Goal: Information Seeking & Learning: Check status

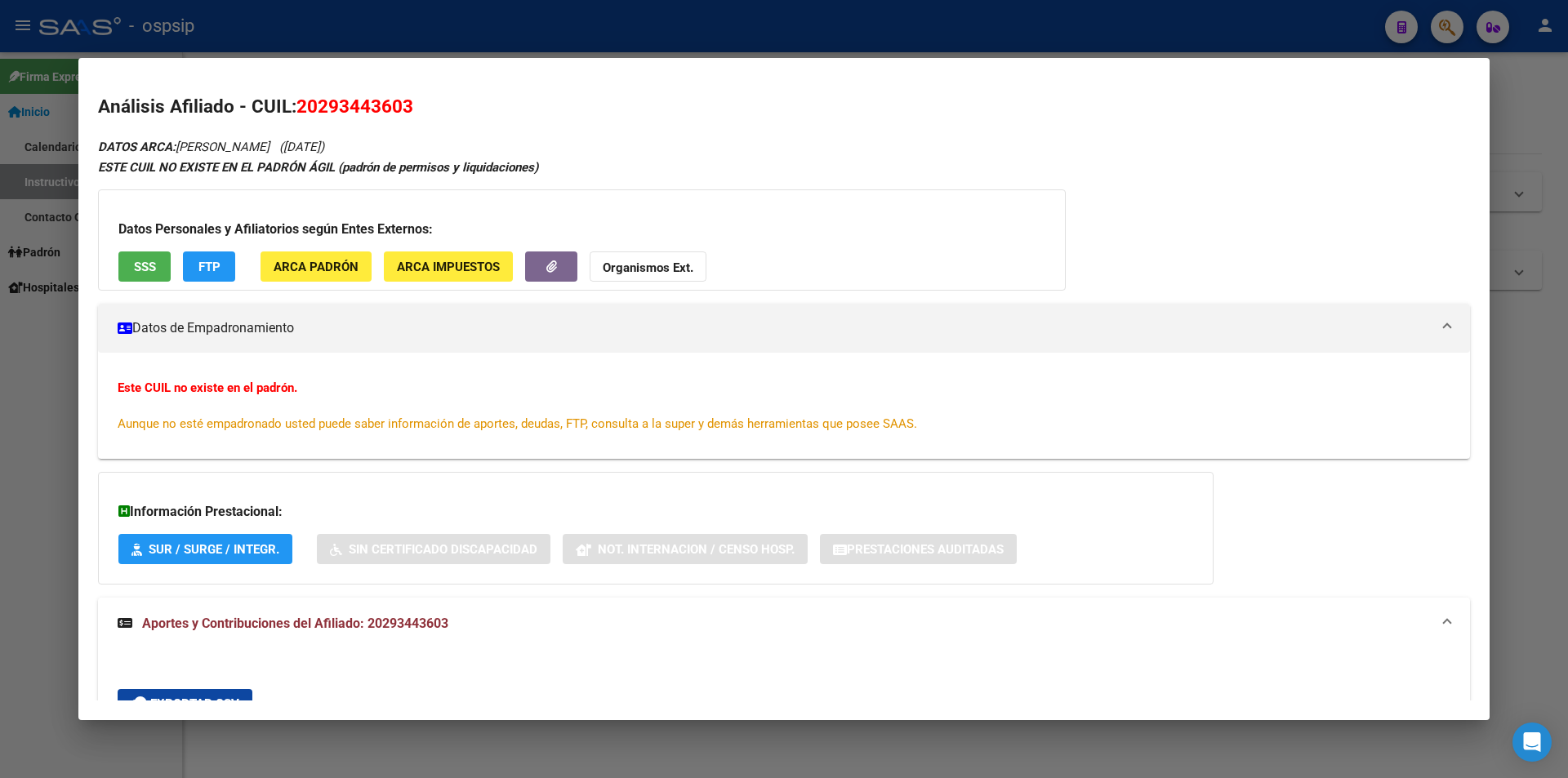
click at [659, 29] on div at bounding box center [784, 389] width 1568 height 778
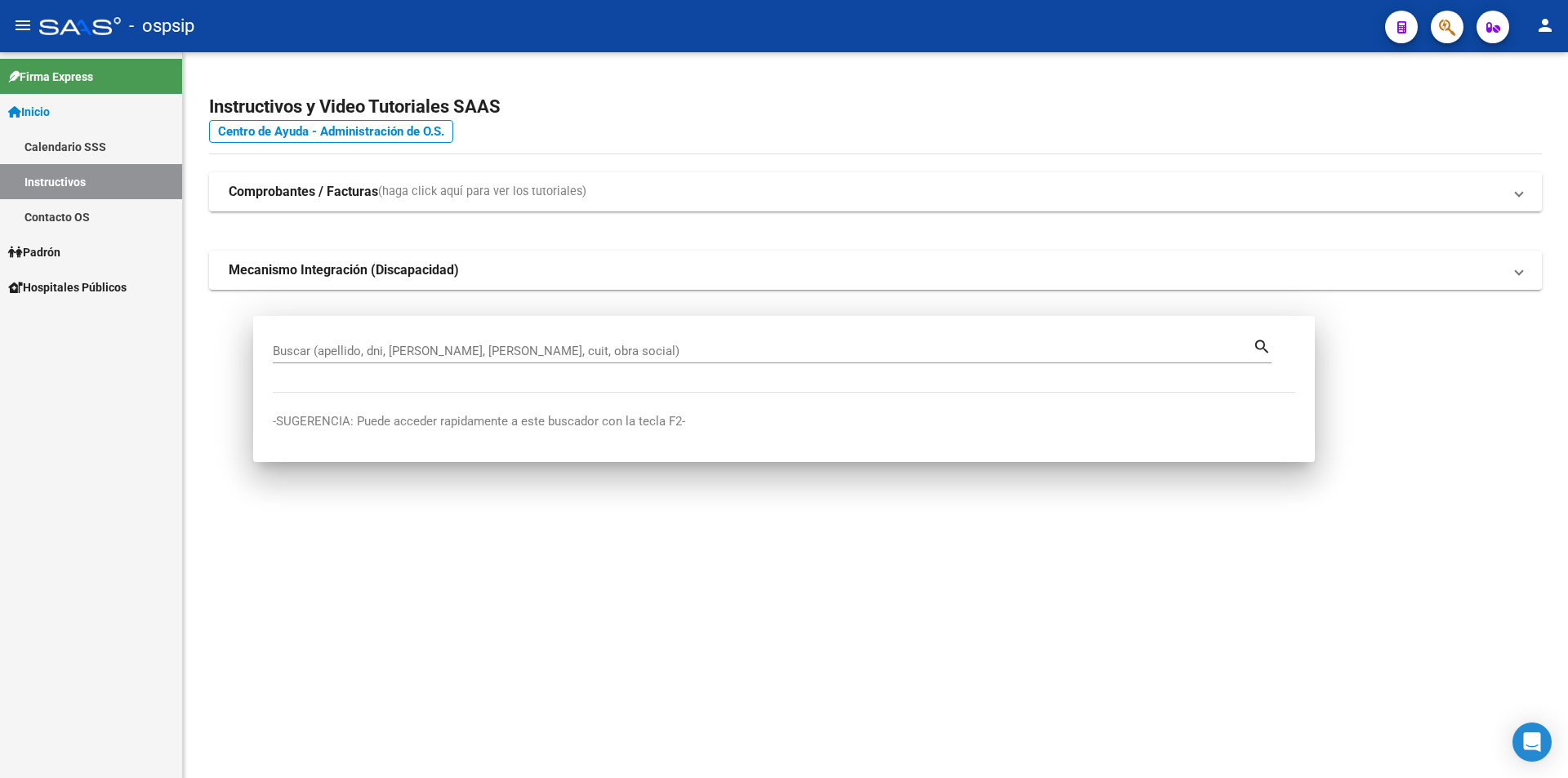
drag, startPoint x: 660, startPoint y: 30, endPoint x: 736, endPoint y: 30, distance: 76.0
click at [668, 30] on div "- ospsip" at bounding box center [706, 25] width 1333 height 36
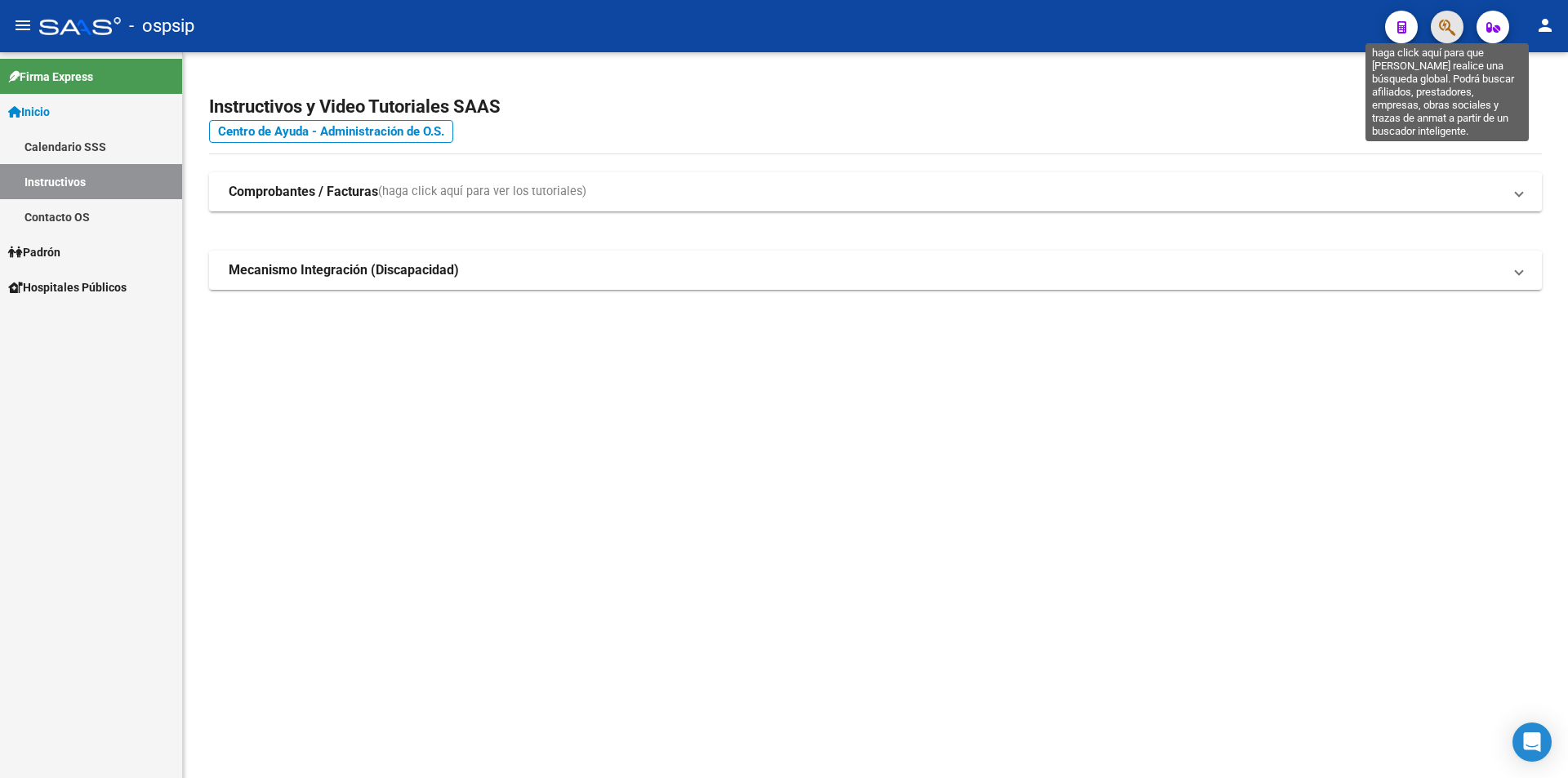
click at [1448, 26] on icon "button" at bounding box center [1447, 28] width 17 height 19
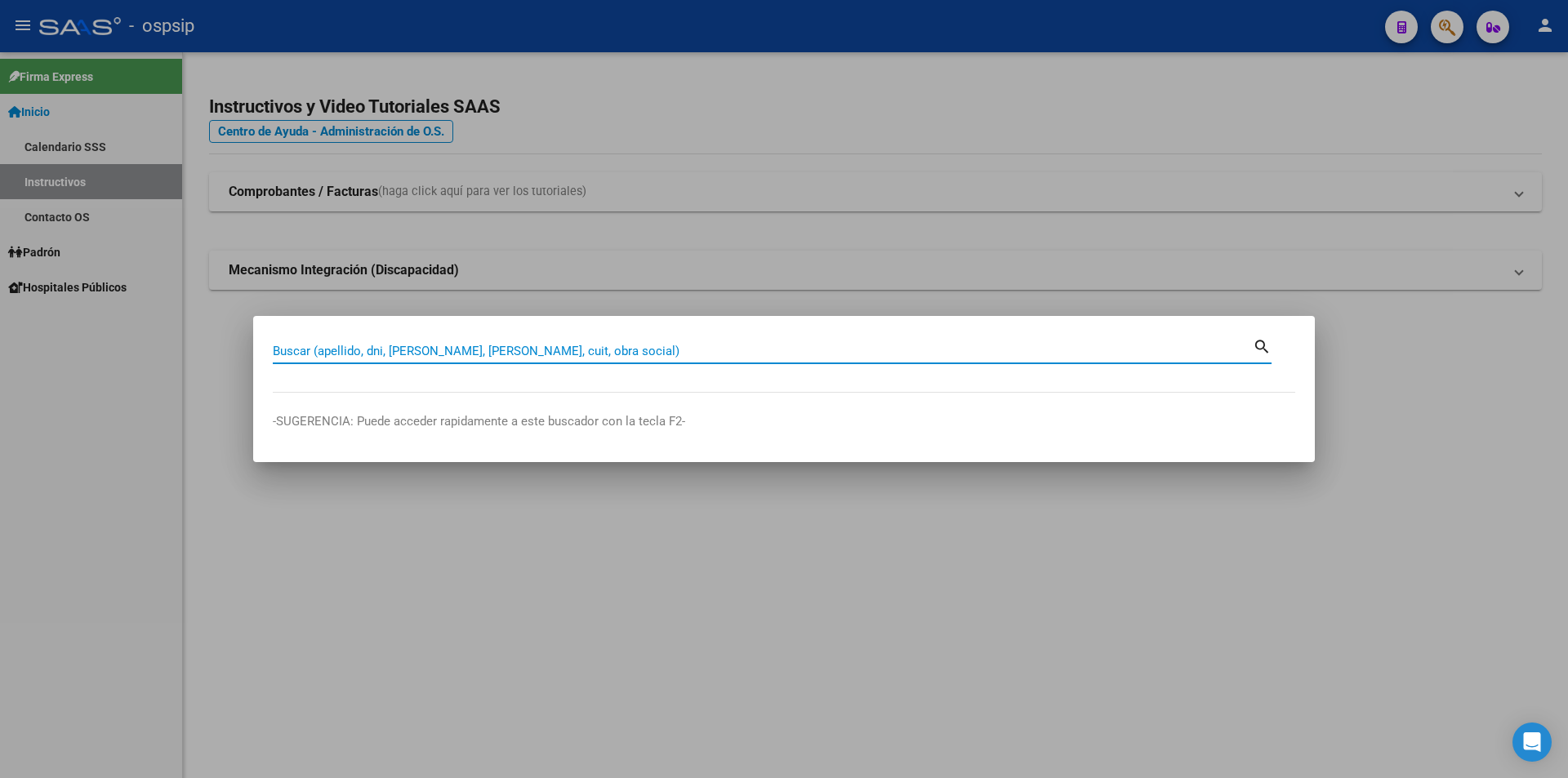
click at [542, 347] on input "Buscar (apellido, dni, [PERSON_NAME], [PERSON_NAME], cuit, obra social)" at bounding box center [763, 351] width 980 height 15
type input "24554861"
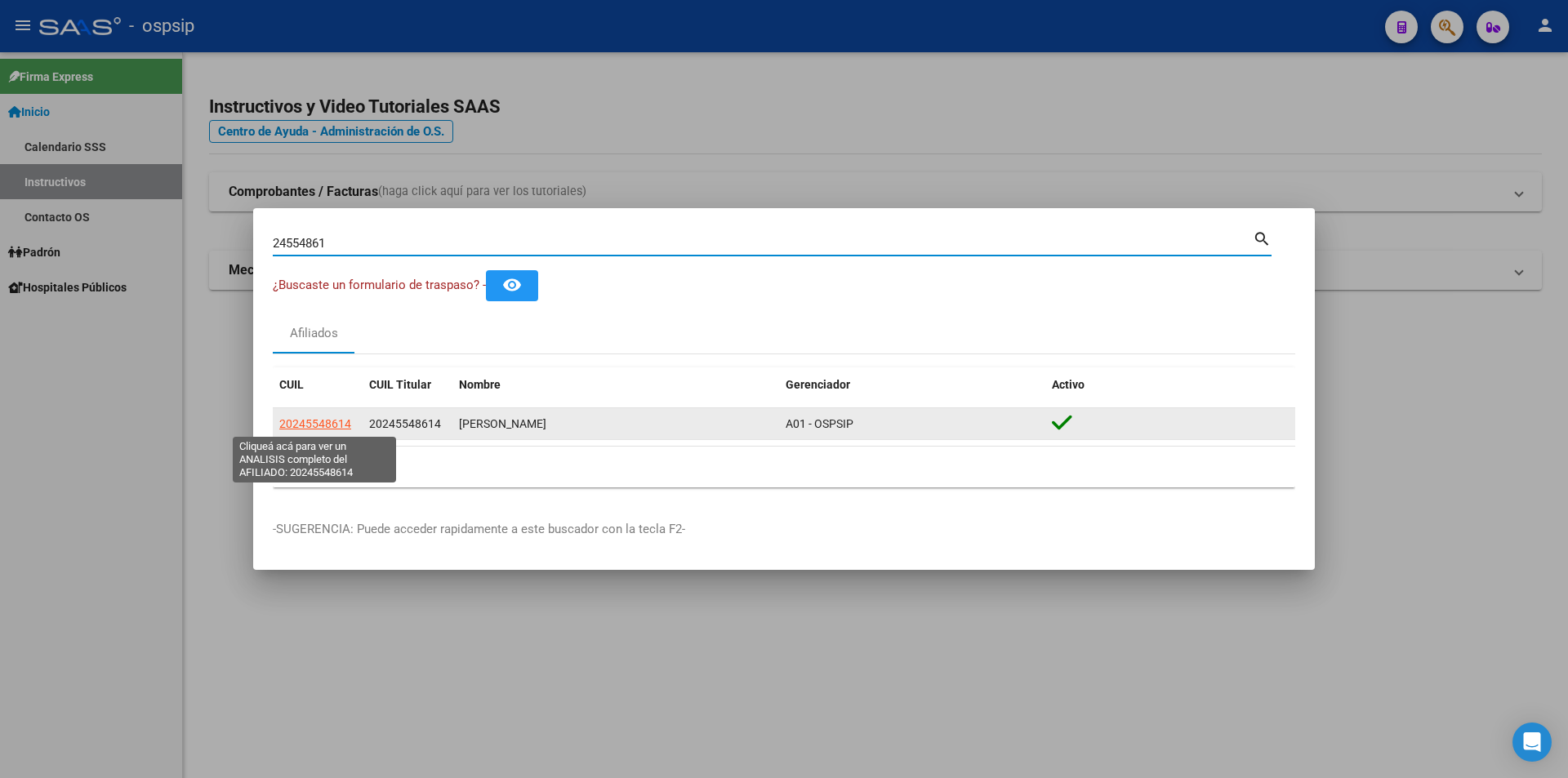
click at [335, 418] on span "20245548614" at bounding box center [315, 423] width 72 height 13
type textarea "20245548614"
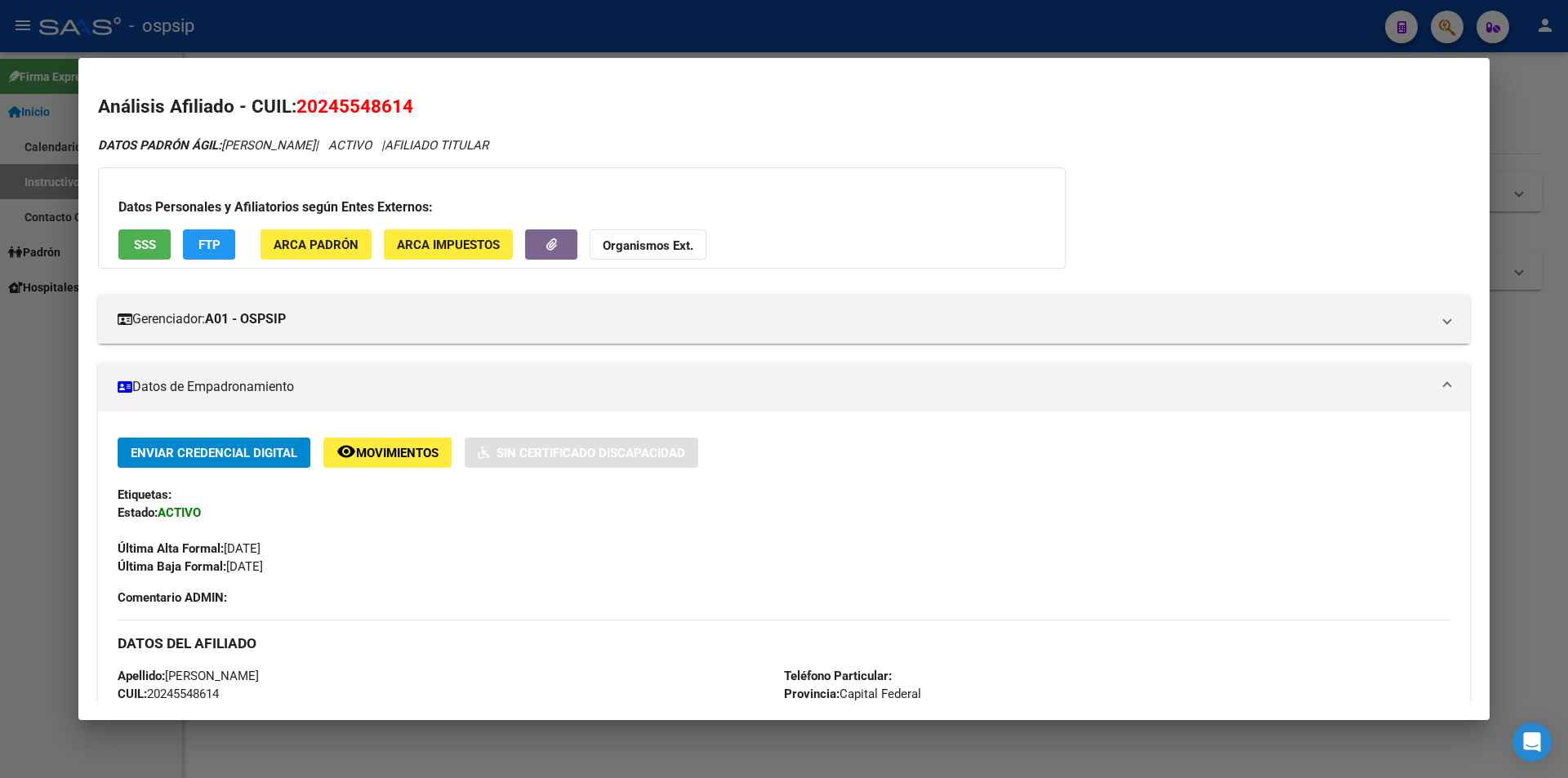
click at [139, 255] on button "SSS" at bounding box center [145, 244] width 52 height 31
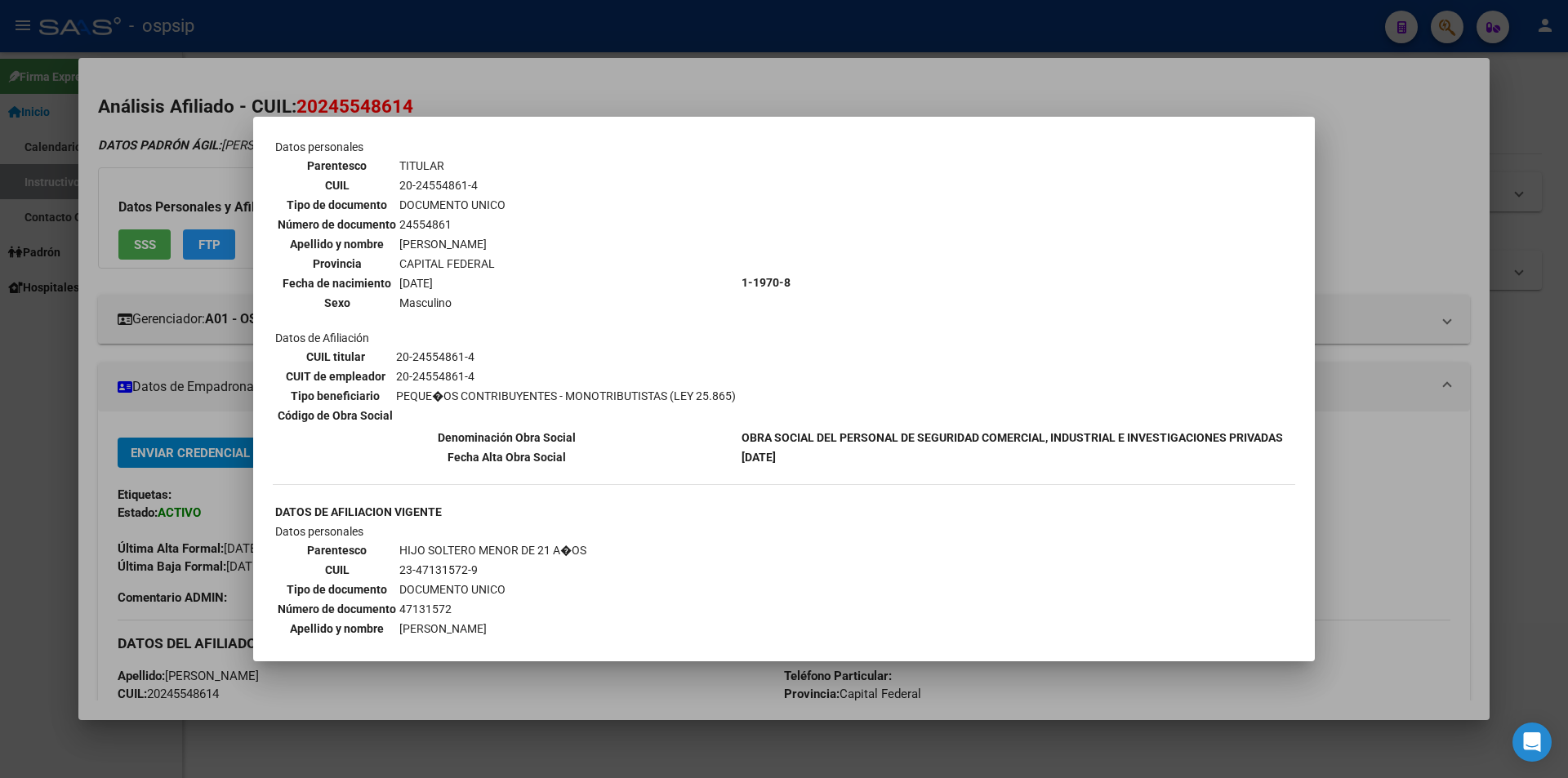
scroll to position [163, 0]
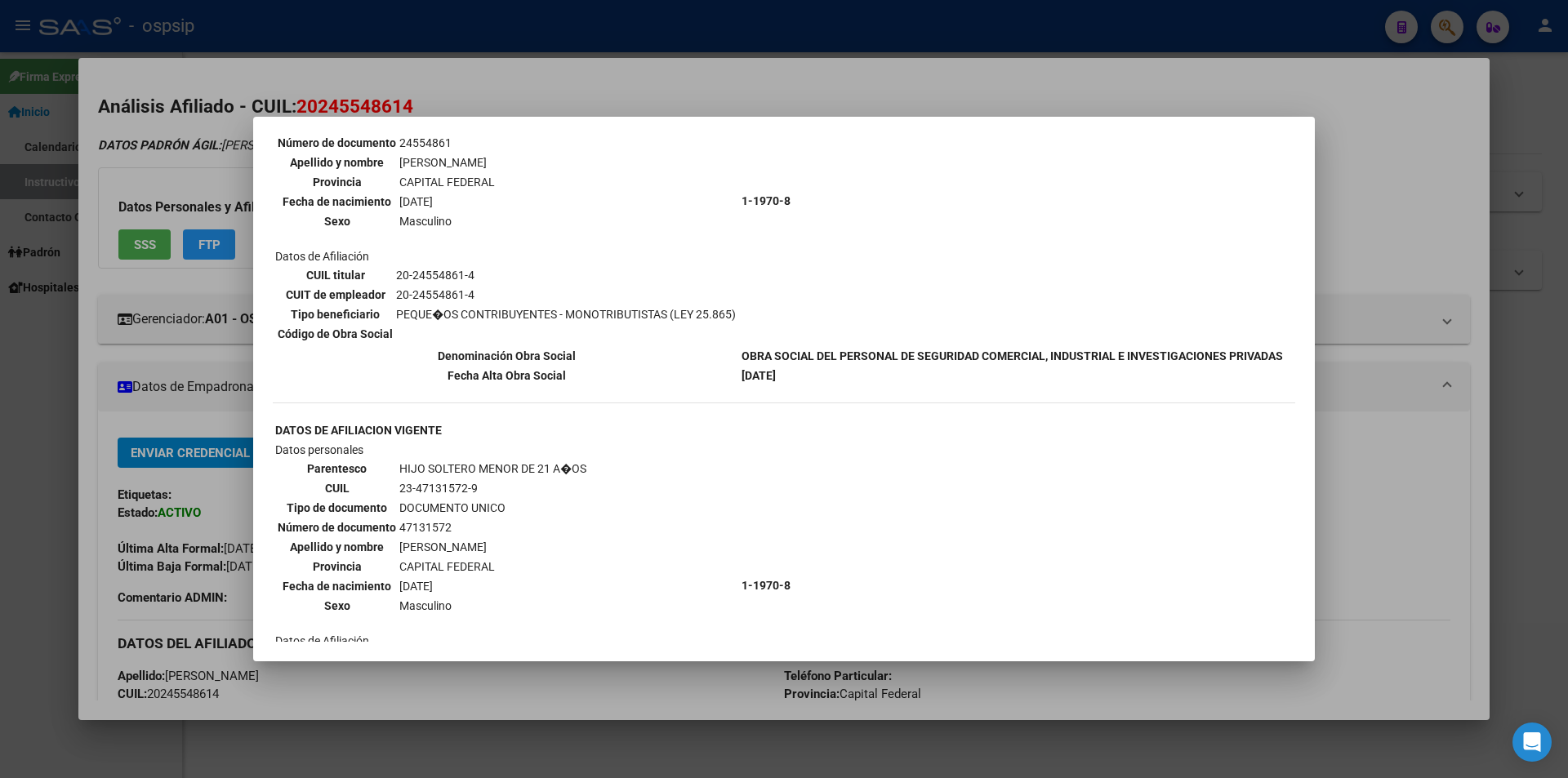
click at [809, 92] on div at bounding box center [784, 389] width 1568 height 778
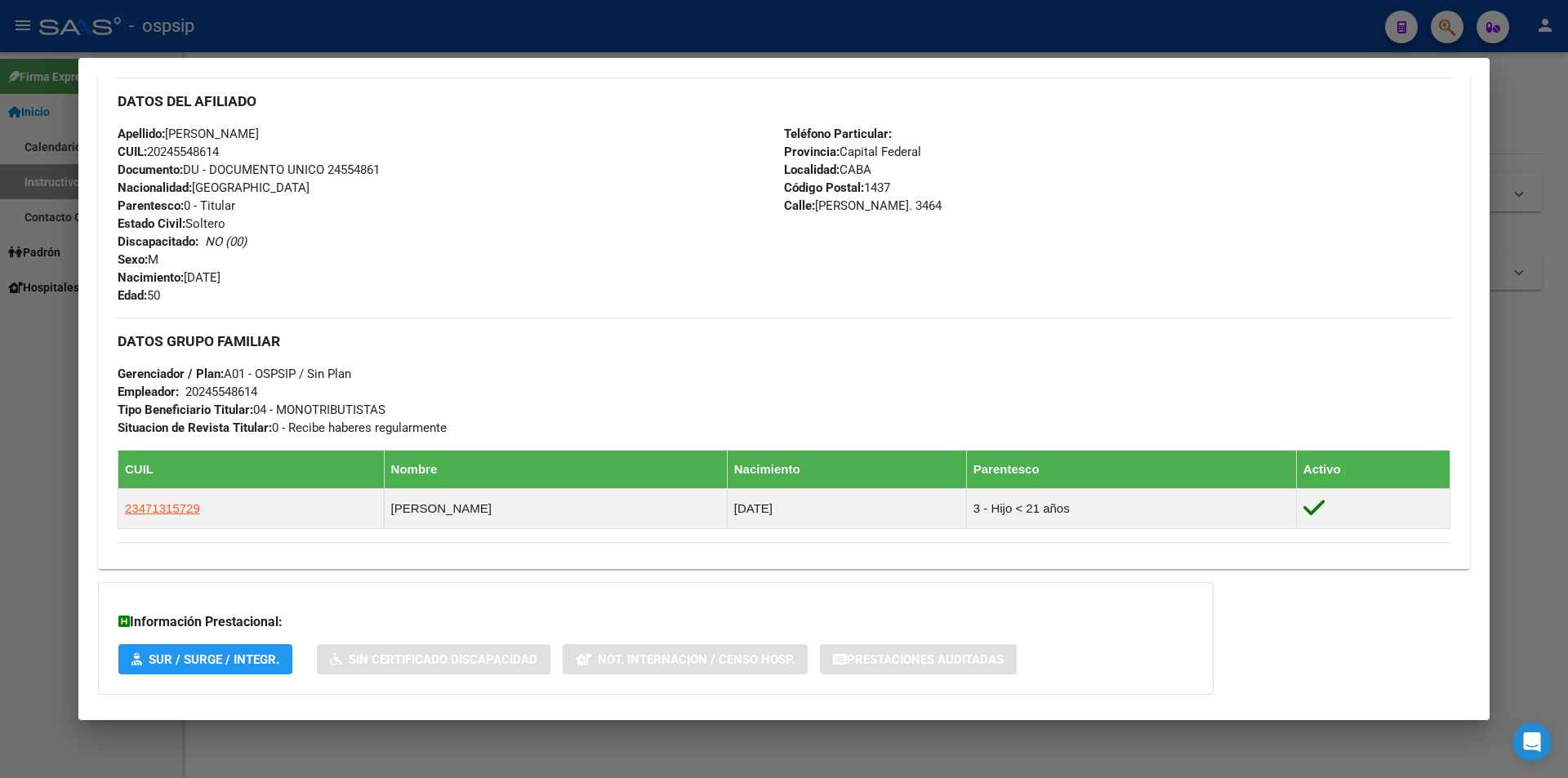
scroll to position [625, 0]
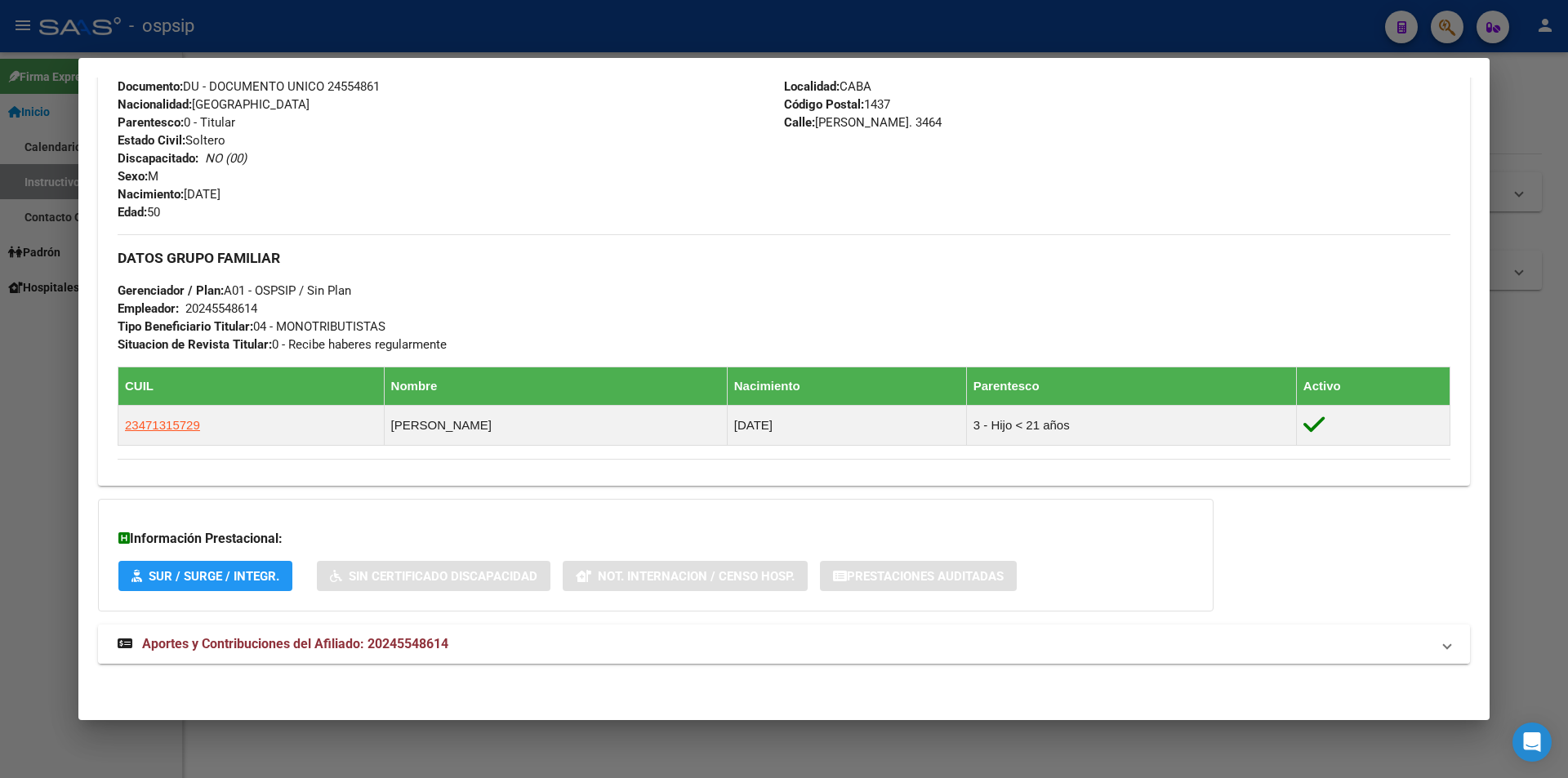
click at [318, 643] on span "Aportes y Contribuciones del Afiliado: 20245548614" at bounding box center [295, 644] width 306 height 16
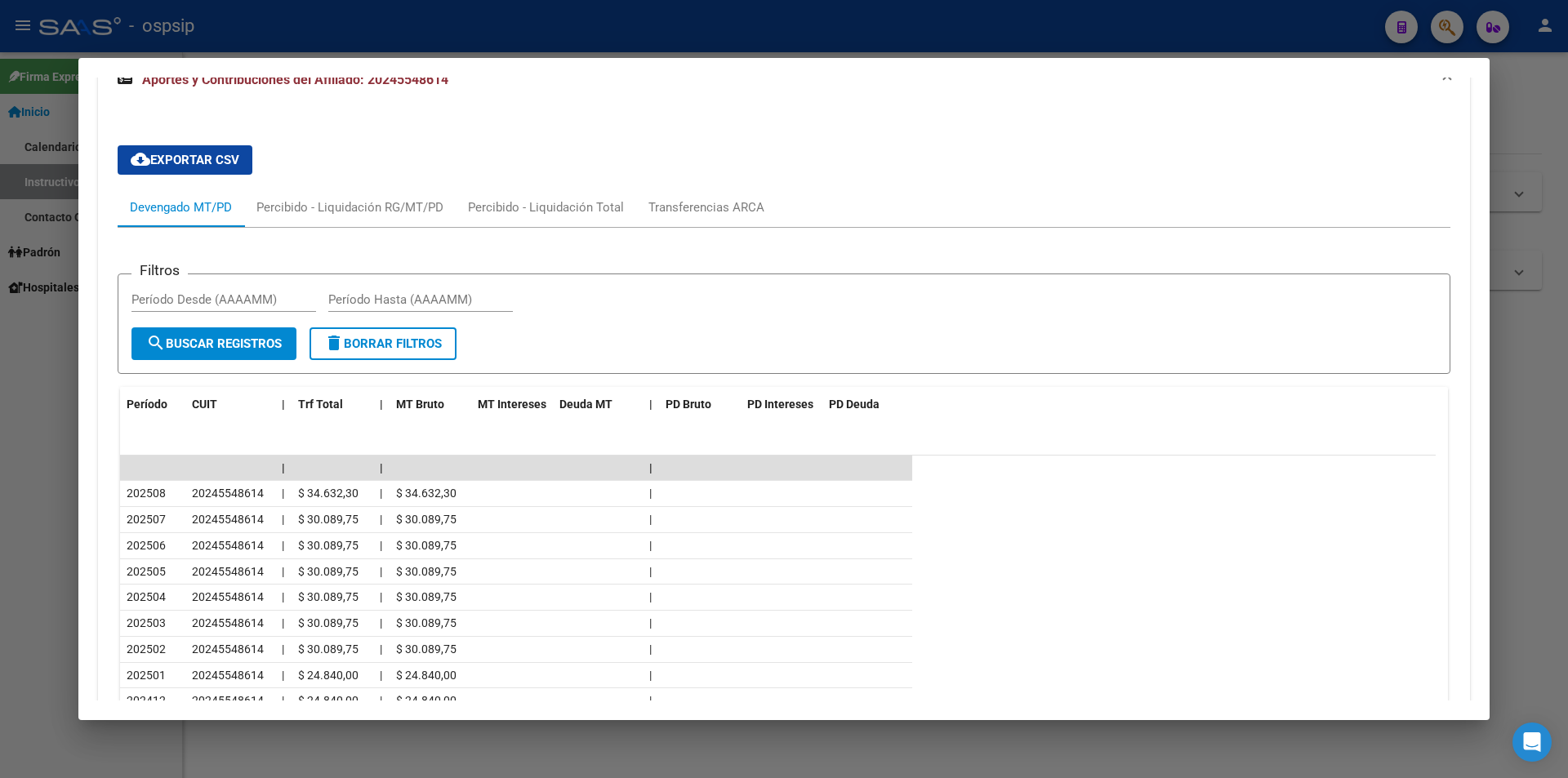
scroll to position [1197, 0]
click at [552, 36] on div at bounding box center [784, 389] width 1568 height 778
click at [555, 35] on div at bounding box center [784, 389] width 1568 height 778
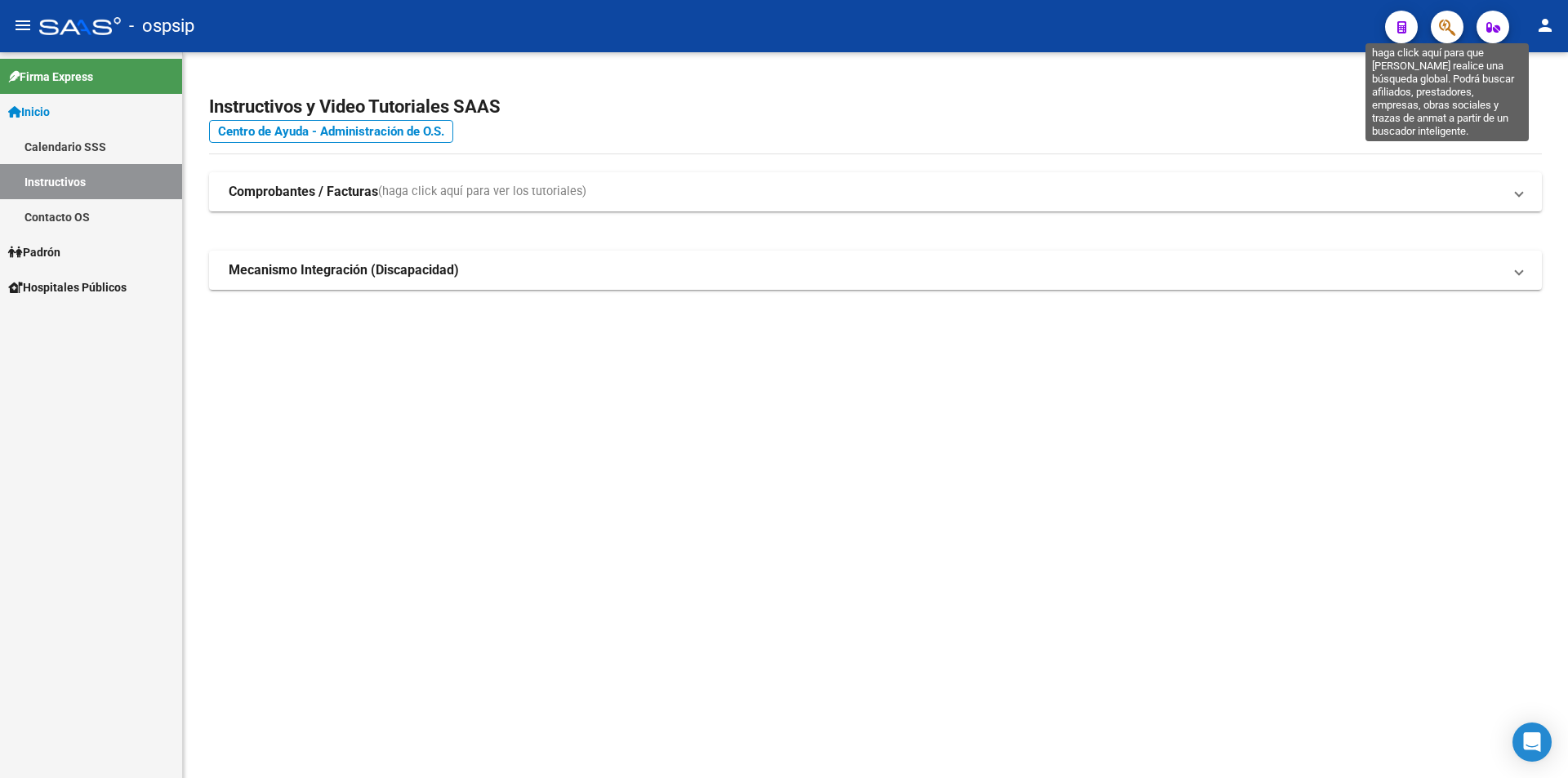
click at [1453, 28] on icon "button" at bounding box center [1447, 28] width 17 height 19
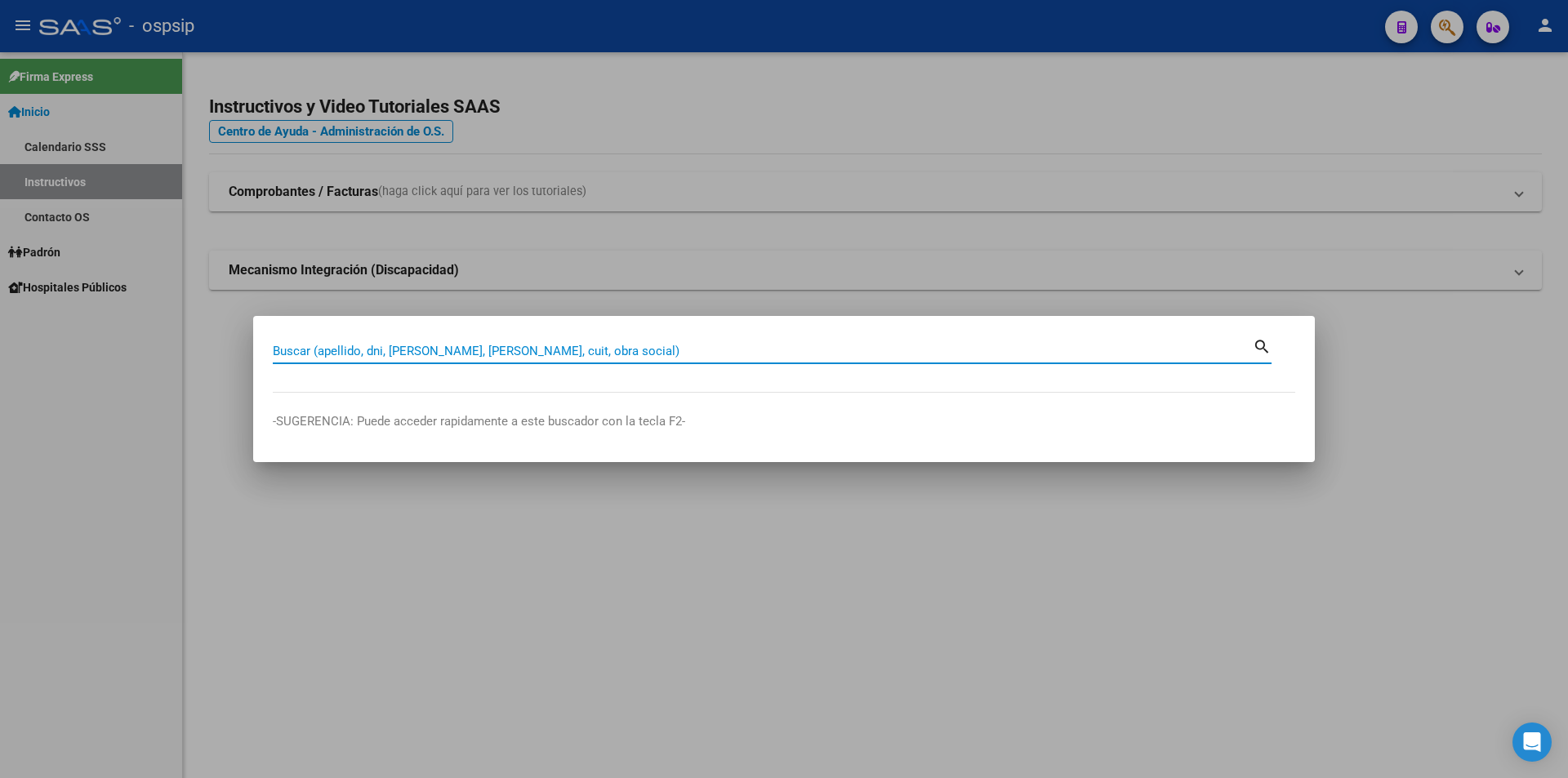
click at [653, 345] on input "Buscar (apellido, dni, [PERSON_NAME], [PERSON_NAME], cuit, obra social)" at bounding box center [763, 351] width 980 height 15
type input "17244325"
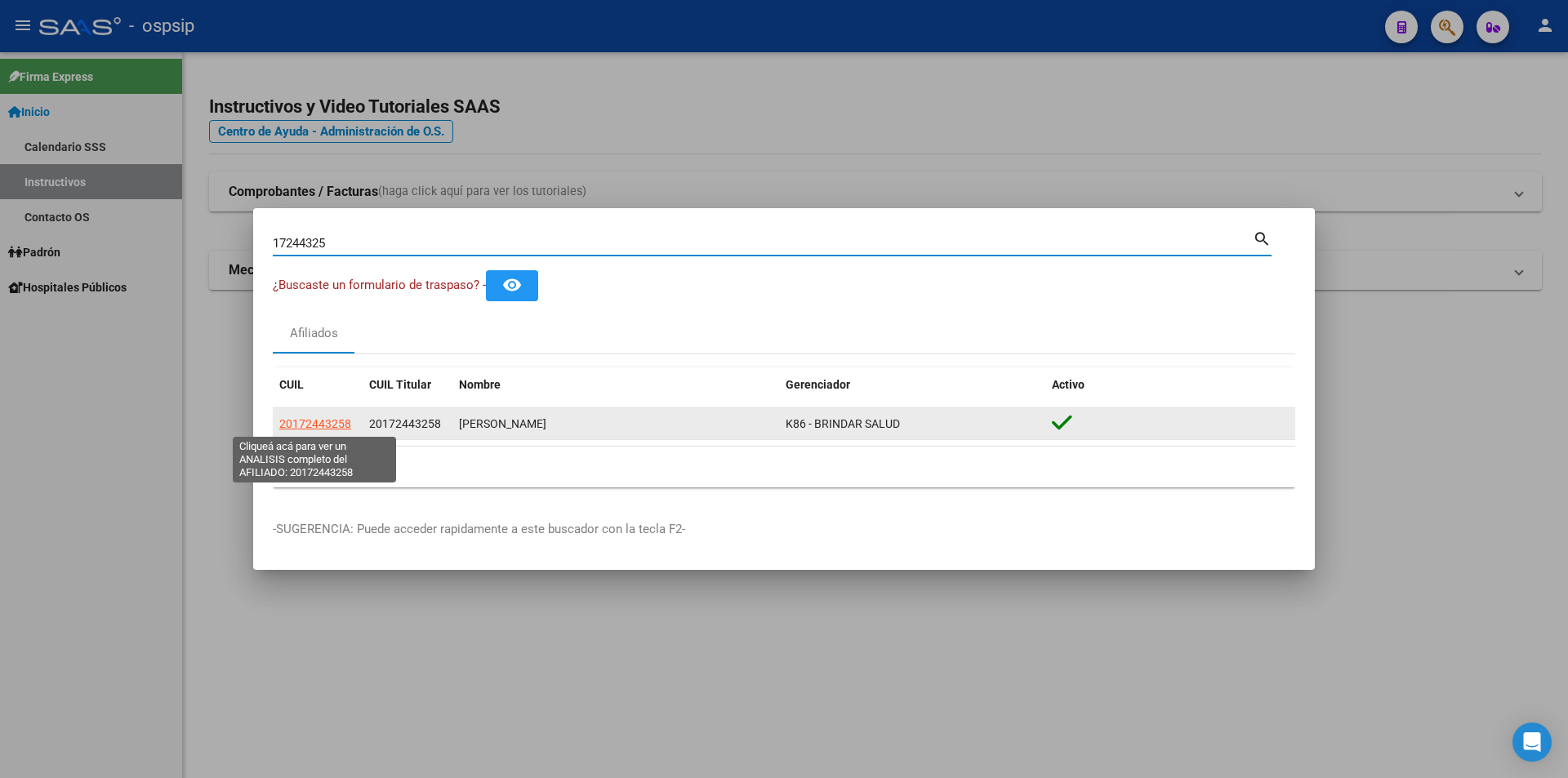
click at [334, 427] on span "20172443258" at bounding box center [315, 423] width 72 height 13
type textarea "20172443258"
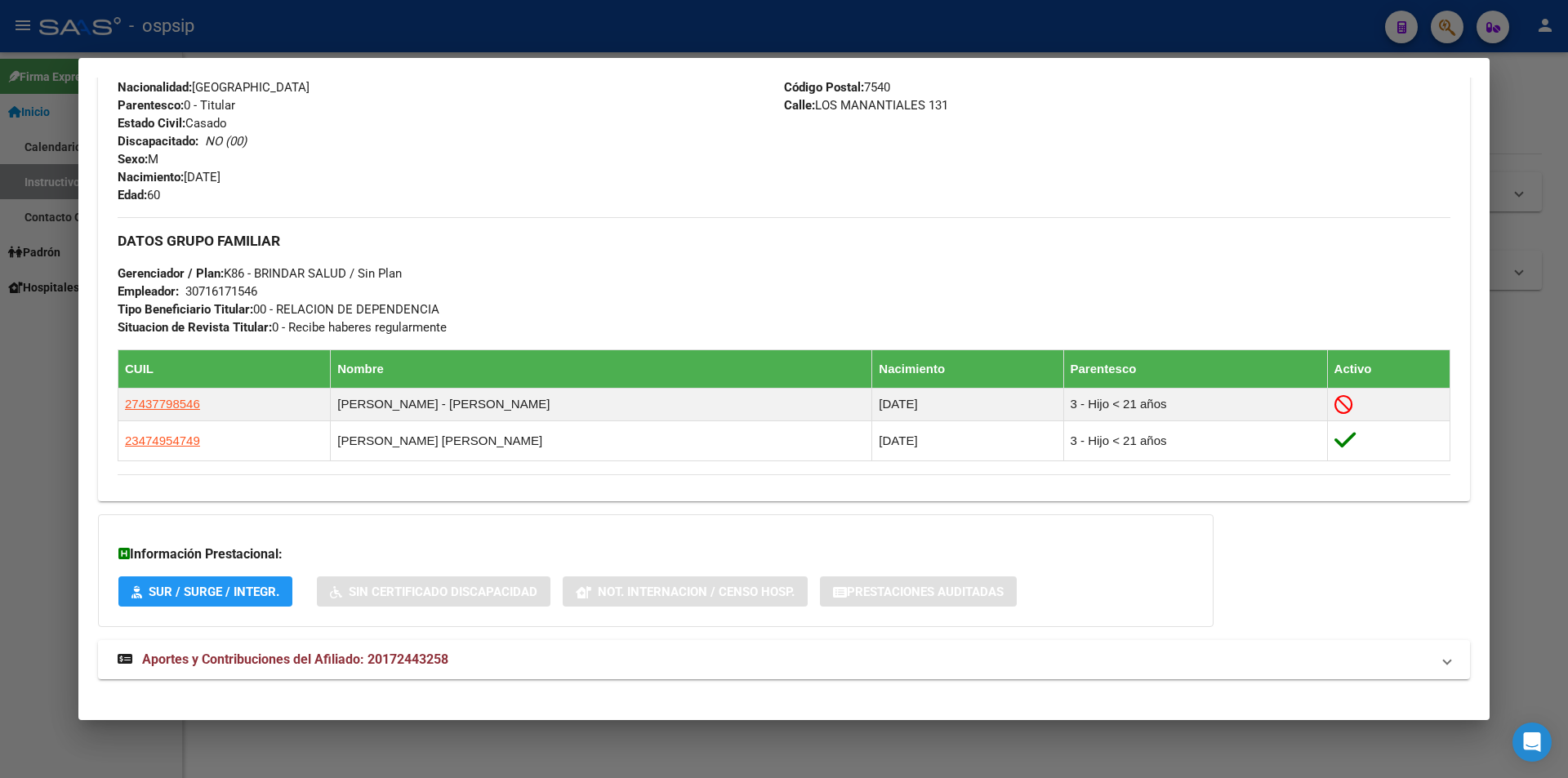
scroll to position [640, 0]
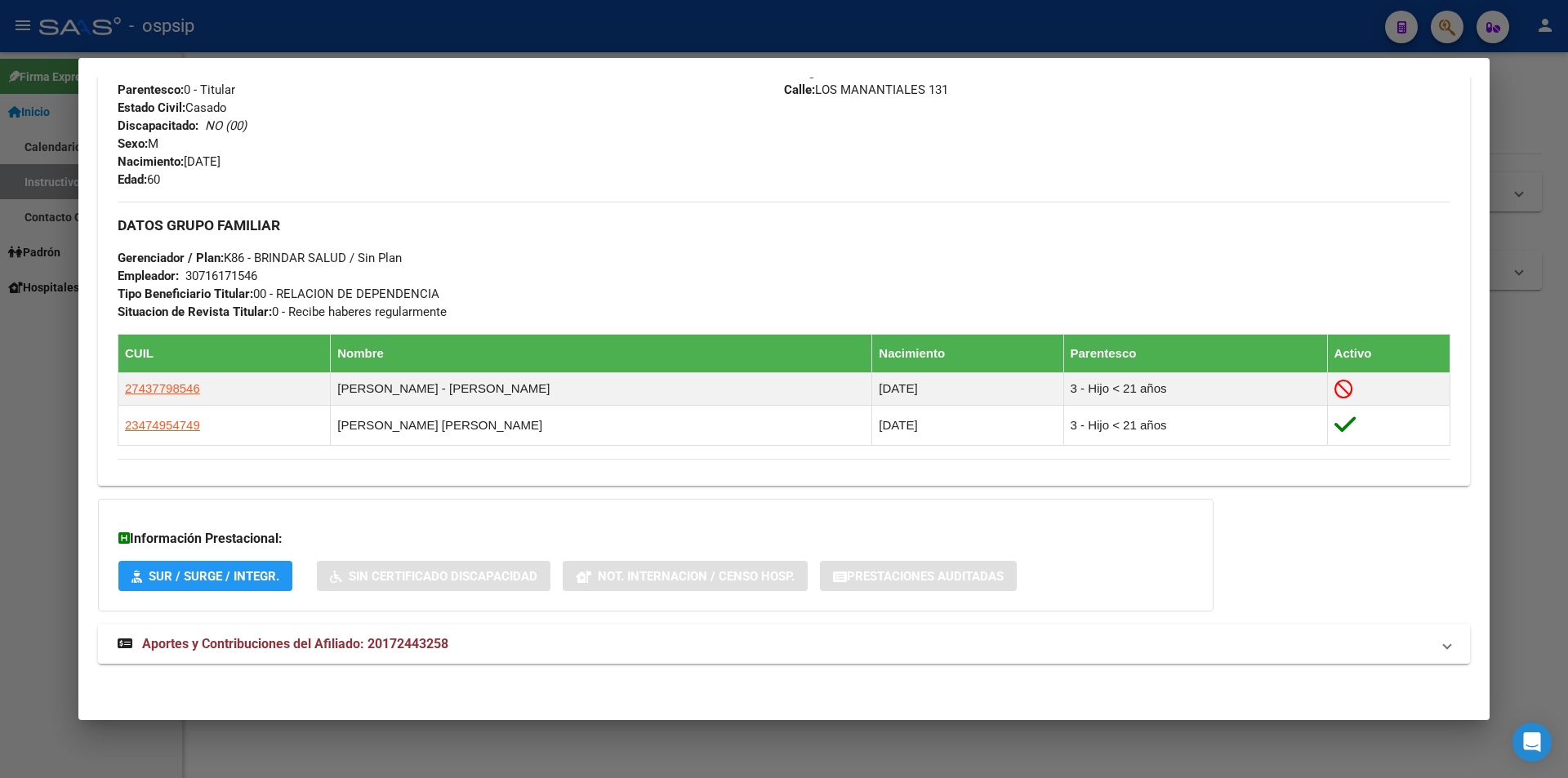
click at [322, 646] on span "Aportes y Contribuciones del Afiliado: 20172443258" at bounding box center [295, 644] width 306 height 16
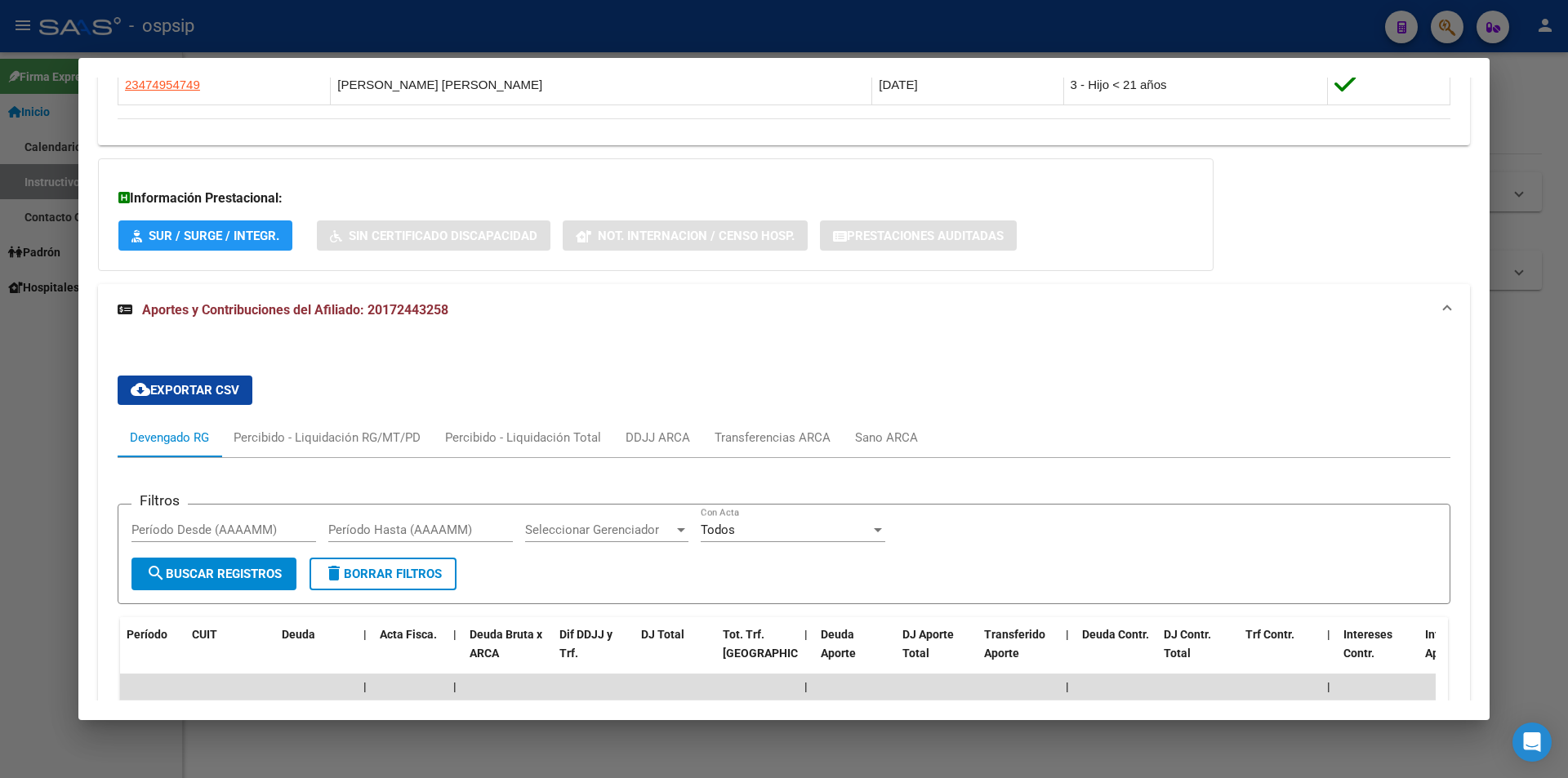
scroll to position [899, 0]
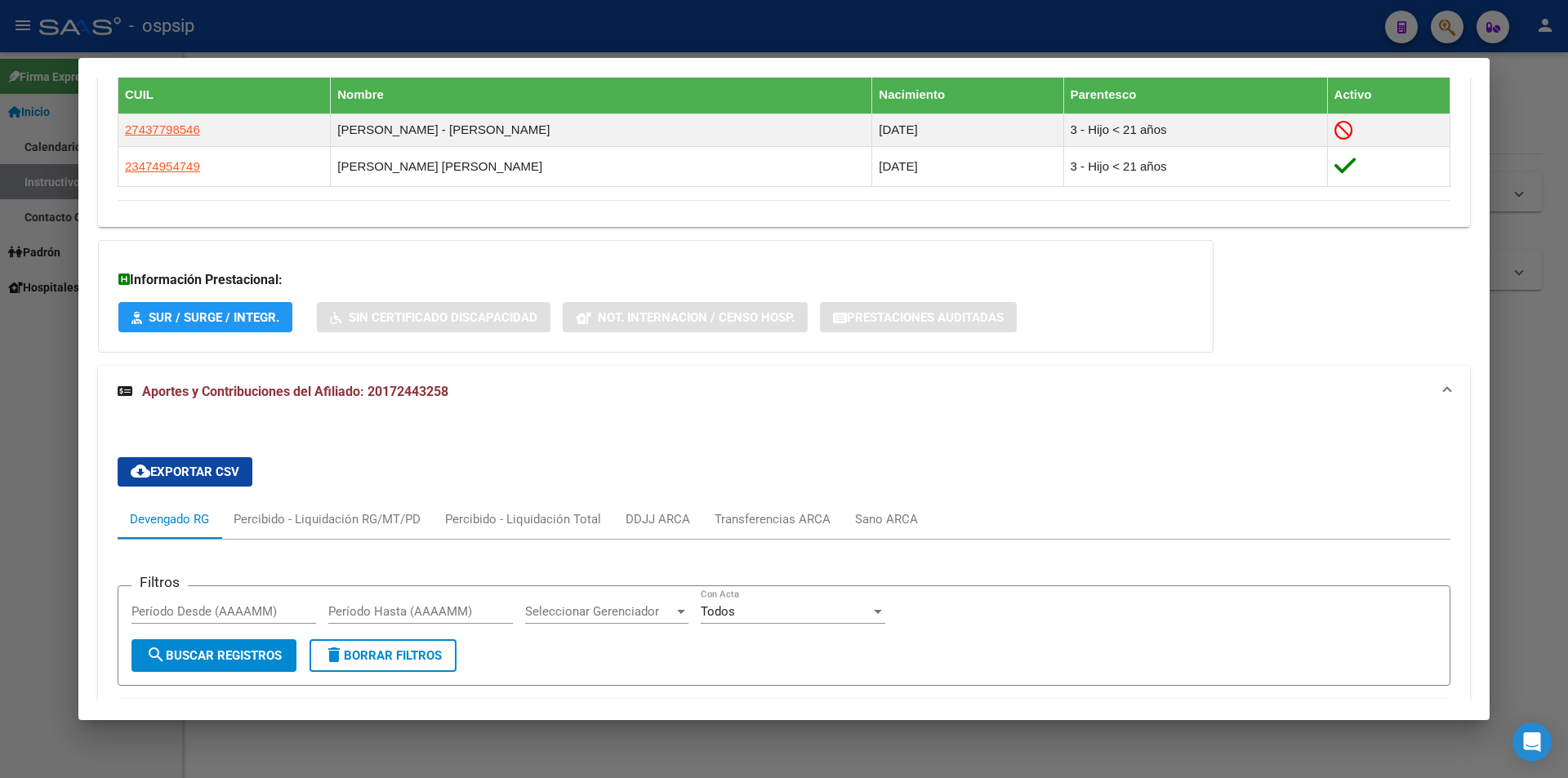
click at [798, 23] on div at bounding box center [784, 389] width 1568 height 778
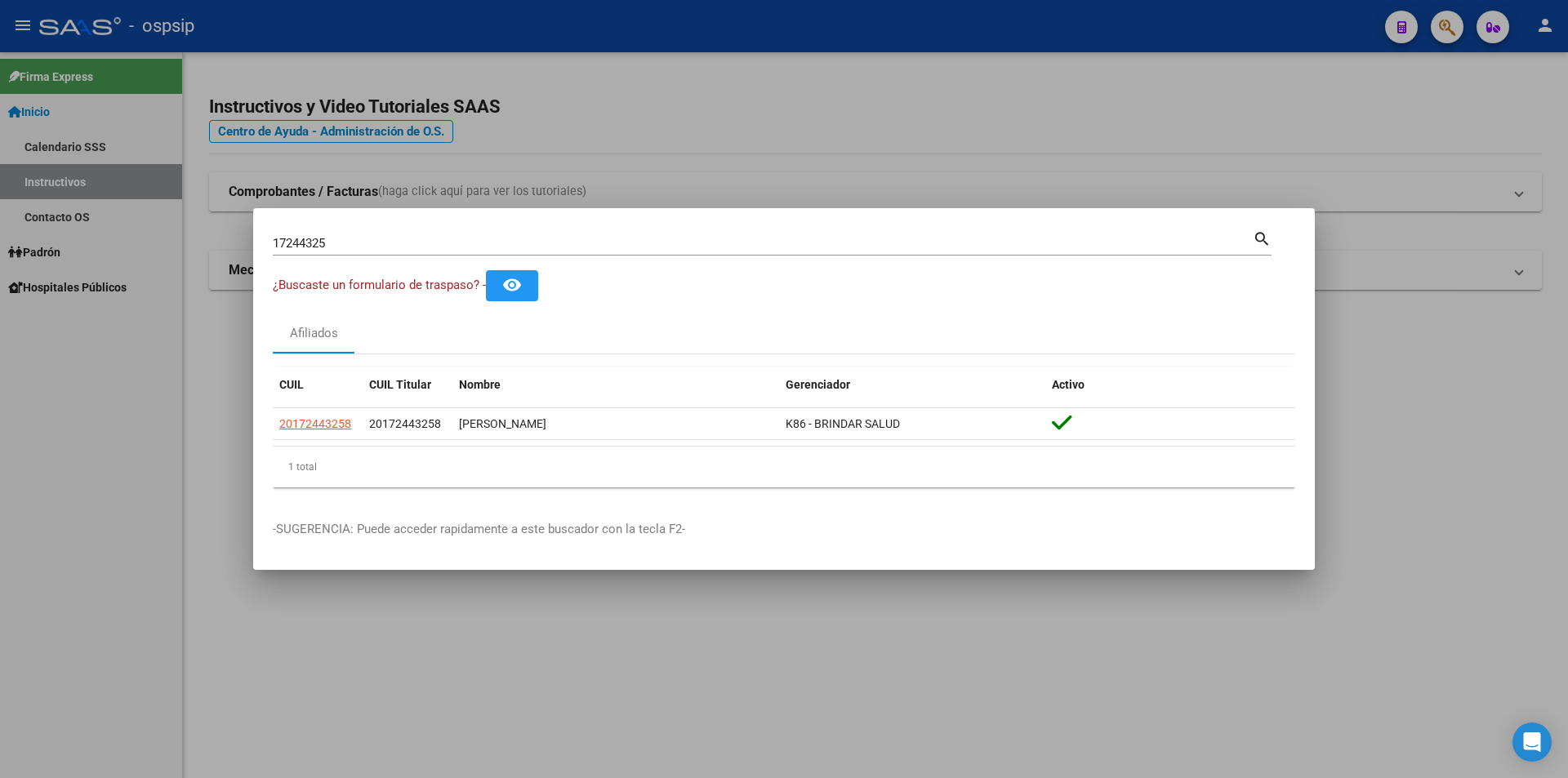
click at [891, 121] on div at bounding box center [784, 389] width 1568 height 778
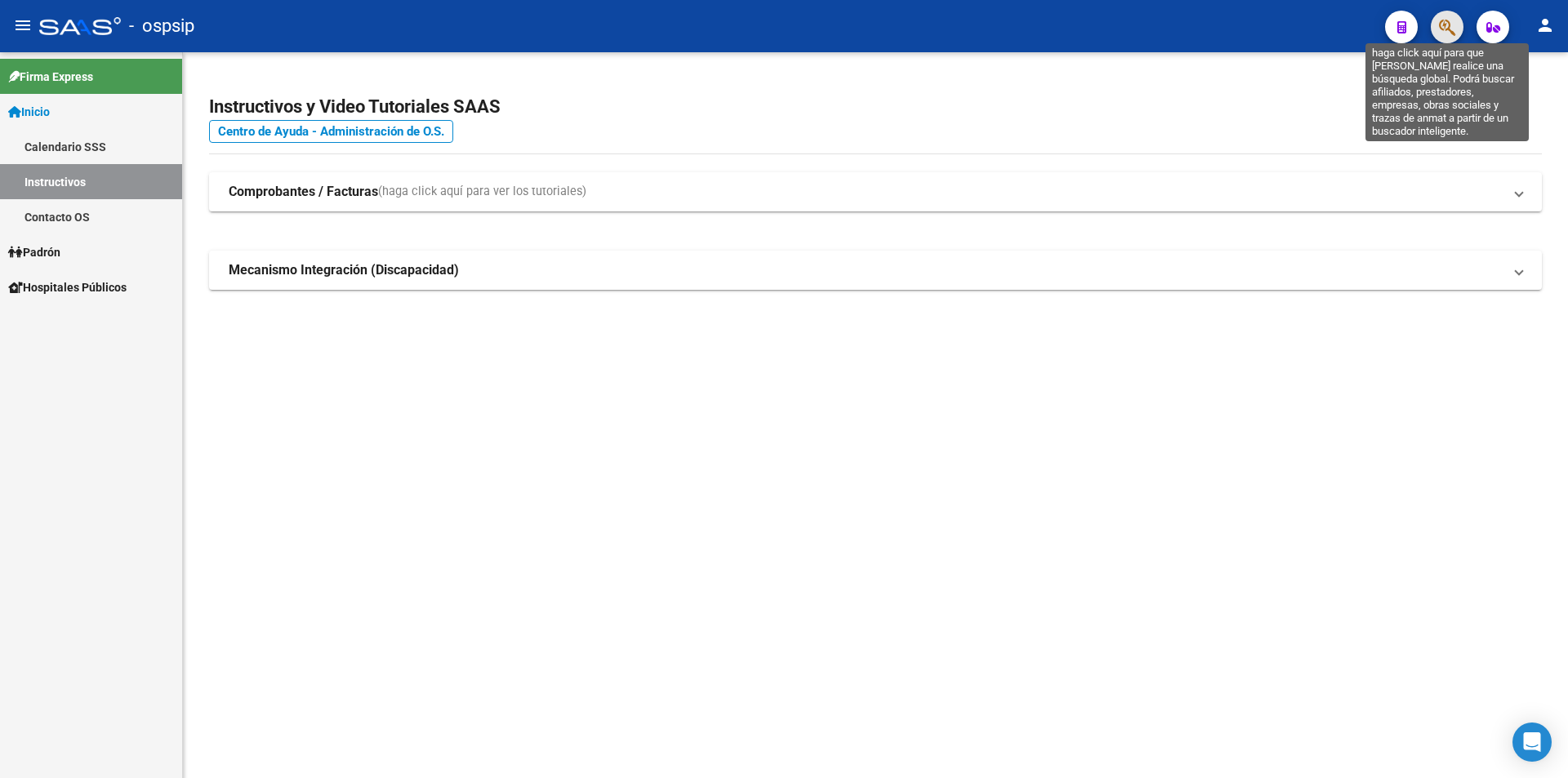
click at [1444, 28] on icon "button" at bounding box center [1447, 28] width 17 height 19
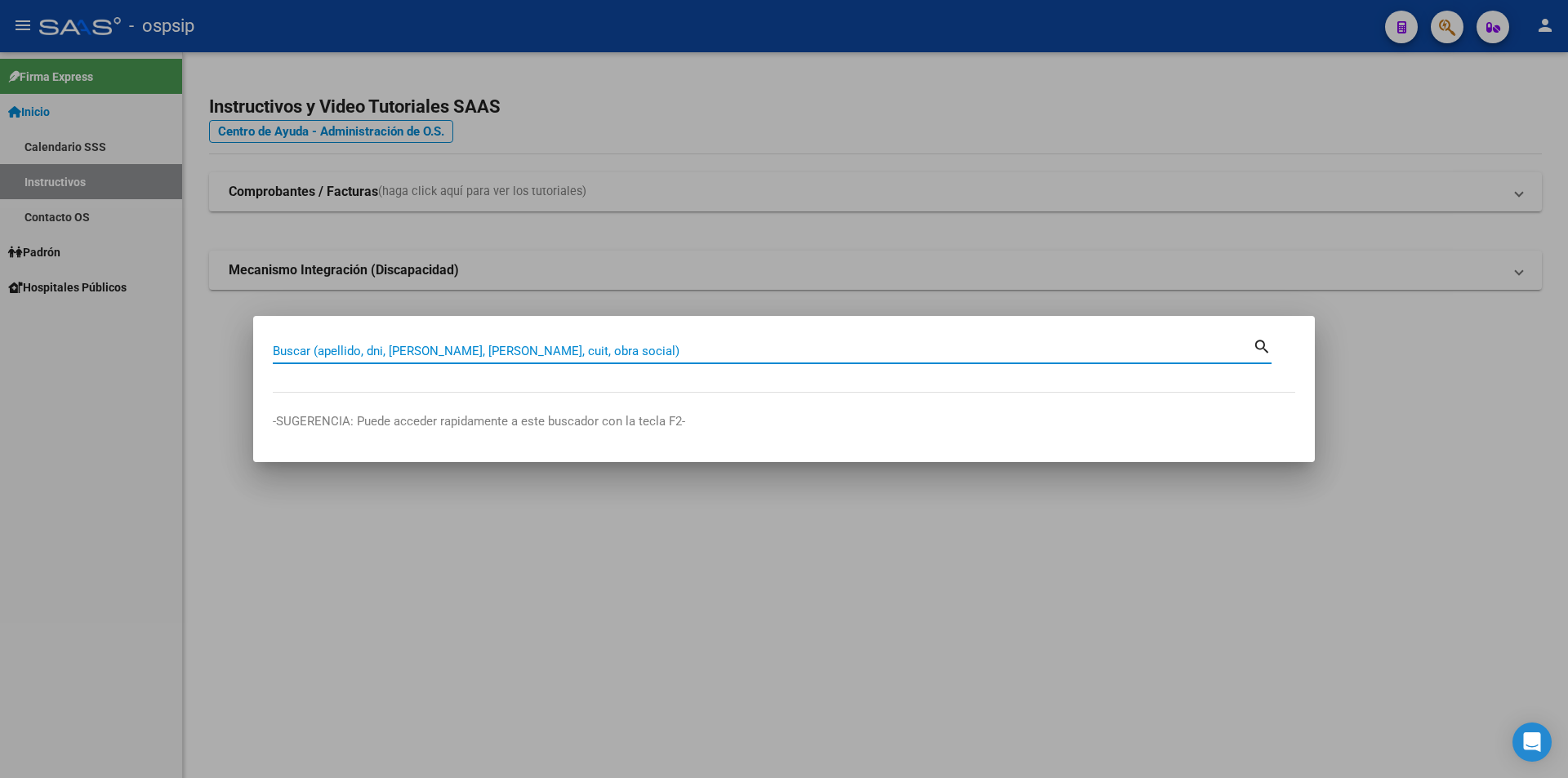
click at [496, 348] on input "Buscar (apellido, dni, [PERSON_NAME], [PERSON_NAME], cuit, obra social)" at bounding box center [763, 351] width 980 height 15
type input "50504496"
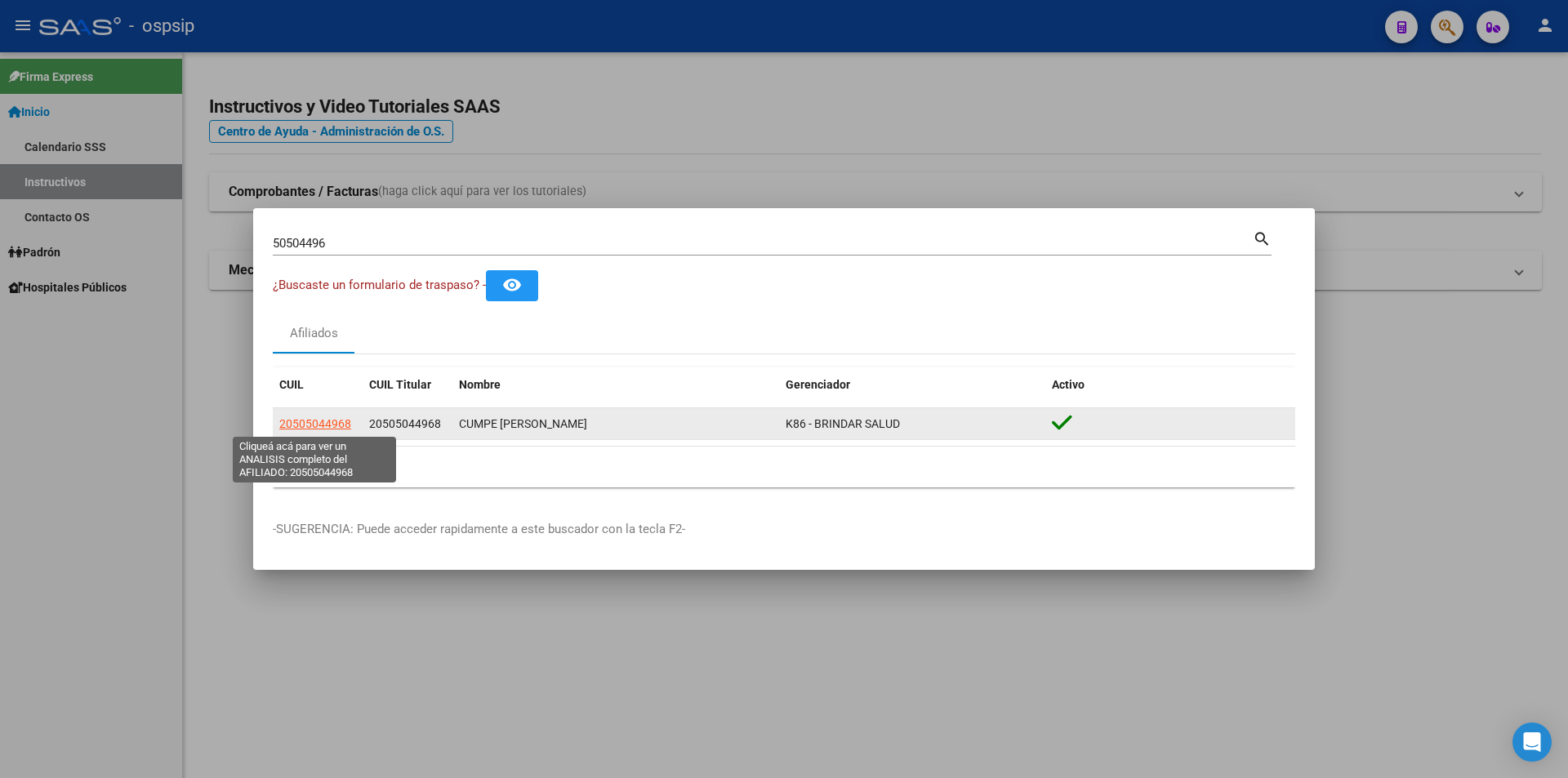
click at [326, 425] on span "20505044968" at bounding box center [315, 423] width 72 height 13
type textarea "20505044968"
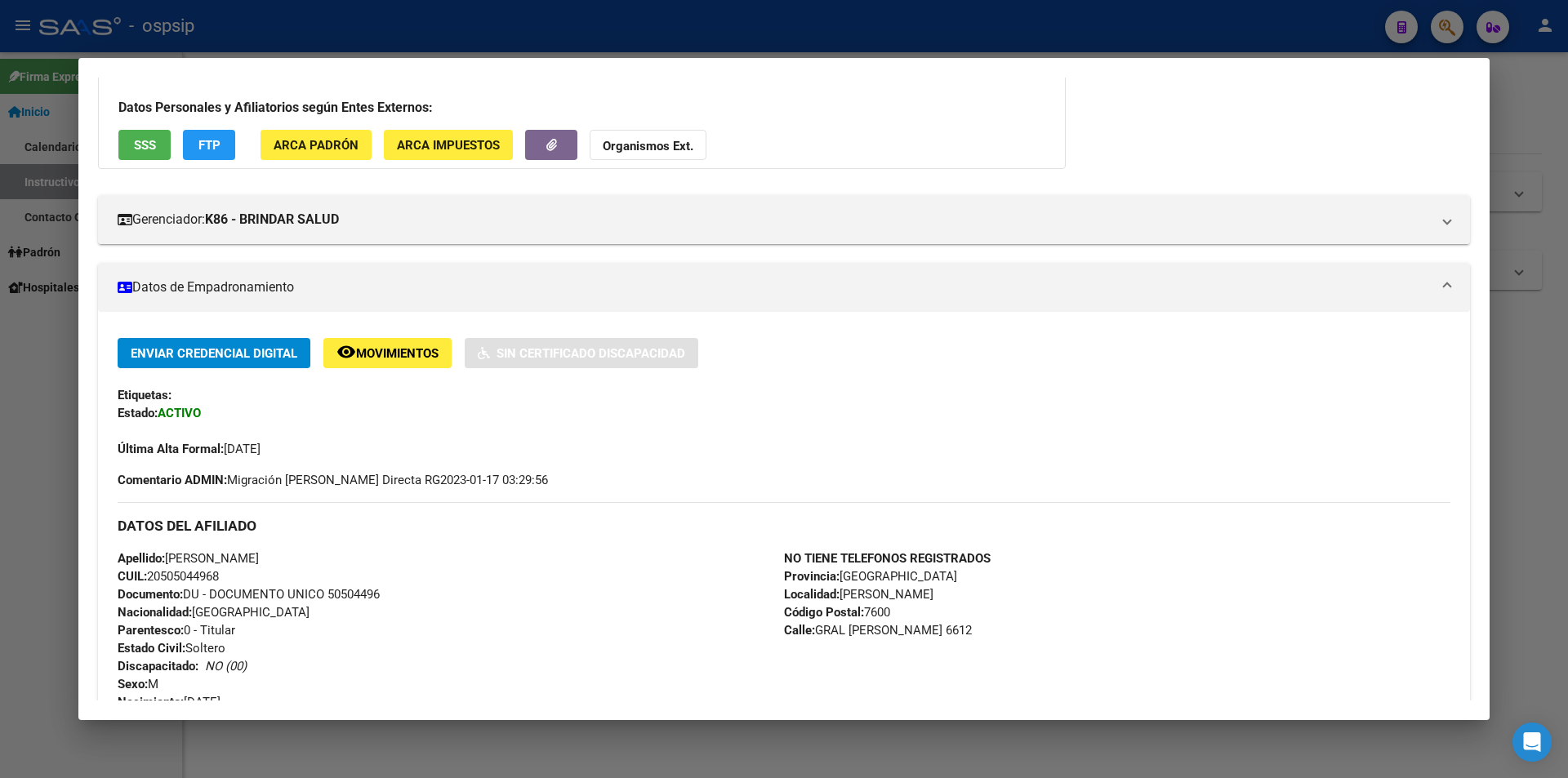
scroll to position [0, 0]
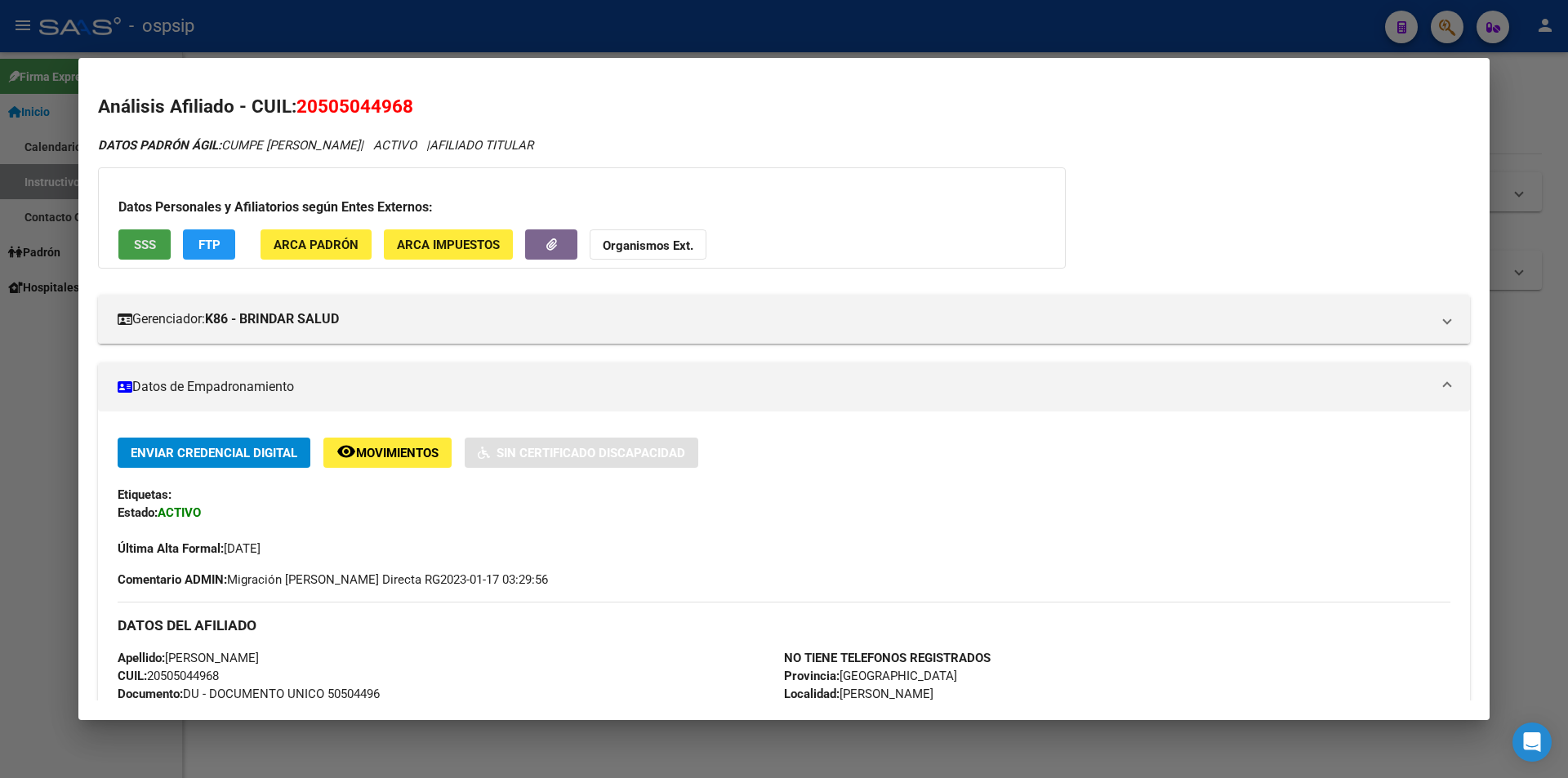
click at [150, 242] on span "SSS" at bounding box center [145, 244] width 22 height 15
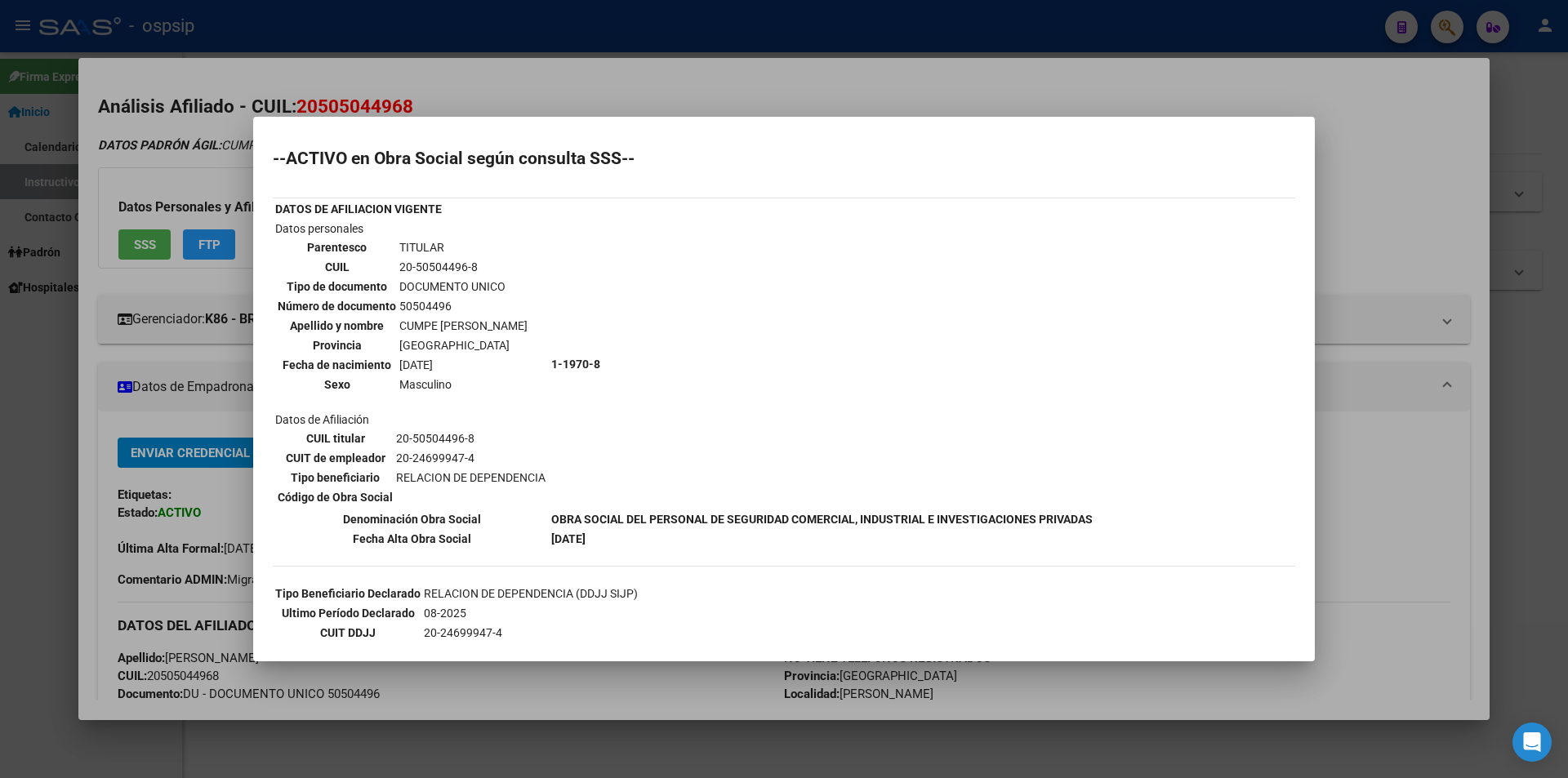
click at [763, 85] on div at bounding box center [784, 389] width 1568 height 778
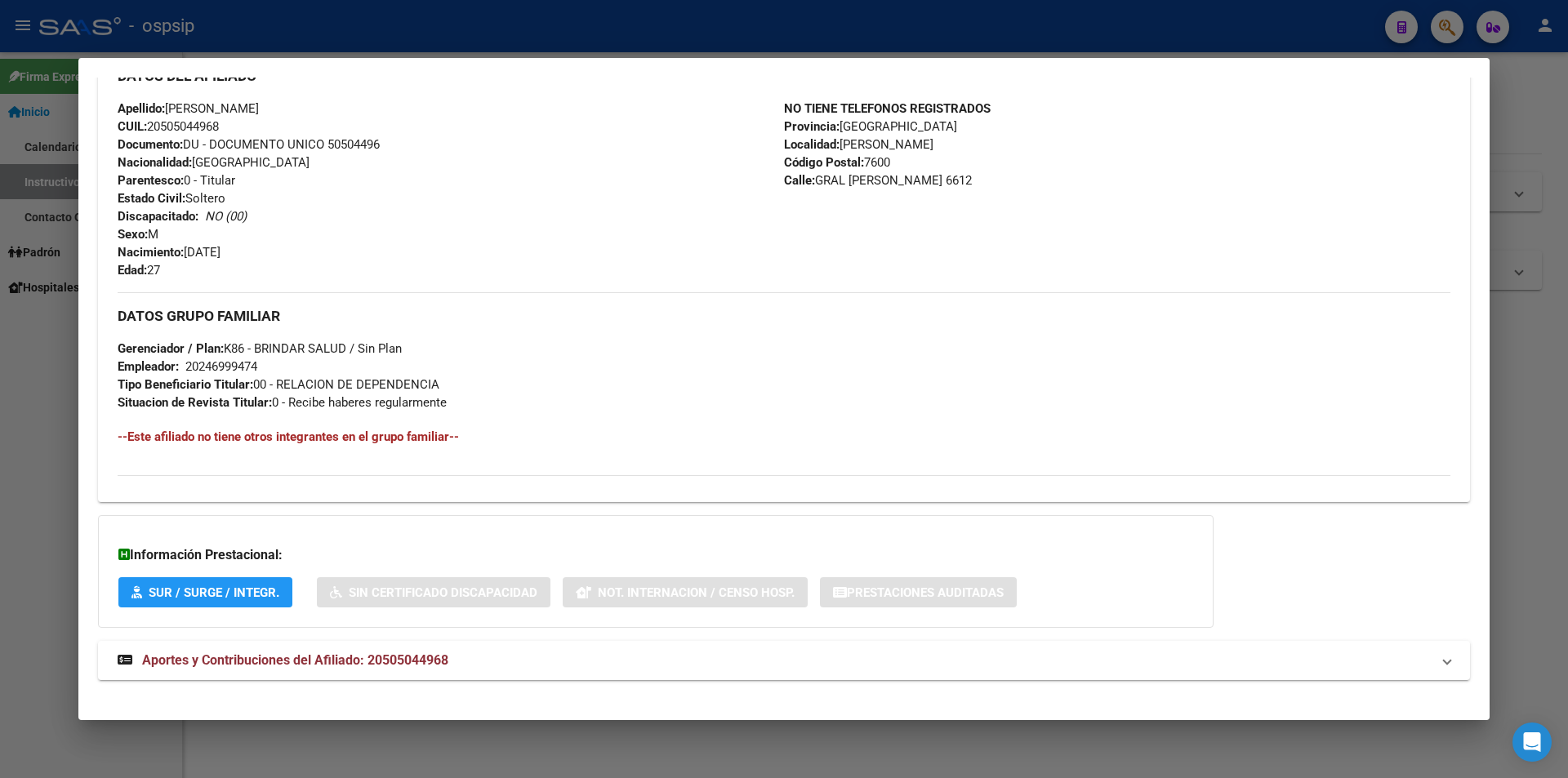
scroll to position [566, 0]
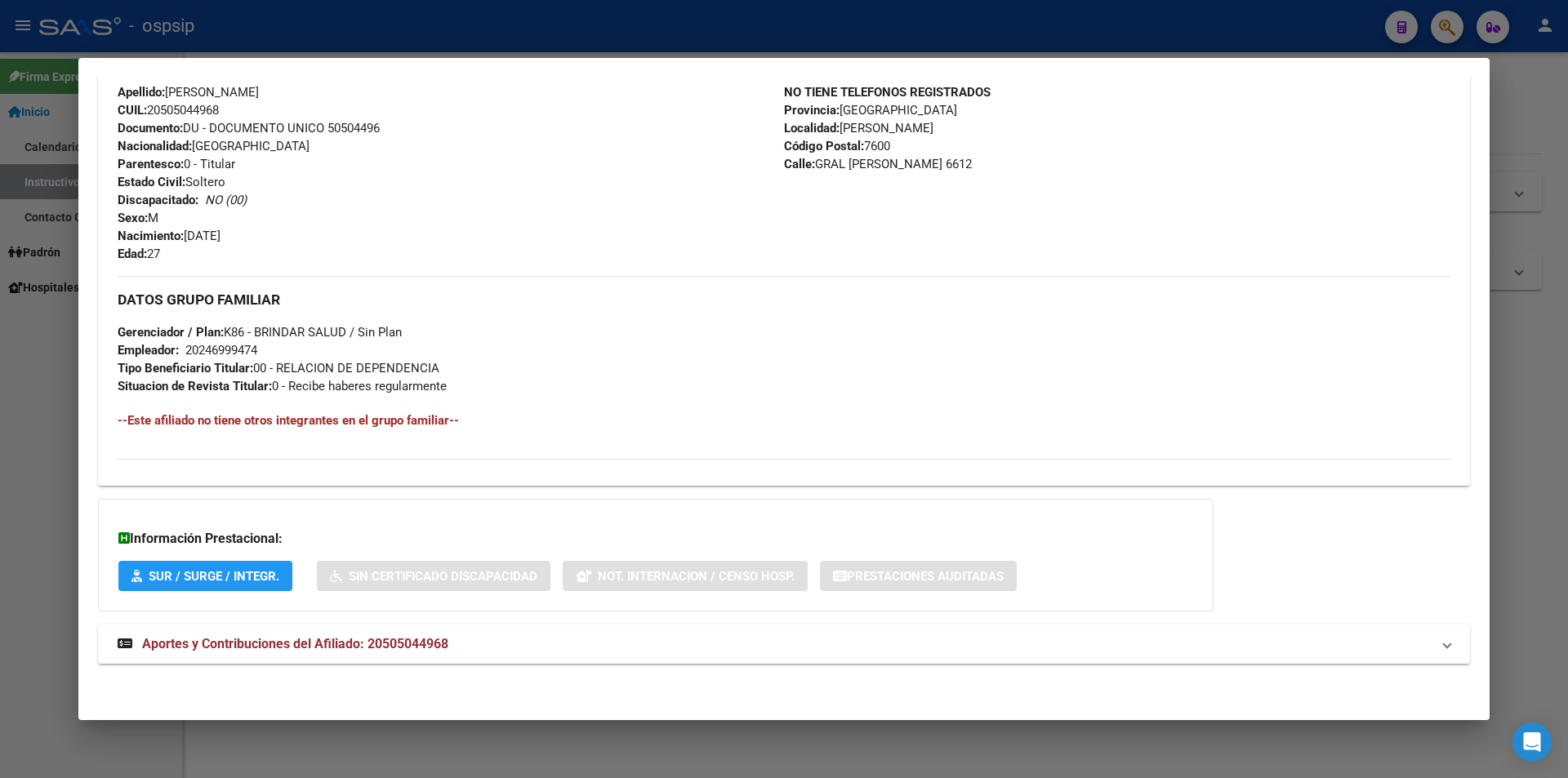
click at [741, 44] on div at bounding box center [784, 389] width 1568 height 778
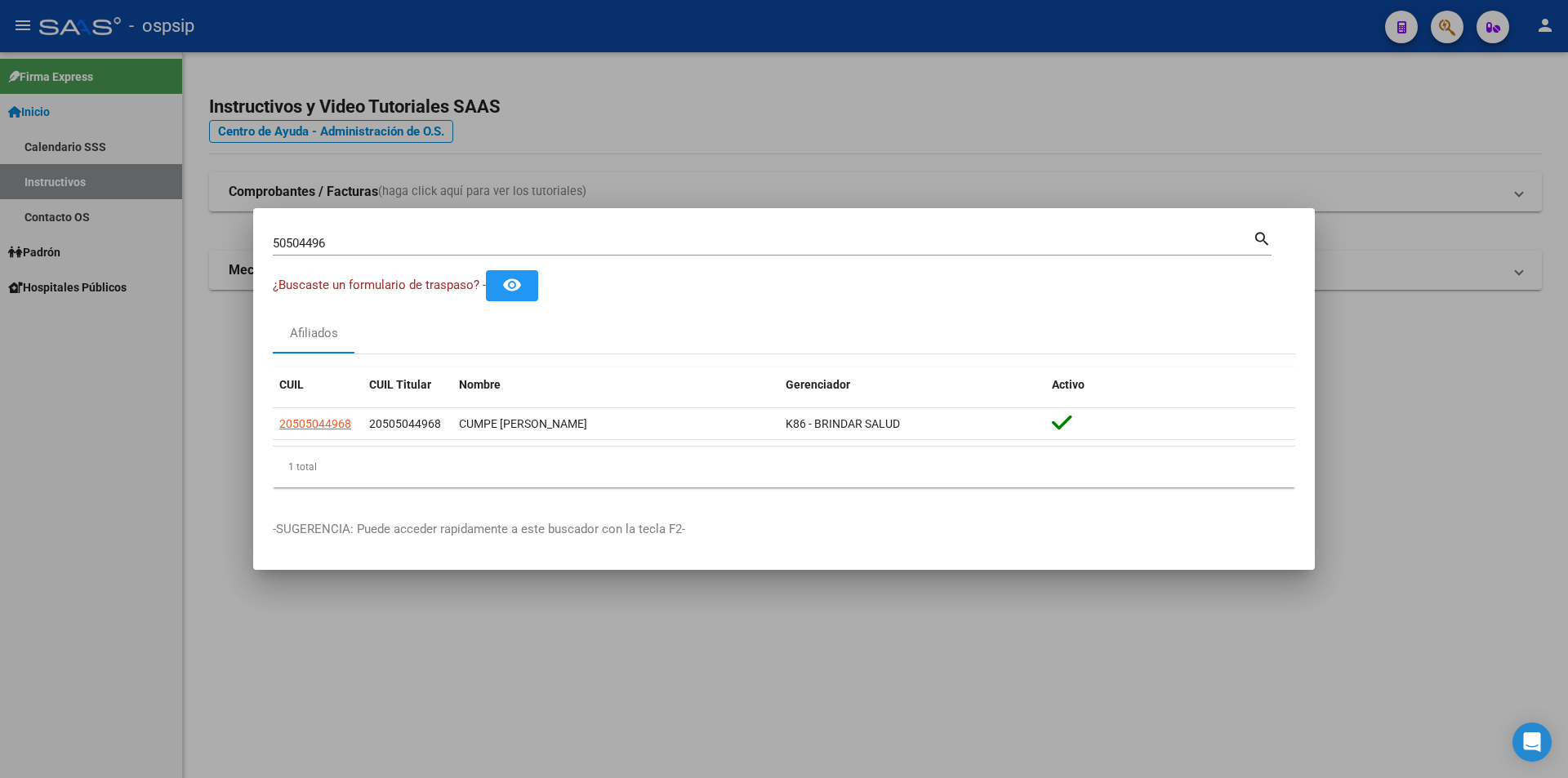
click at [780, 82] on div at bounding box center [784, 389] width 1568 height 778
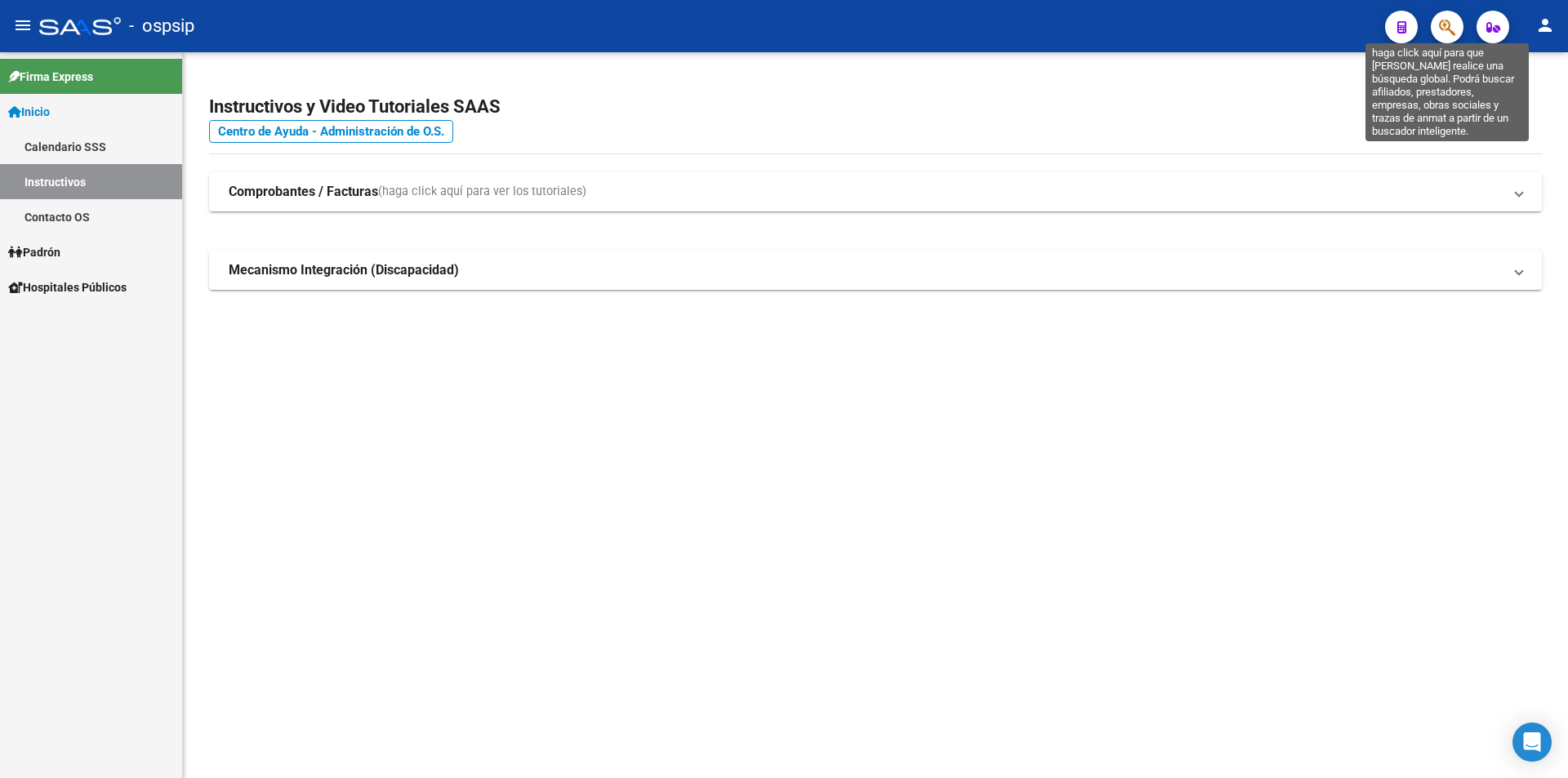
click at [1445, 31] on icon "button" at bounding box center [1447, 28] width 17 height 19
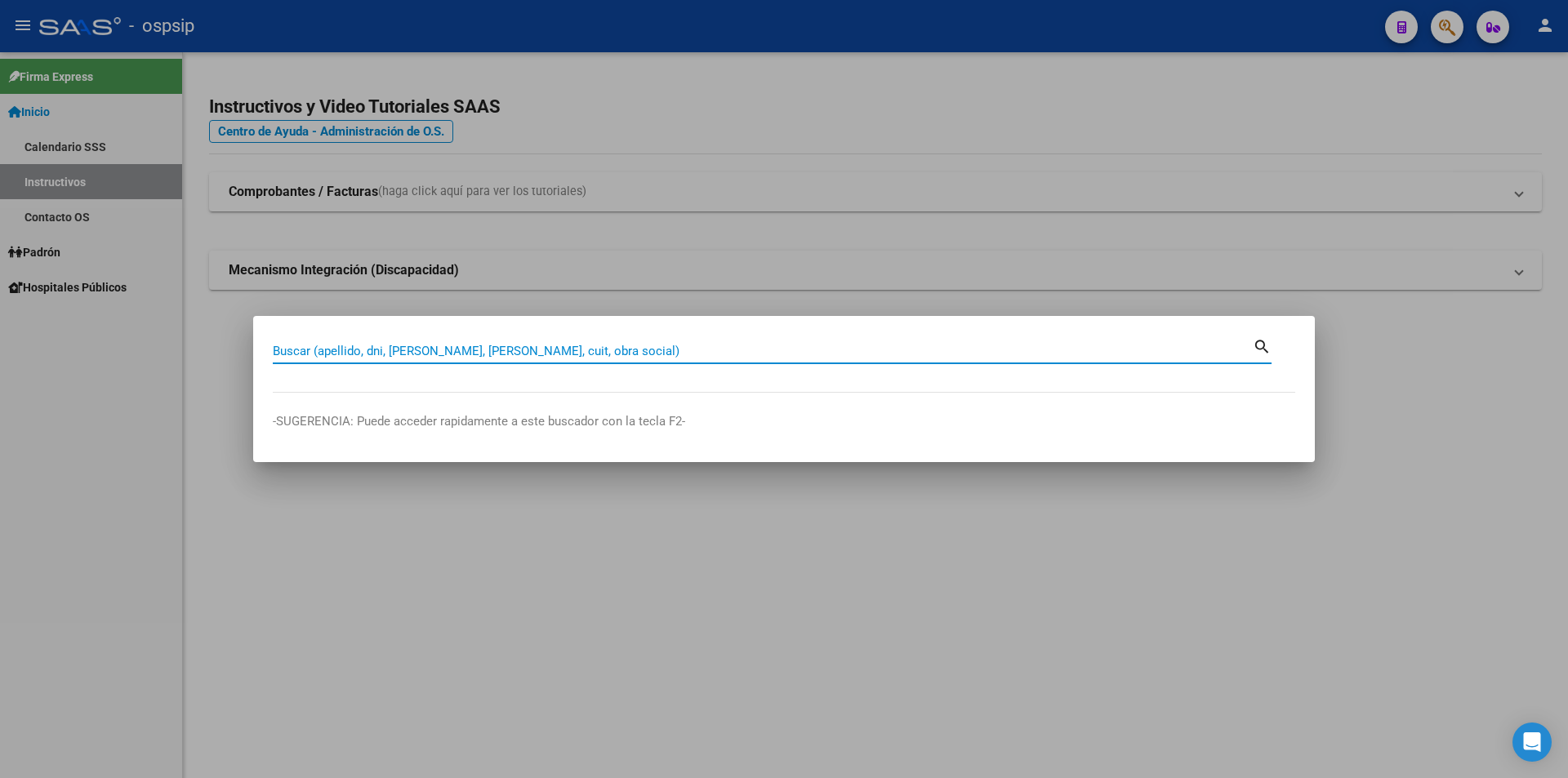
click at [544, 351] on input "Buscar (apellido, dni, [PERSON_NAME], [PERSON_NAME], cuit, obra social)" at bounding box center [763, 351] width 980 height 15
type input "19052675"
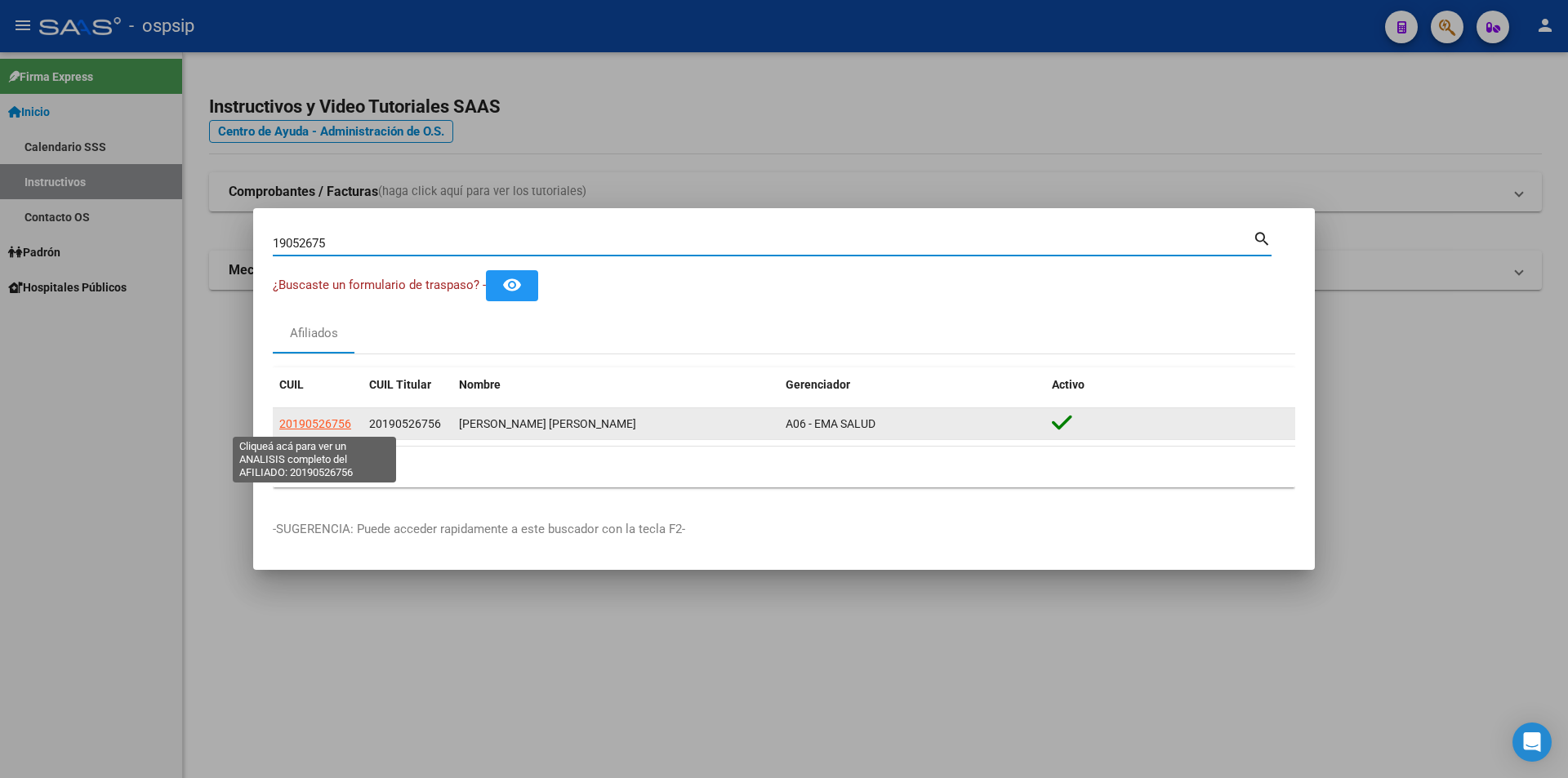
click at [322, 425] on span "20190526756" at bounding box center [315, 423] width 72 height 13
type textarea "20190526756"
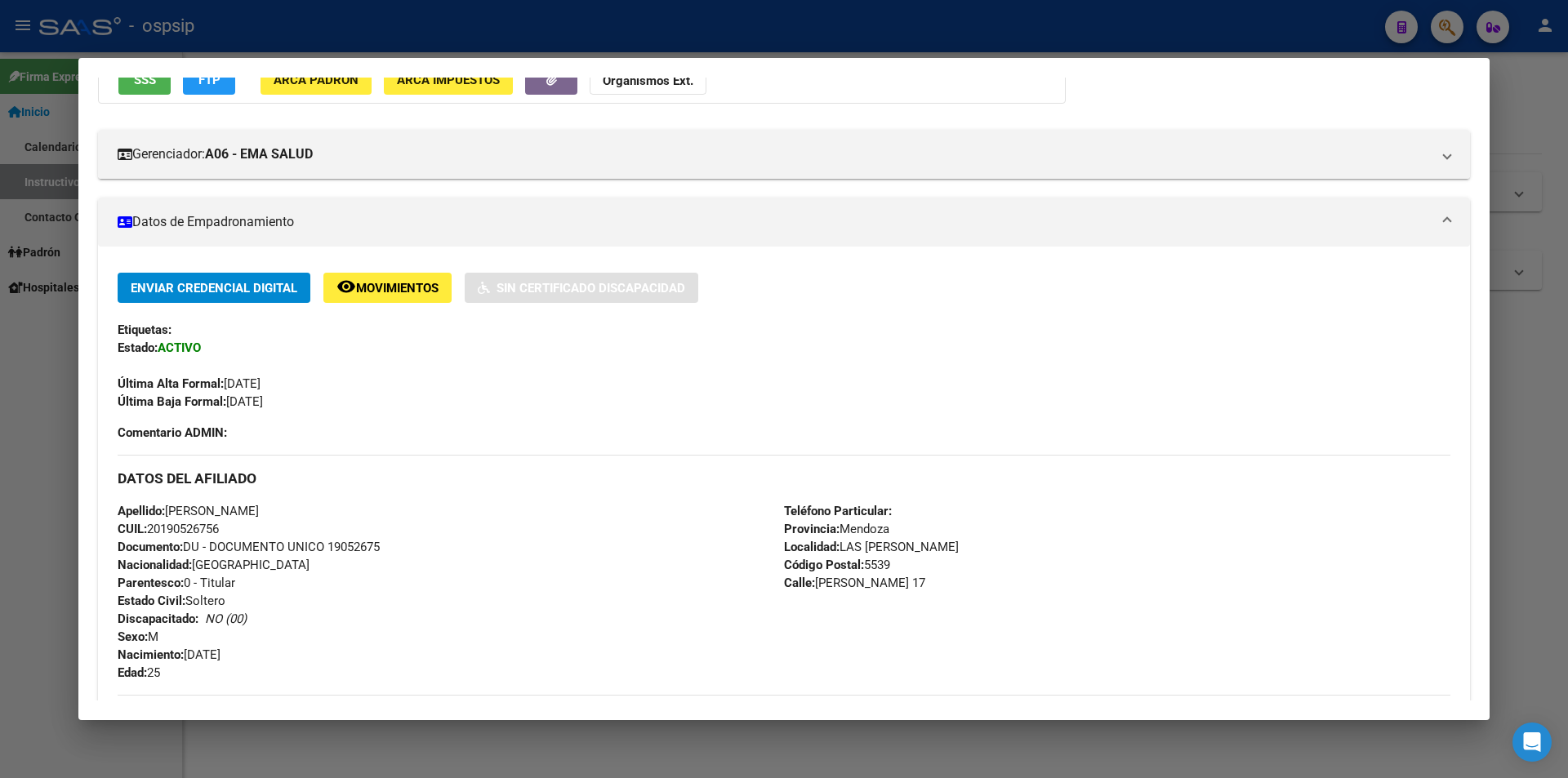
scroll to position [163, 0]
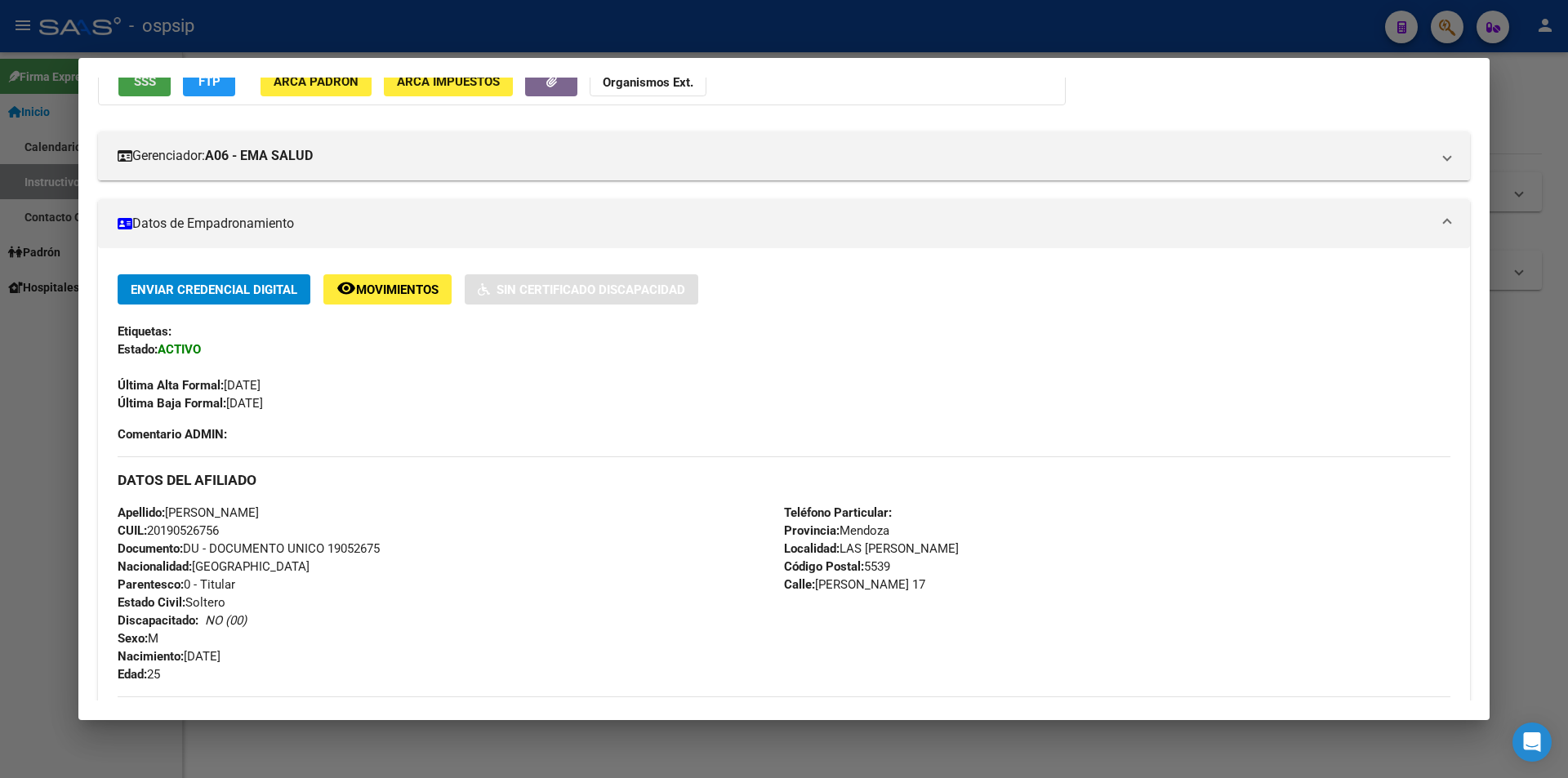
click at [155, 87] on span "SSS" at bounding box center [145, 81] width 22 height 15
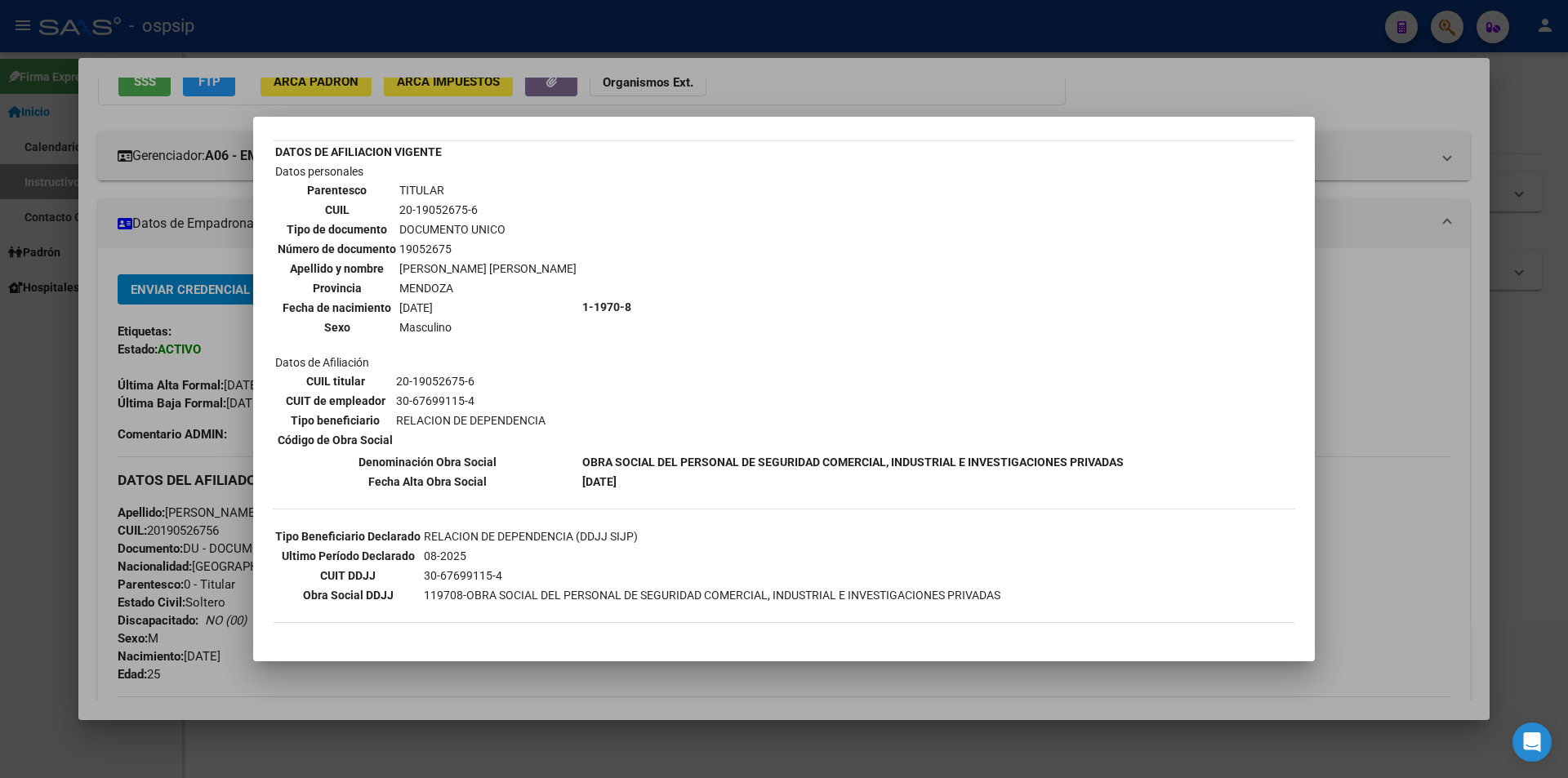
scroll to position [82, 0]
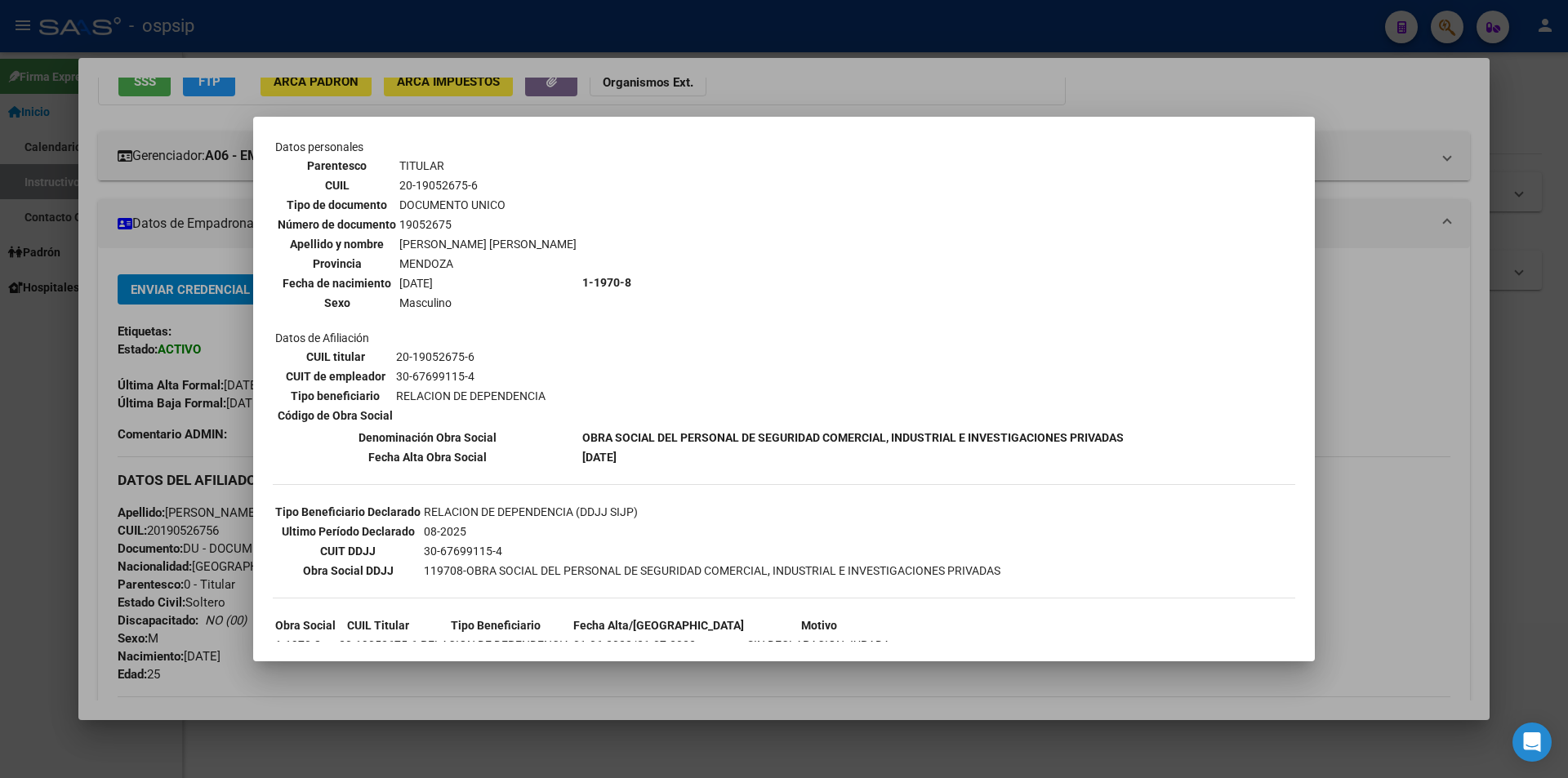
click at [815, 85] on div at bounding box center [784, 389] width 1568 height 778
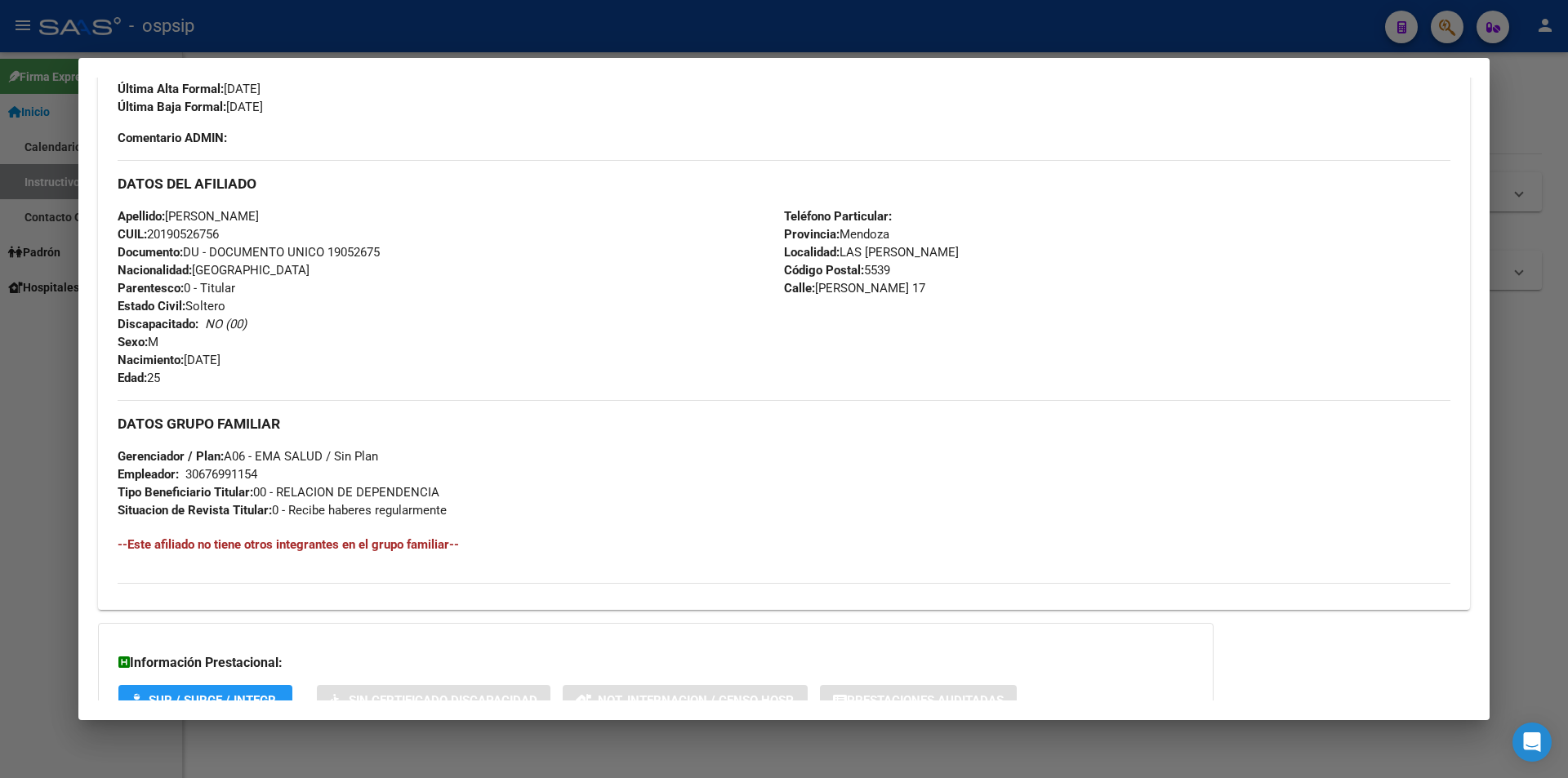
scroll to position [478, 0]
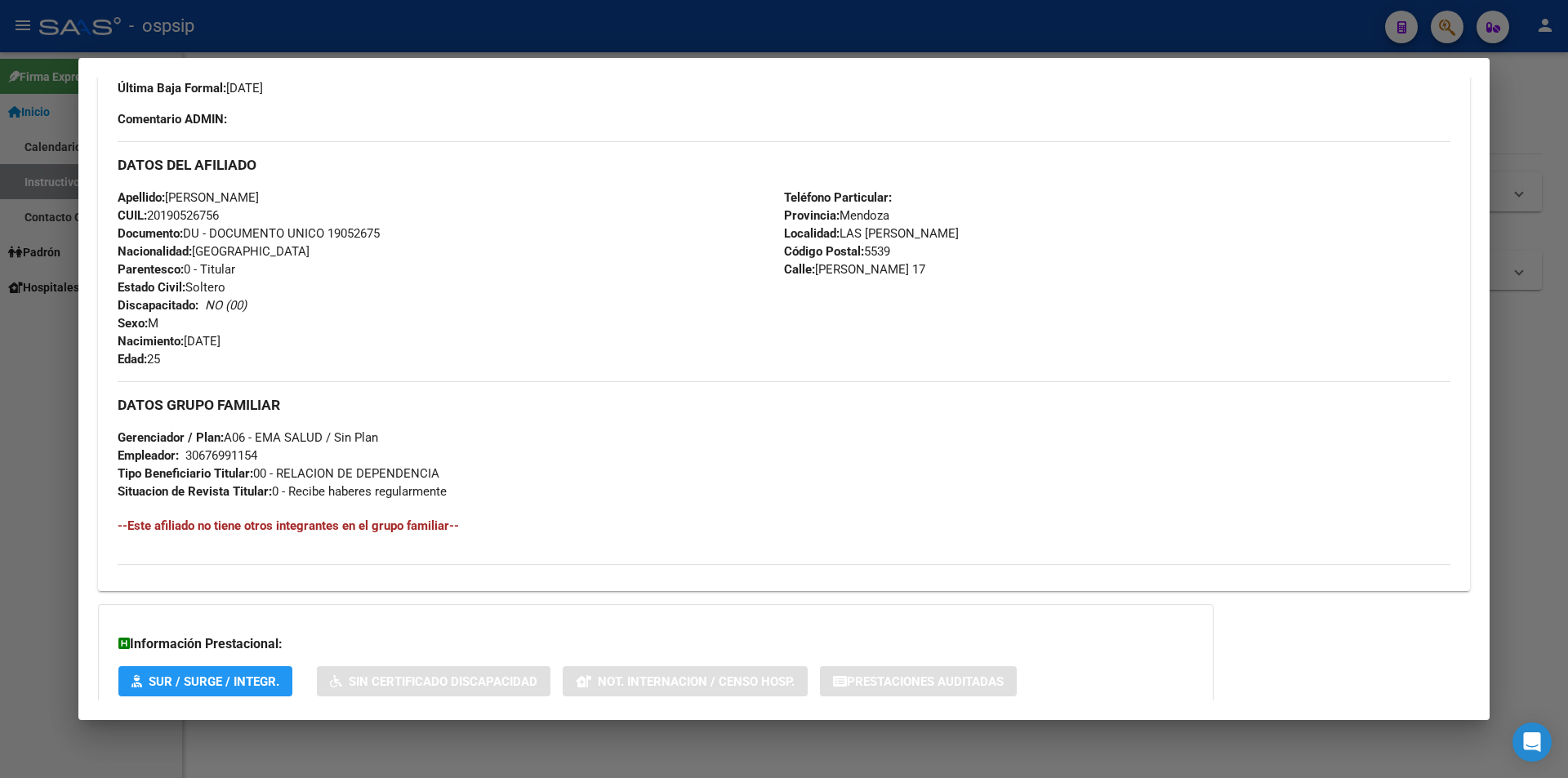
click at [725, 60] on mat-dialog-container "Análisis Afiliado - CUIL: 20190526756 DATOS PADRÓN ÁGIL: [PERSON_NAME] [PERSON_…" at bounding box center [784, 388] width 1411 height 661
click at [820, 48] on div at bounding box center [784, 389] width 1568 height 778
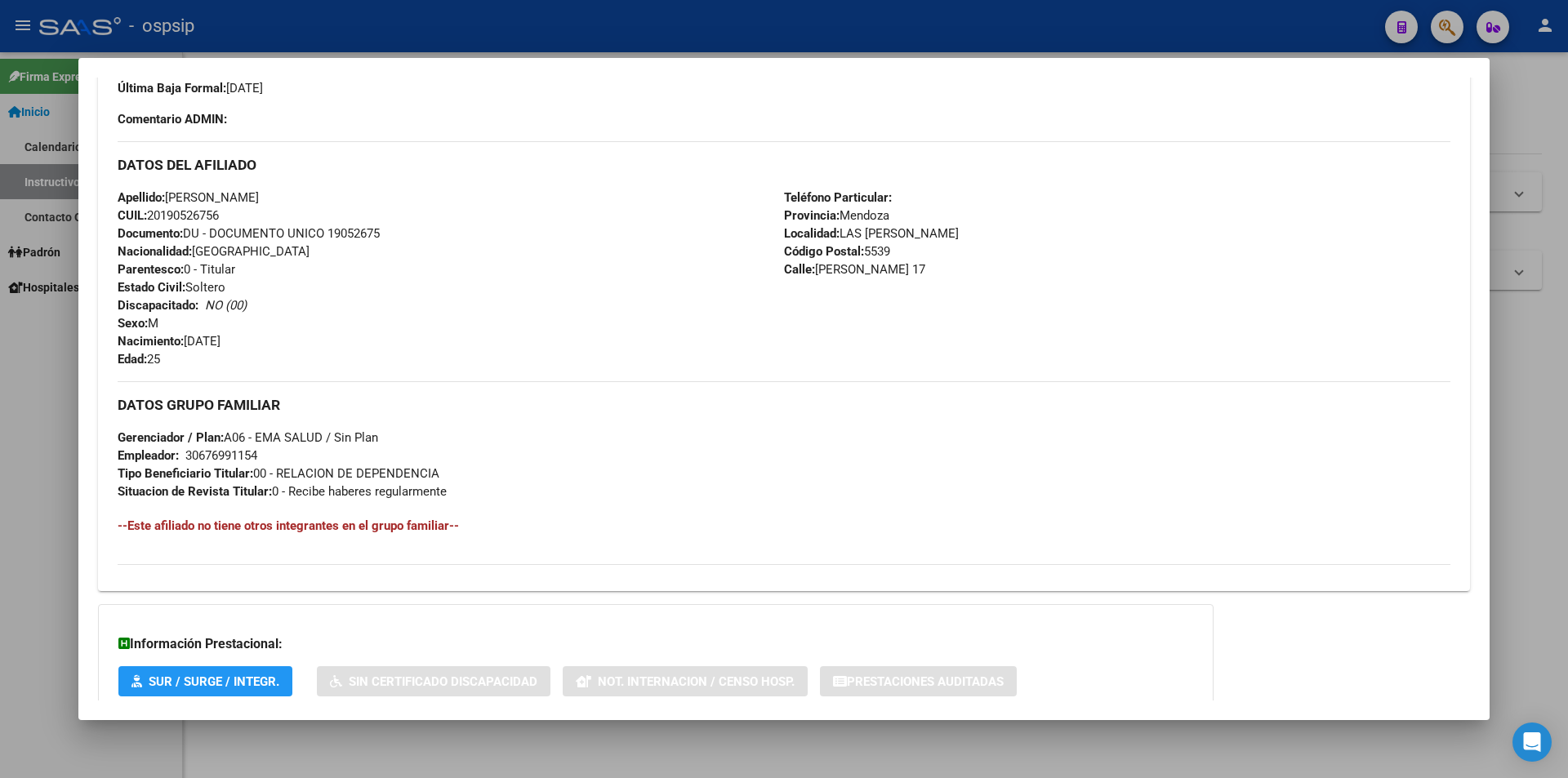
click at [856, 44] on div at bounding box center [784, 389] width 1568 height 778
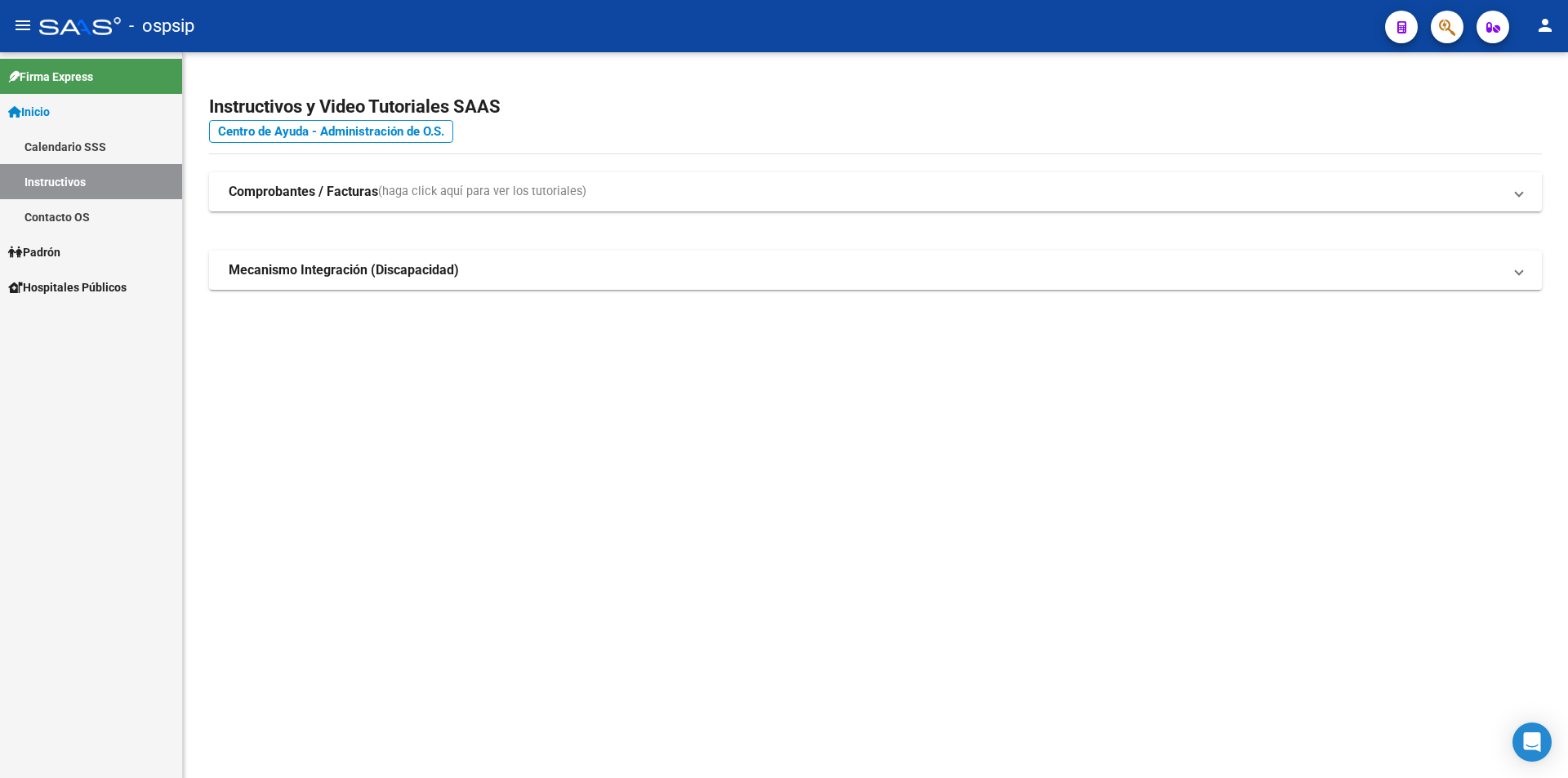
click at [865, 42] on div "- ospsip" at bounding box center [706, 25] width 1333 height 36
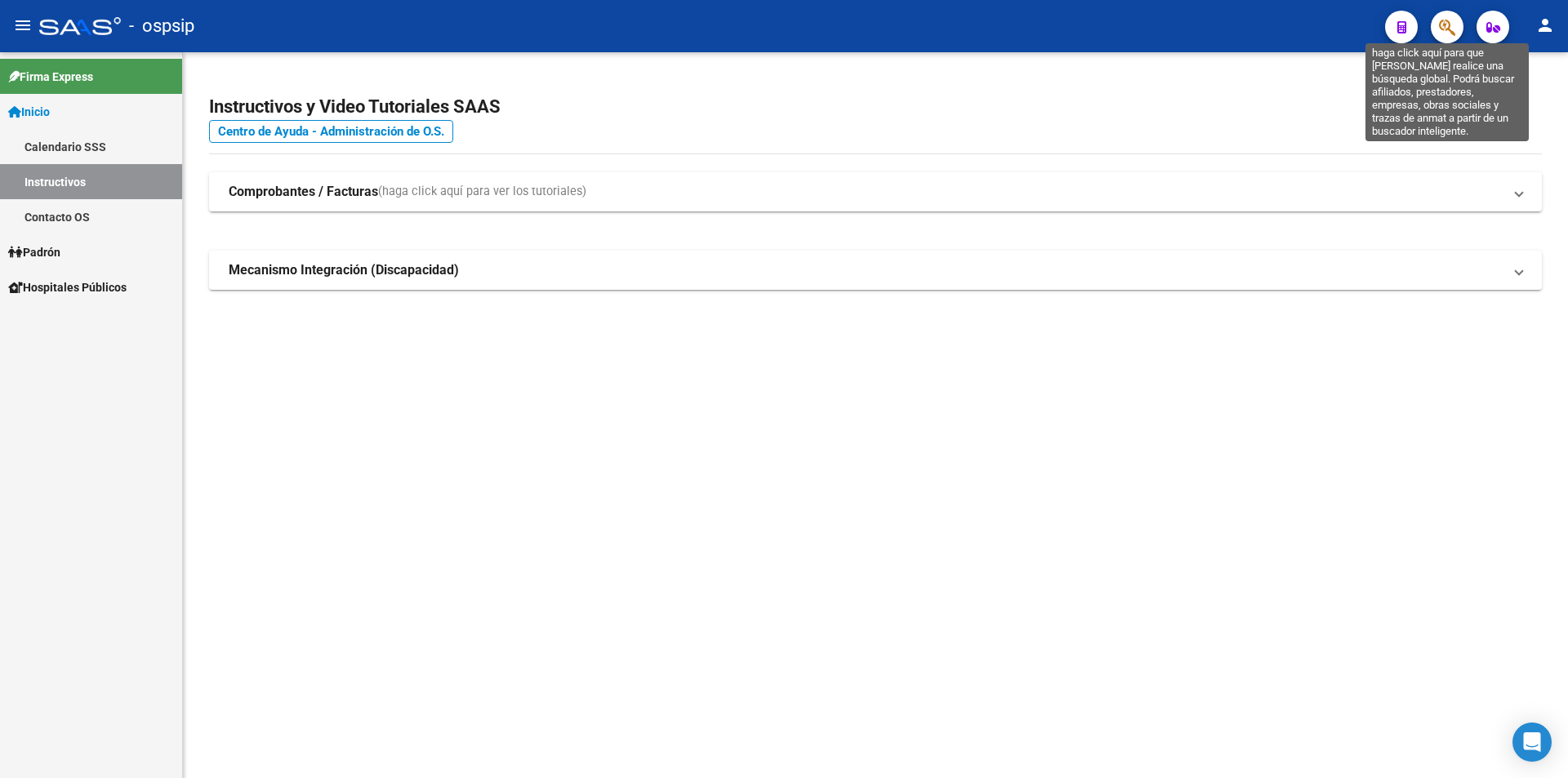
click at [1447, 30] on icon "button" at bounding box center [1447, 28] width 17 height 19
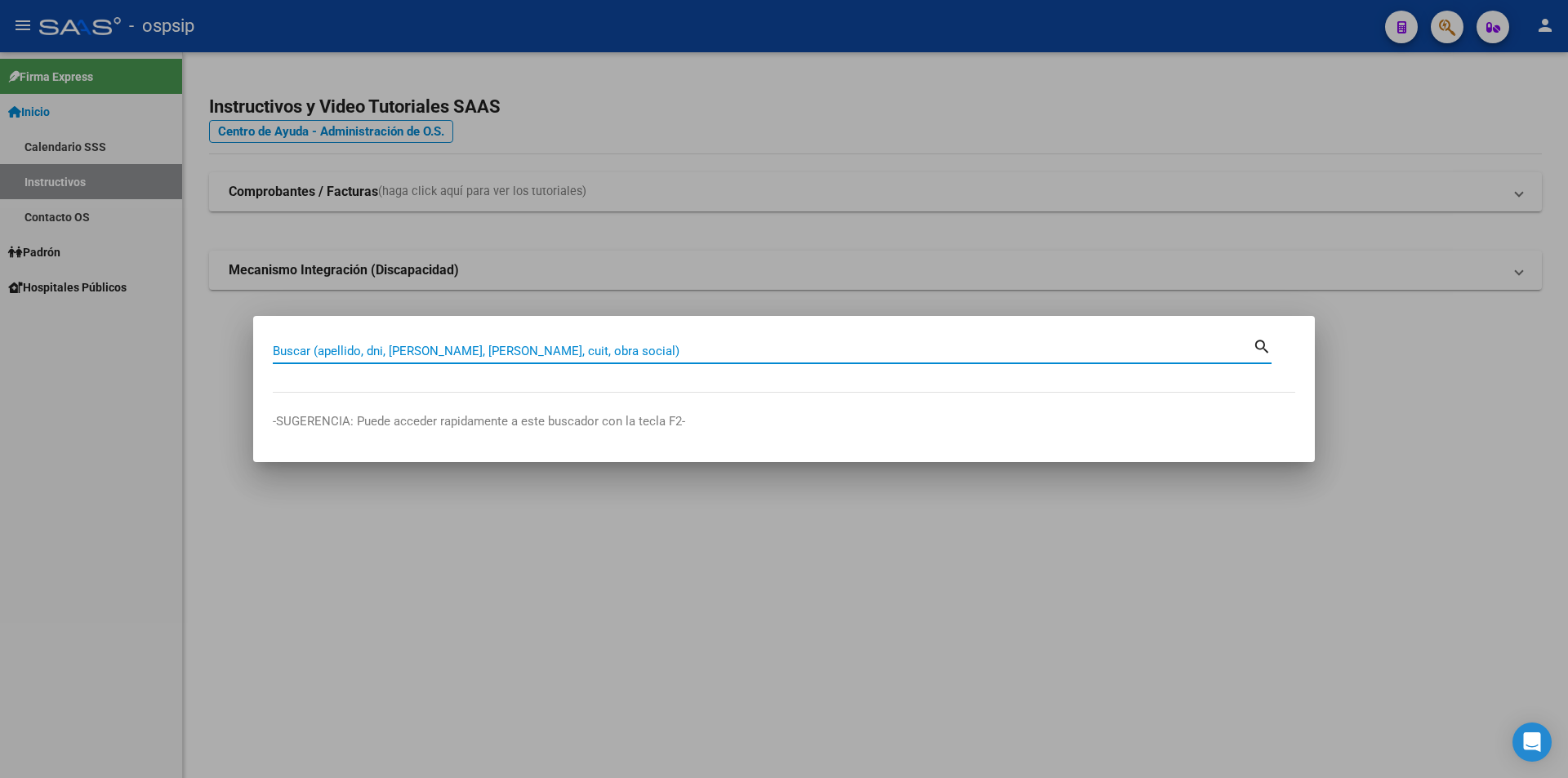
click at [510, 347] on input "Buscar (apellido, dni, [PERSON_NAME], [PERSON_NAME], cuit, obra social)" at bounding box center [763, 351] width 980 height 15
click at [505, 352] on input "Buscar (apellido, dni, [PERSON_NAME], [PERSON_NAME], cuit, obra social)" at bounding box center [763, 351] width 980 height 15
type input "17198414"
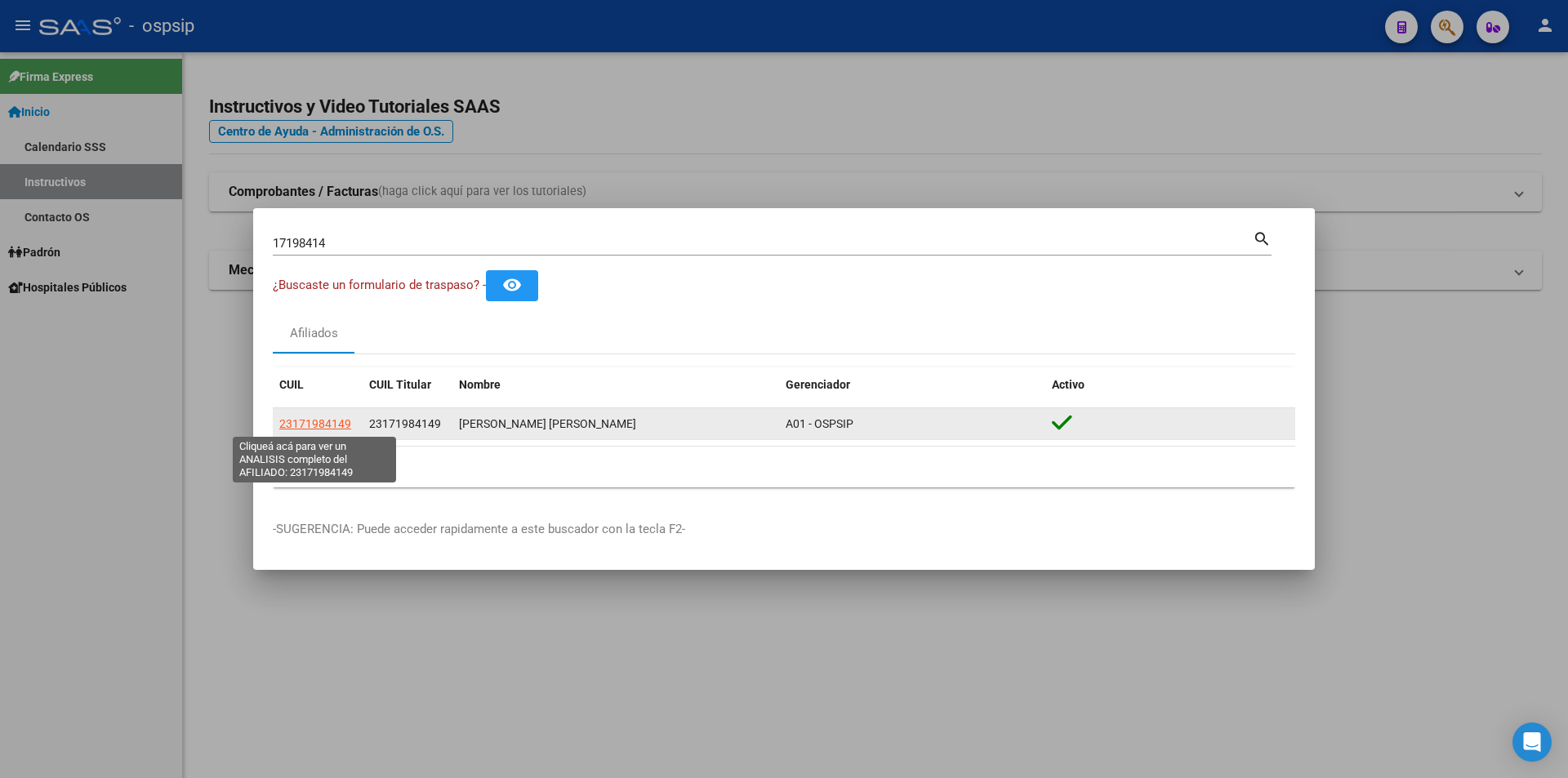
click at [315, 424] on span "23171984149" at bounding box center [315, 423] width 72 height 13
type textarea "23171984149"
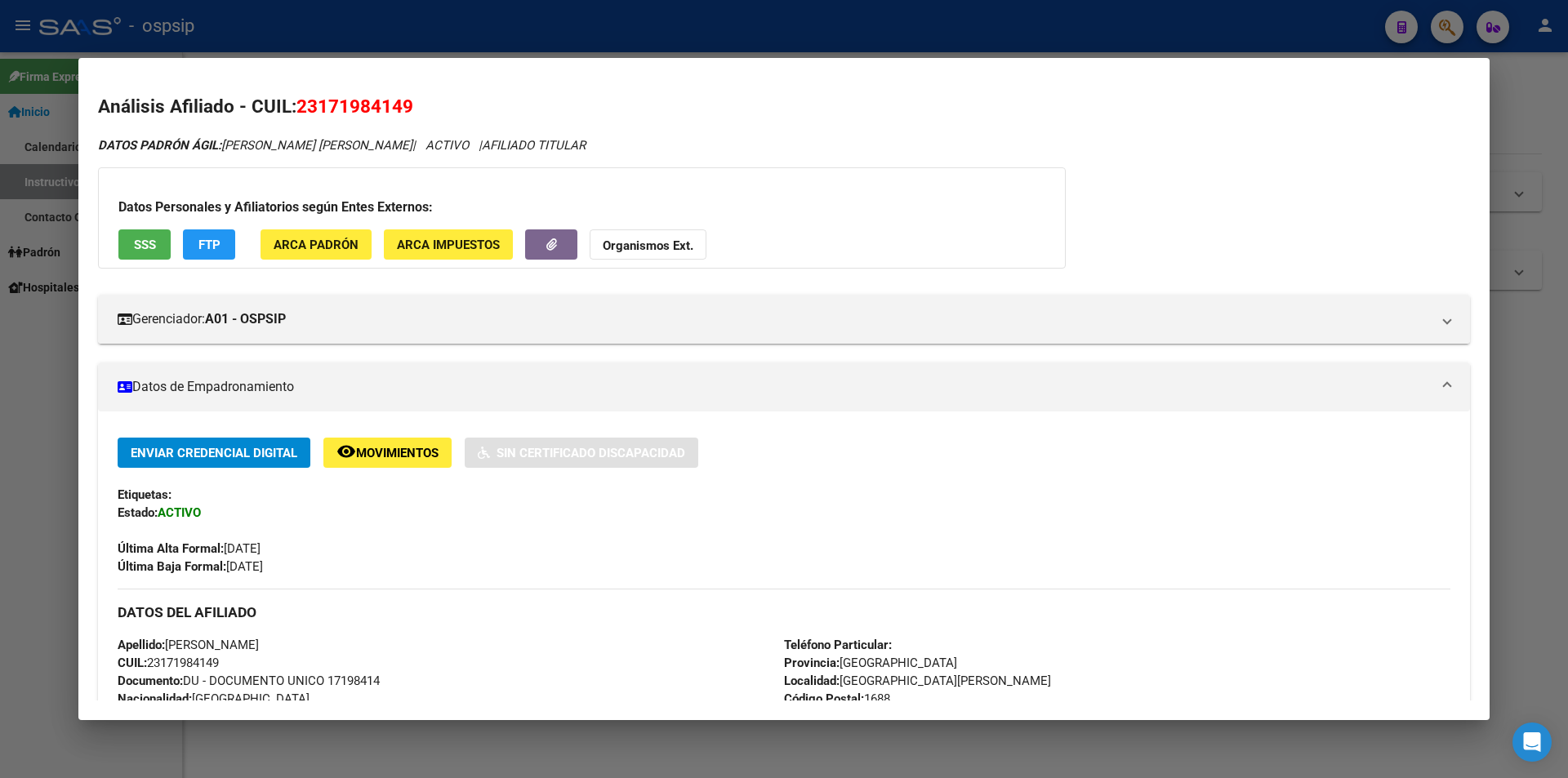
click at [400, 453] on span "Movimientos" at bounding box center [397, 453] width 83 height 15
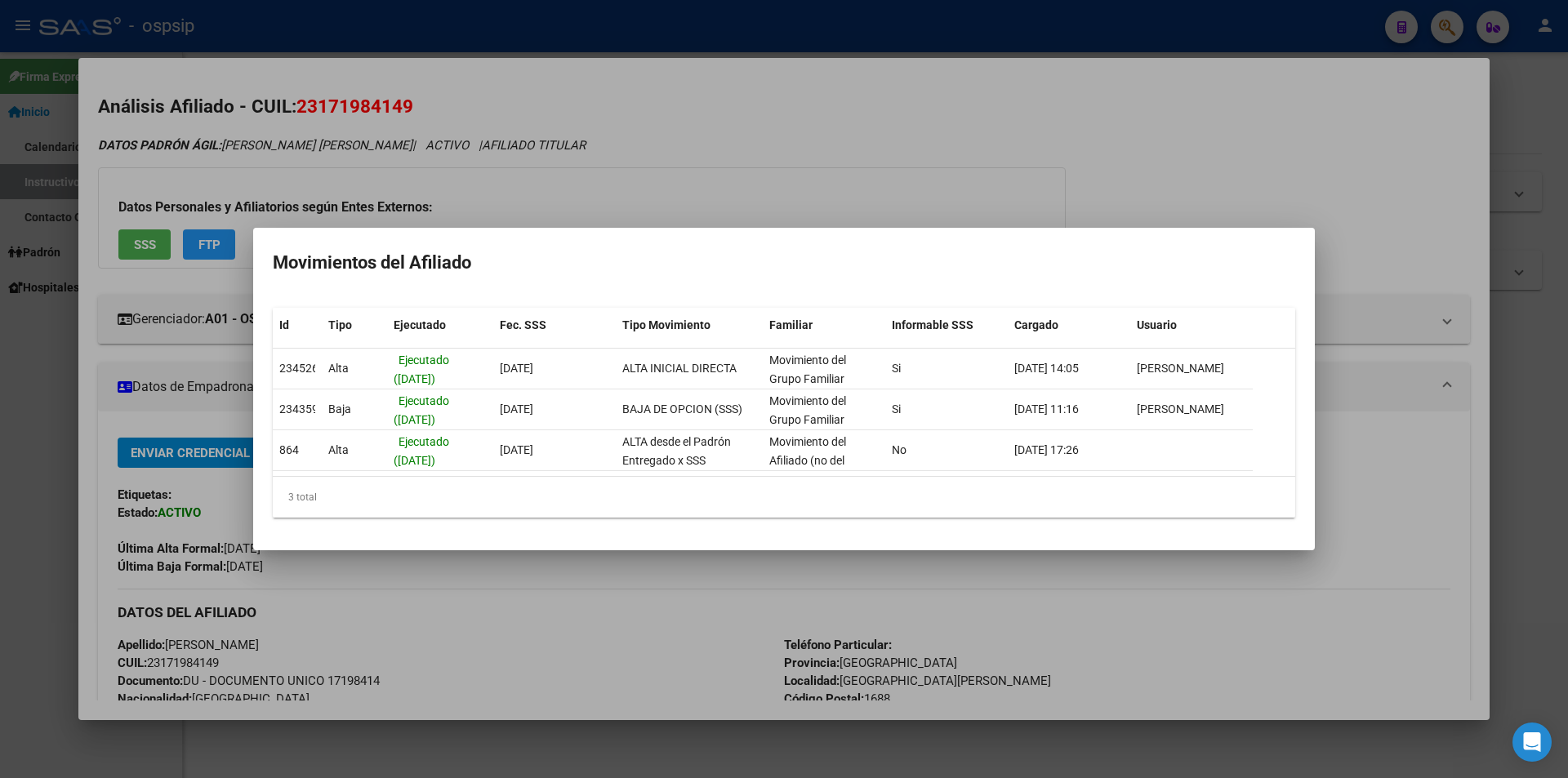
click at [893, 167] on div at bounding box center [784, 389] width 1568 height 778
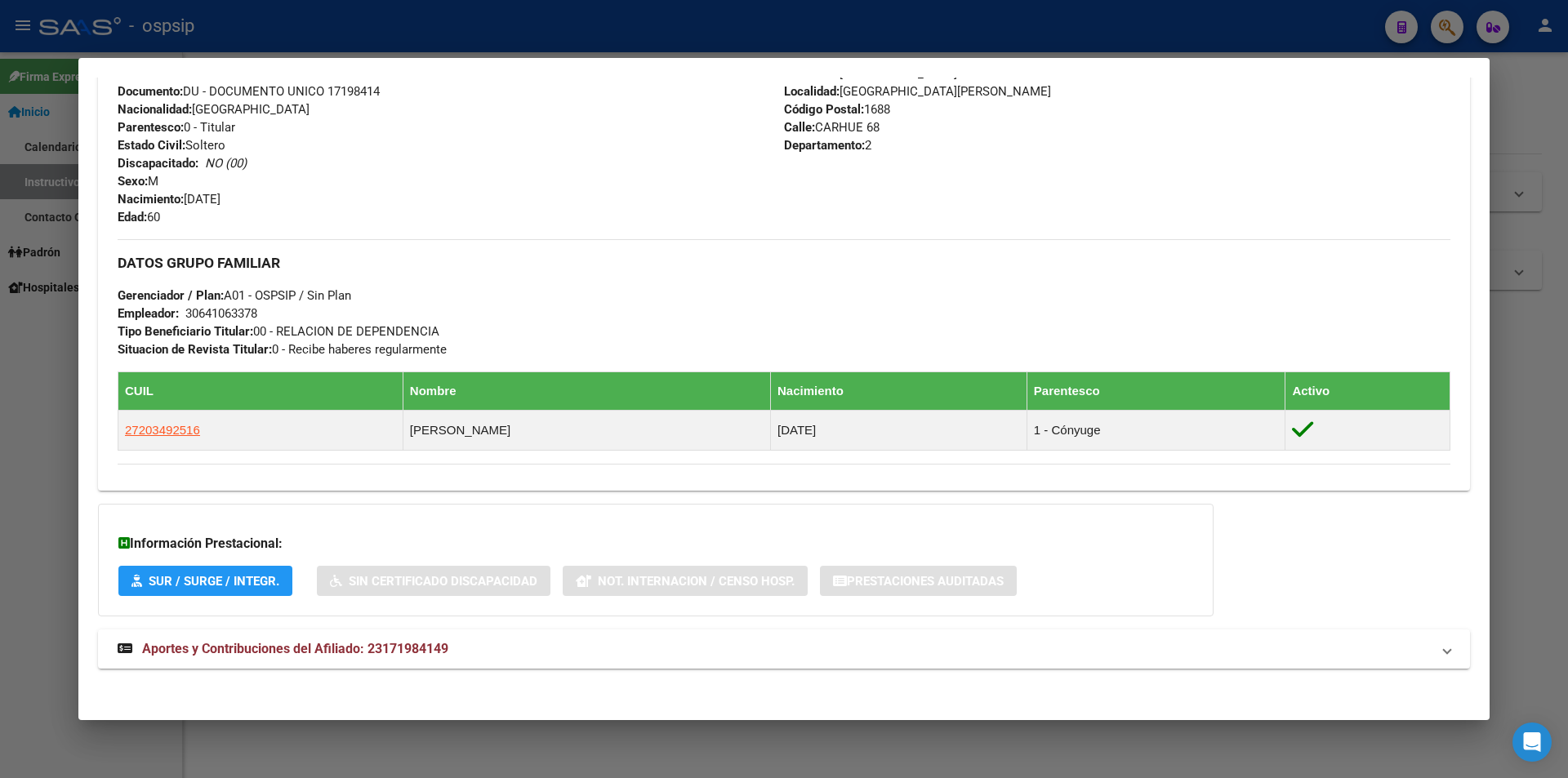
scroll to position [594, 0]
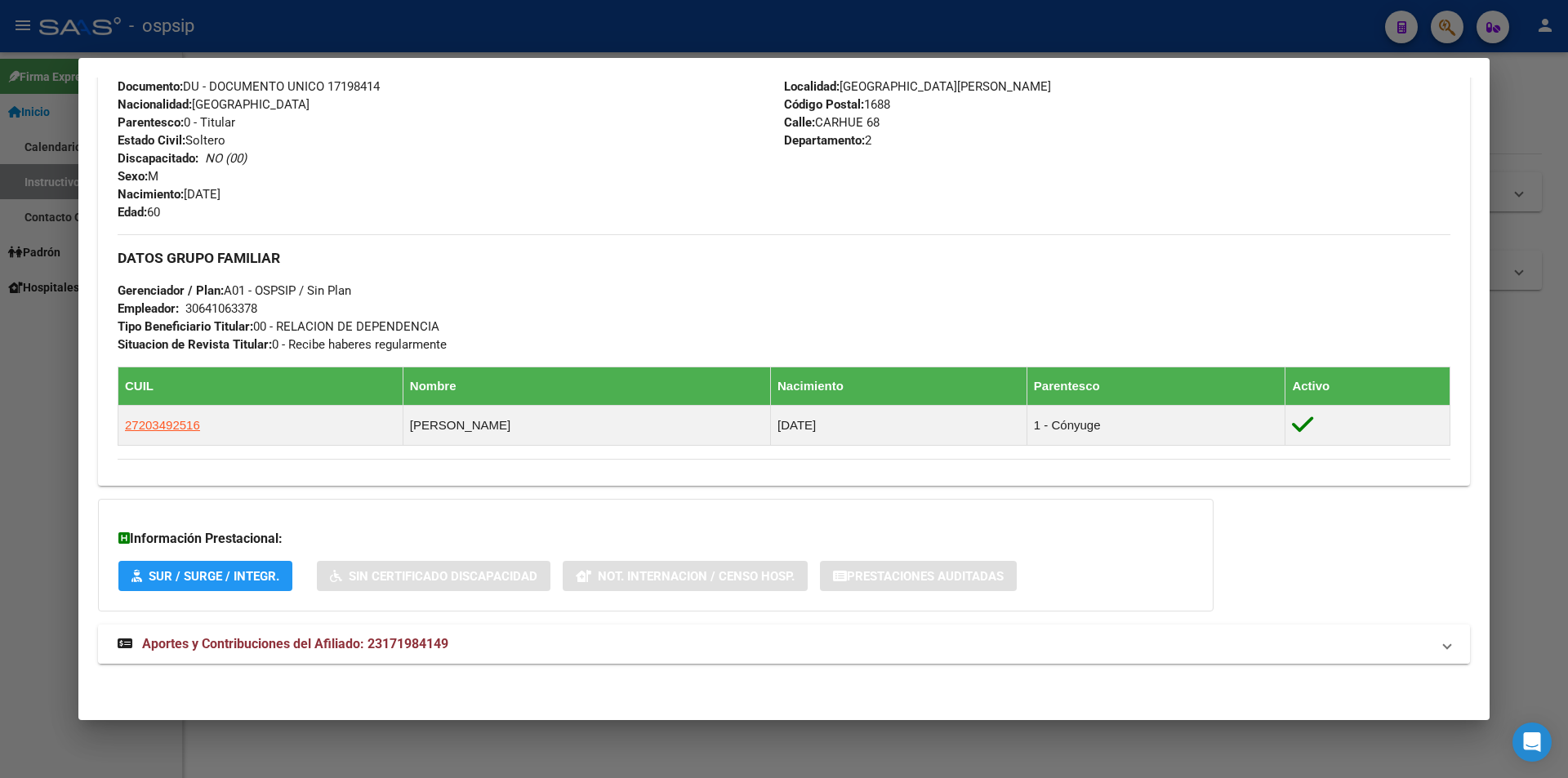
click at [305, 647] on span "Aportes y Contribuciones del Afiliado: 23171984149" at bounding box center [295, 644] width 306 height 16
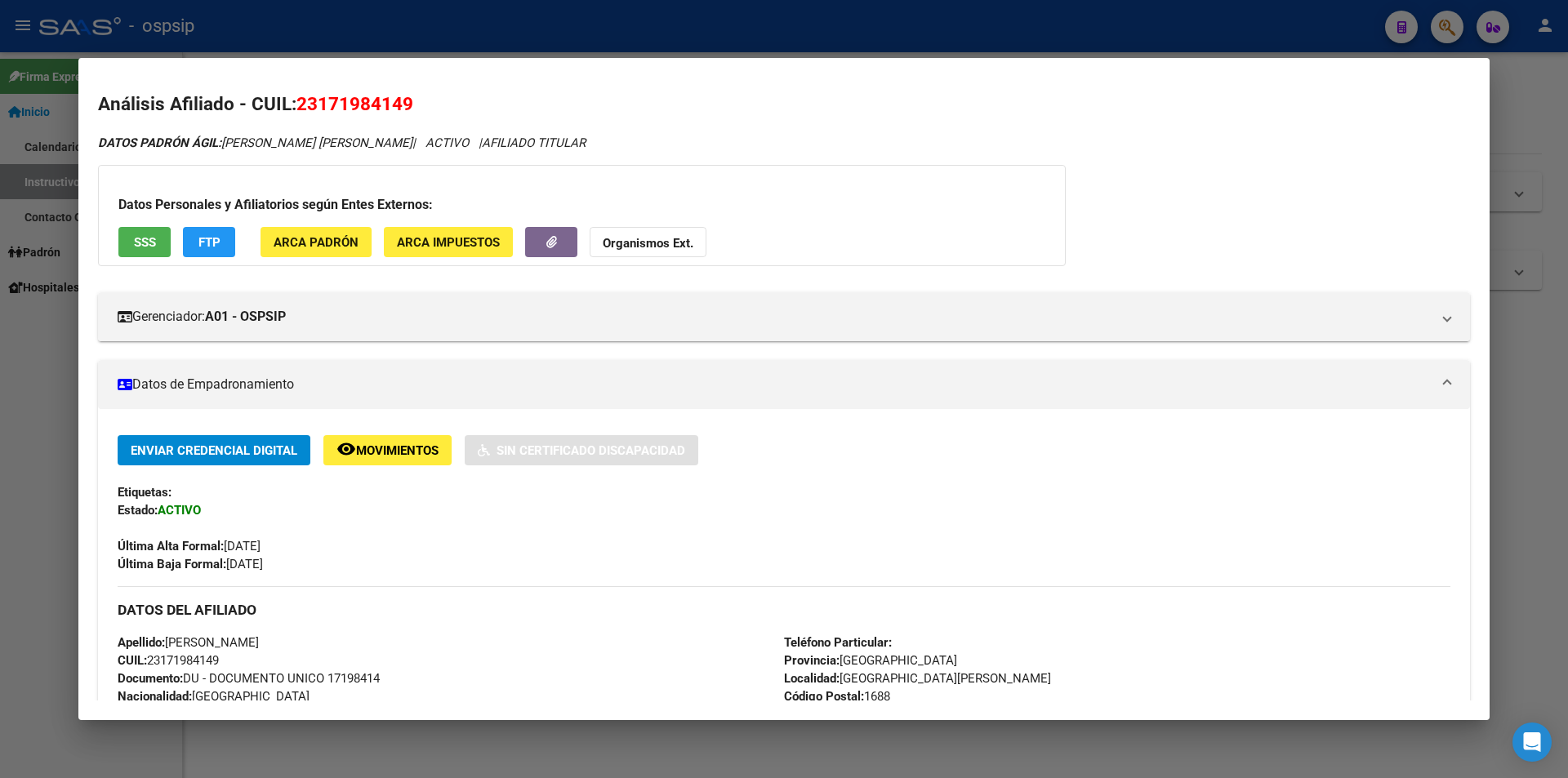
scroll to position [0, 0]
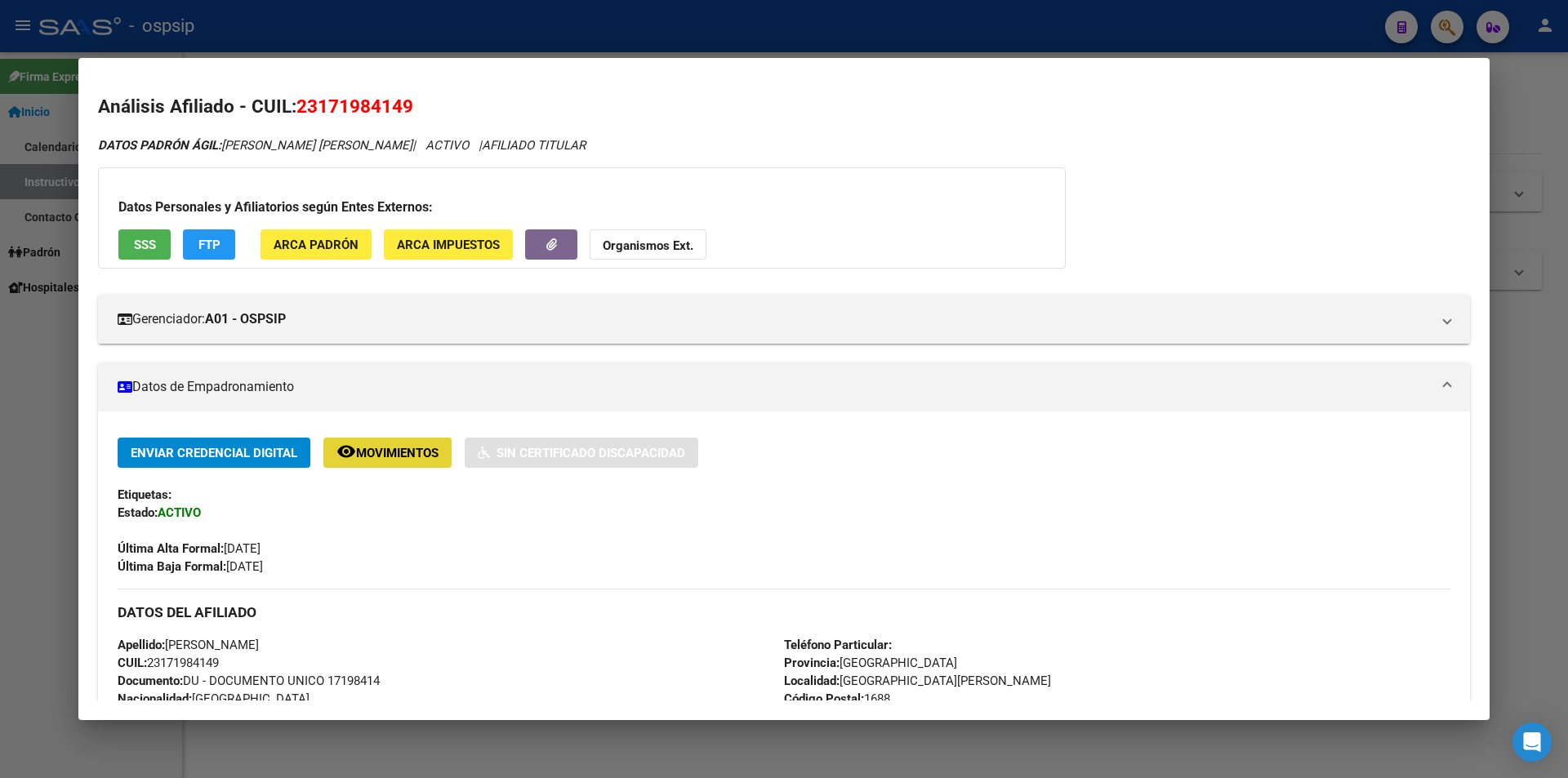
click at [402, 447] on span "Movimientos" at bounding box center [397, 453] width 83 height 15
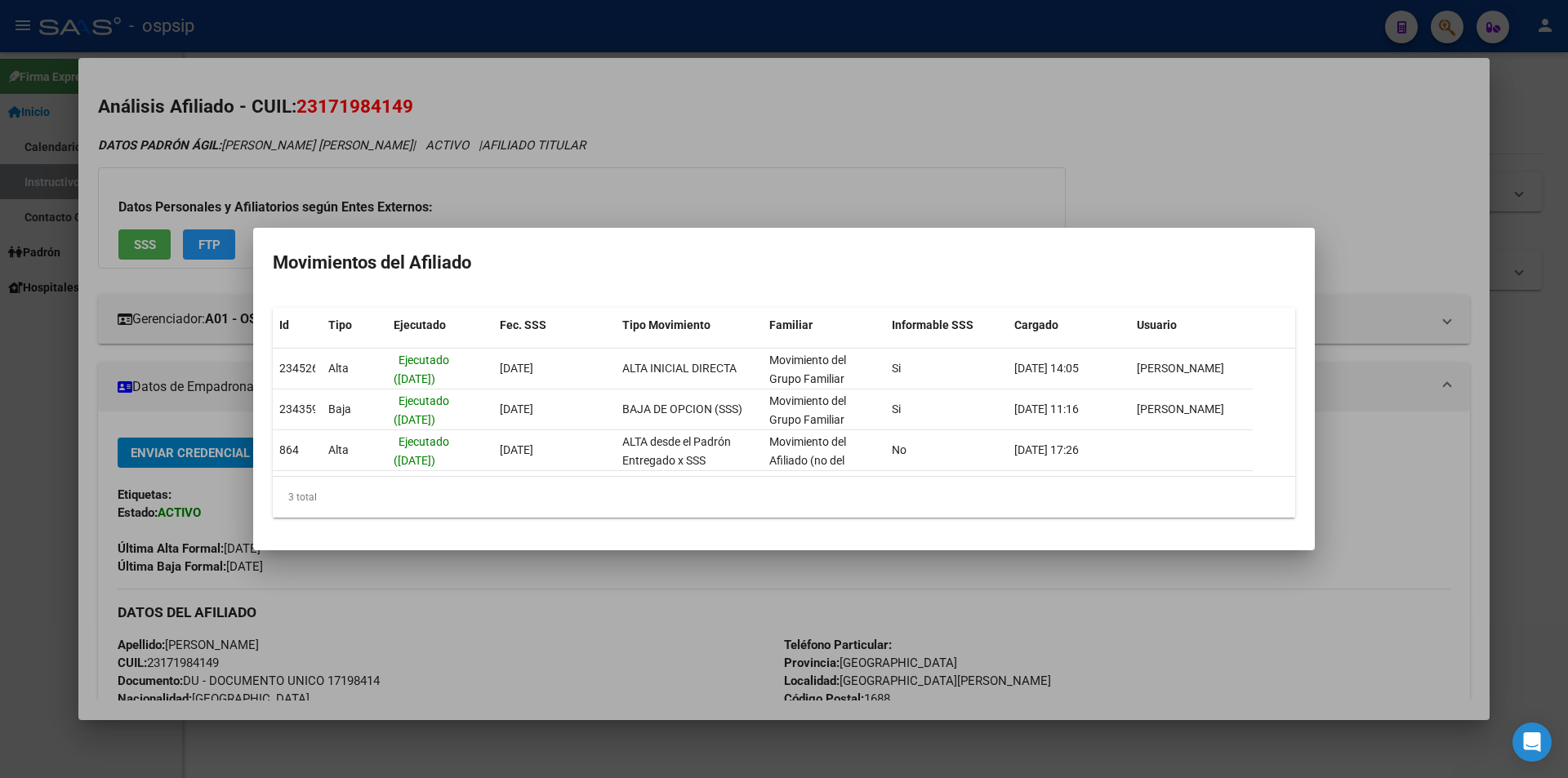
click at [661, 170] on div at bounding box center [784, 389] width 1568 height 778
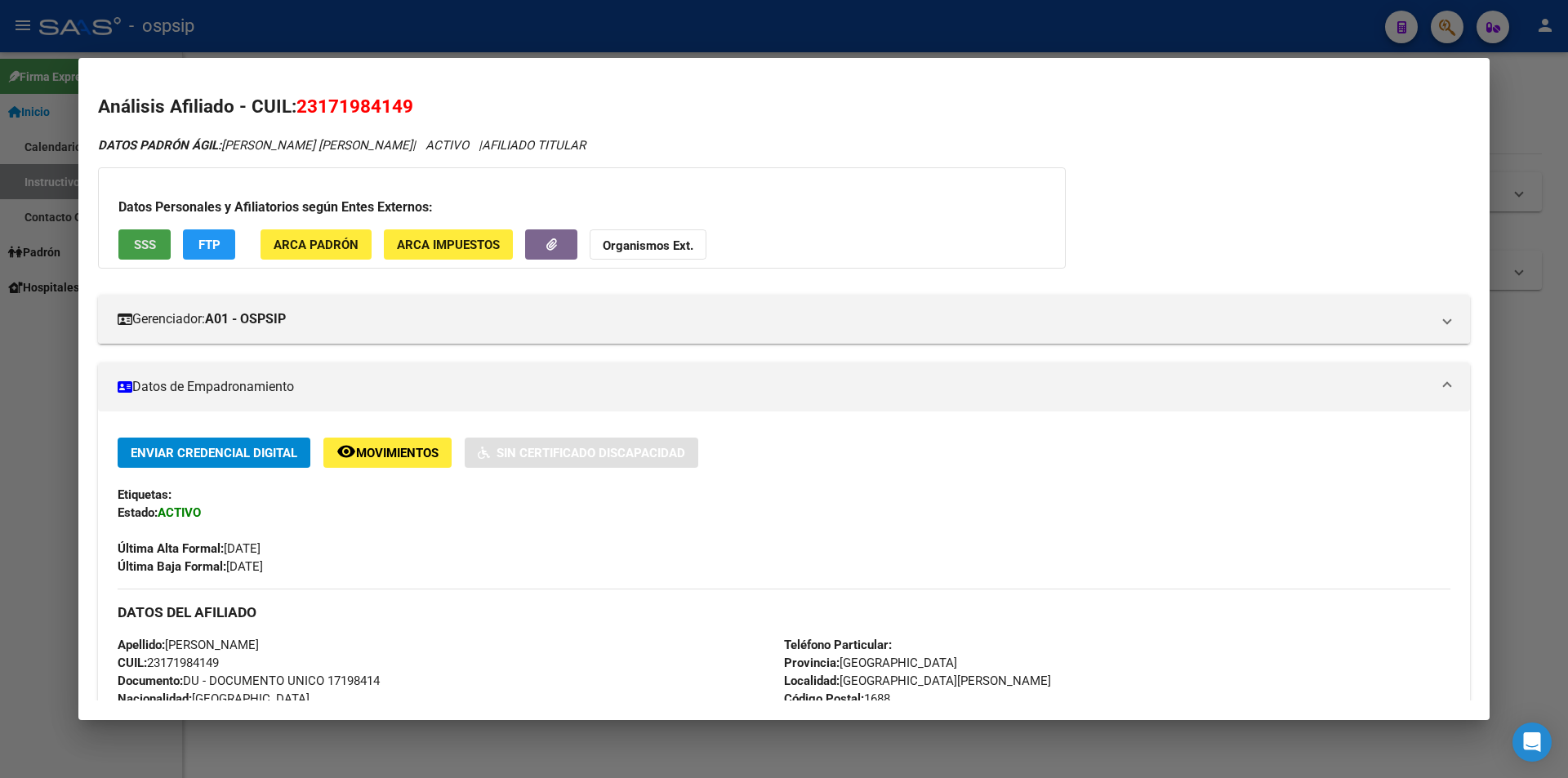
click at [168, 256] on button "SSS" at bounding box center [145, 244] width 52 height 31
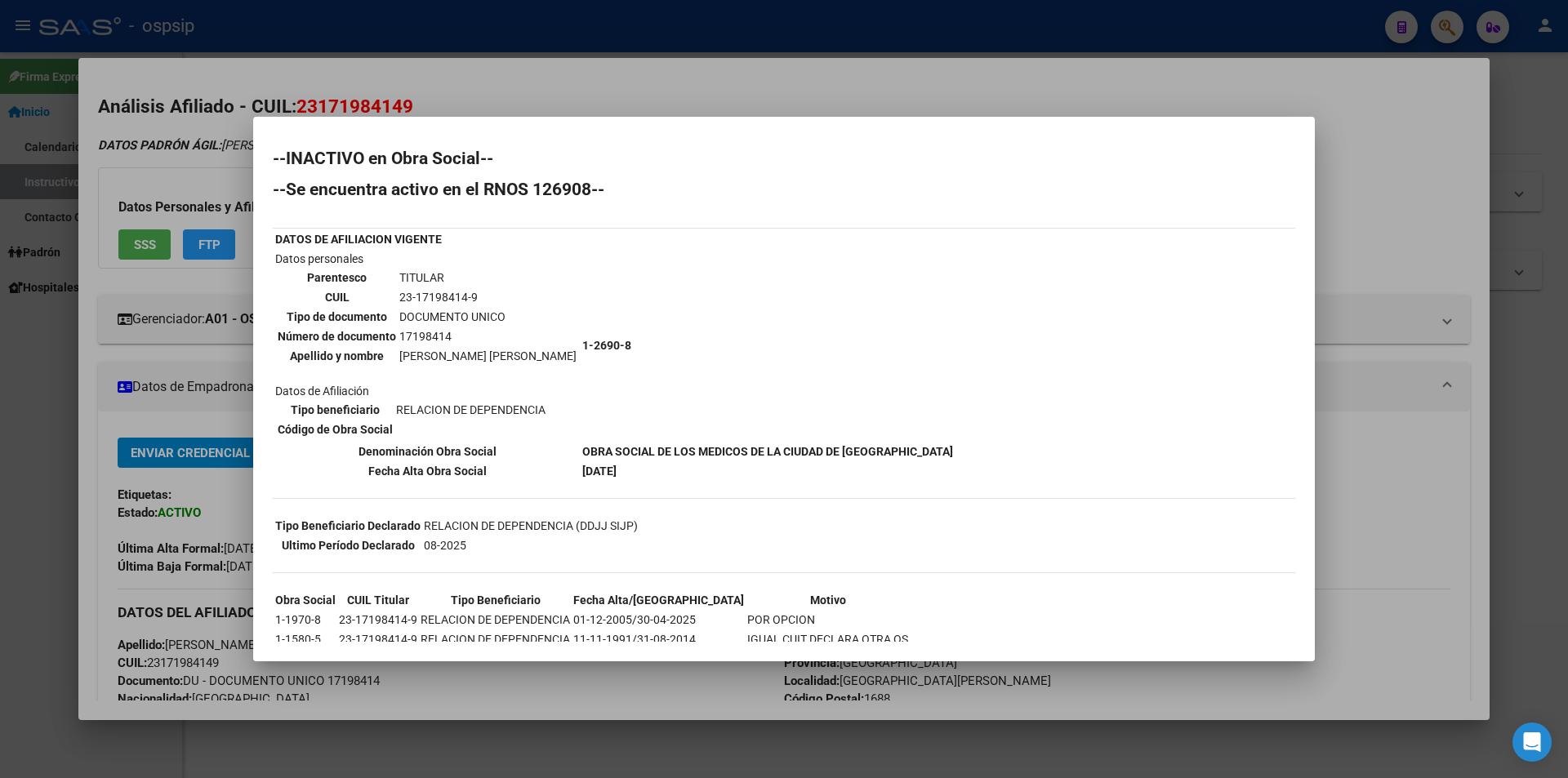
scroll to position [42, 0]
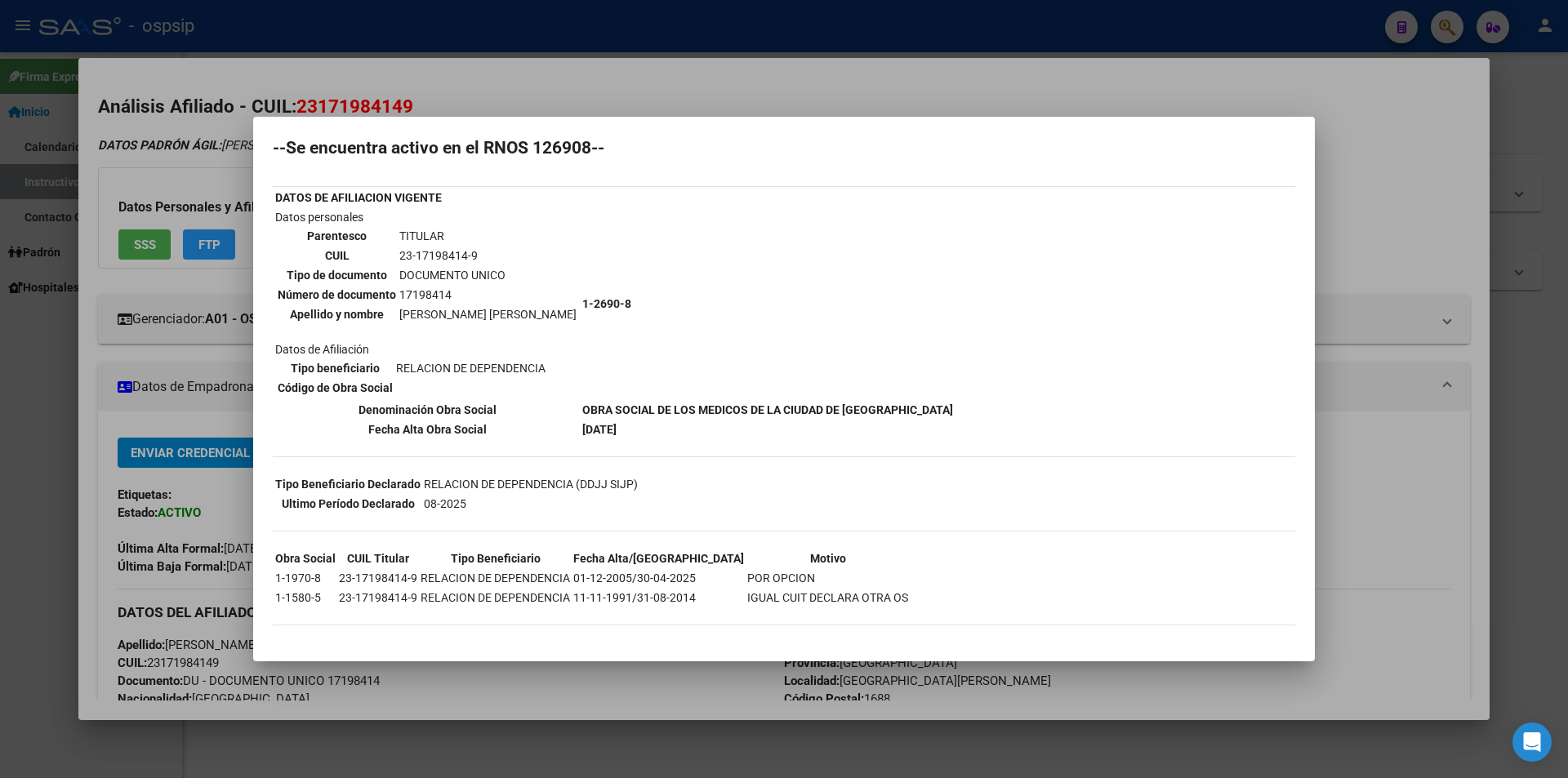
click at [832, 96] on div at bounding box center [784, 389] width 1568 height 778
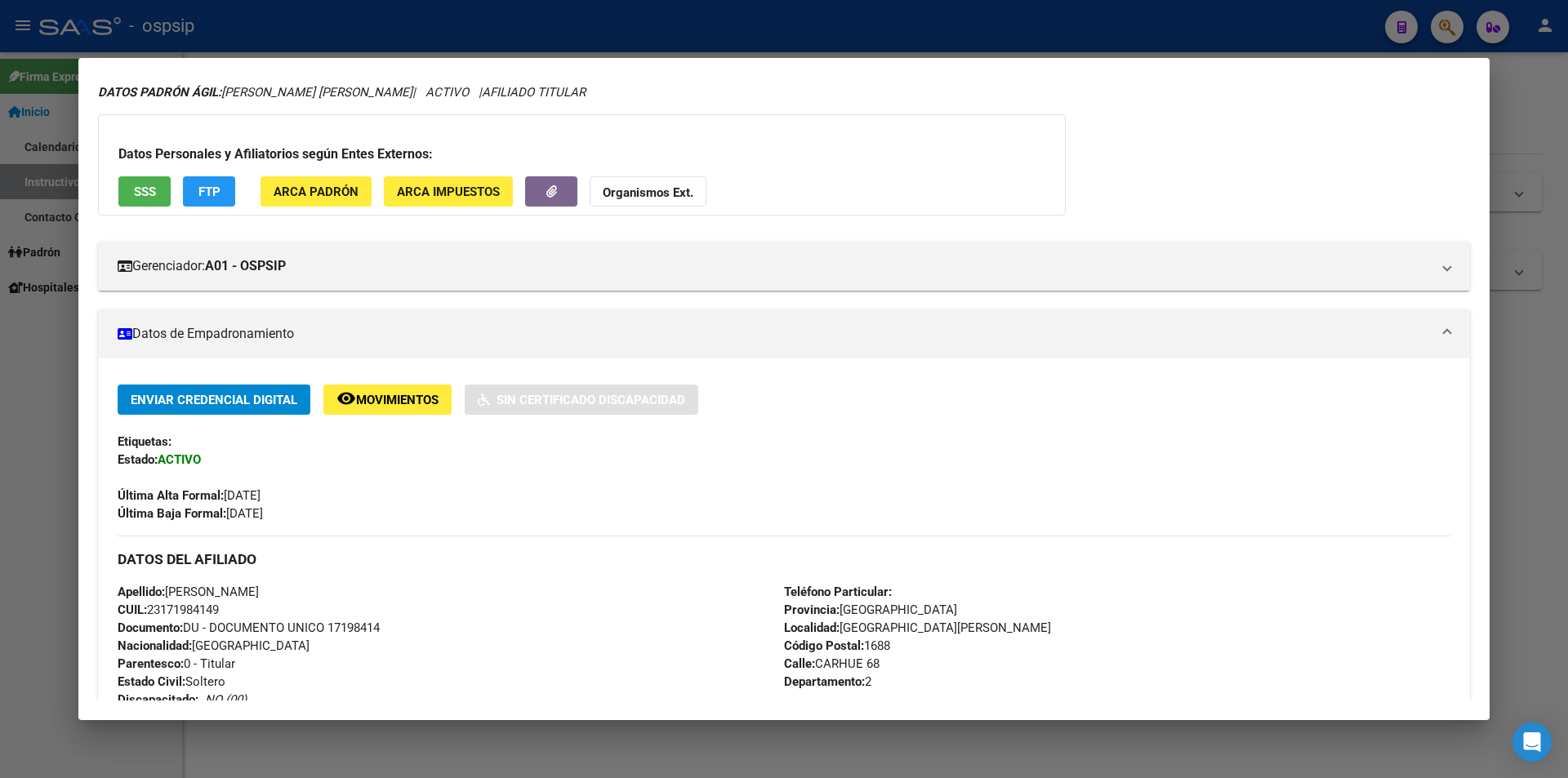
scroll to position [82, 0]
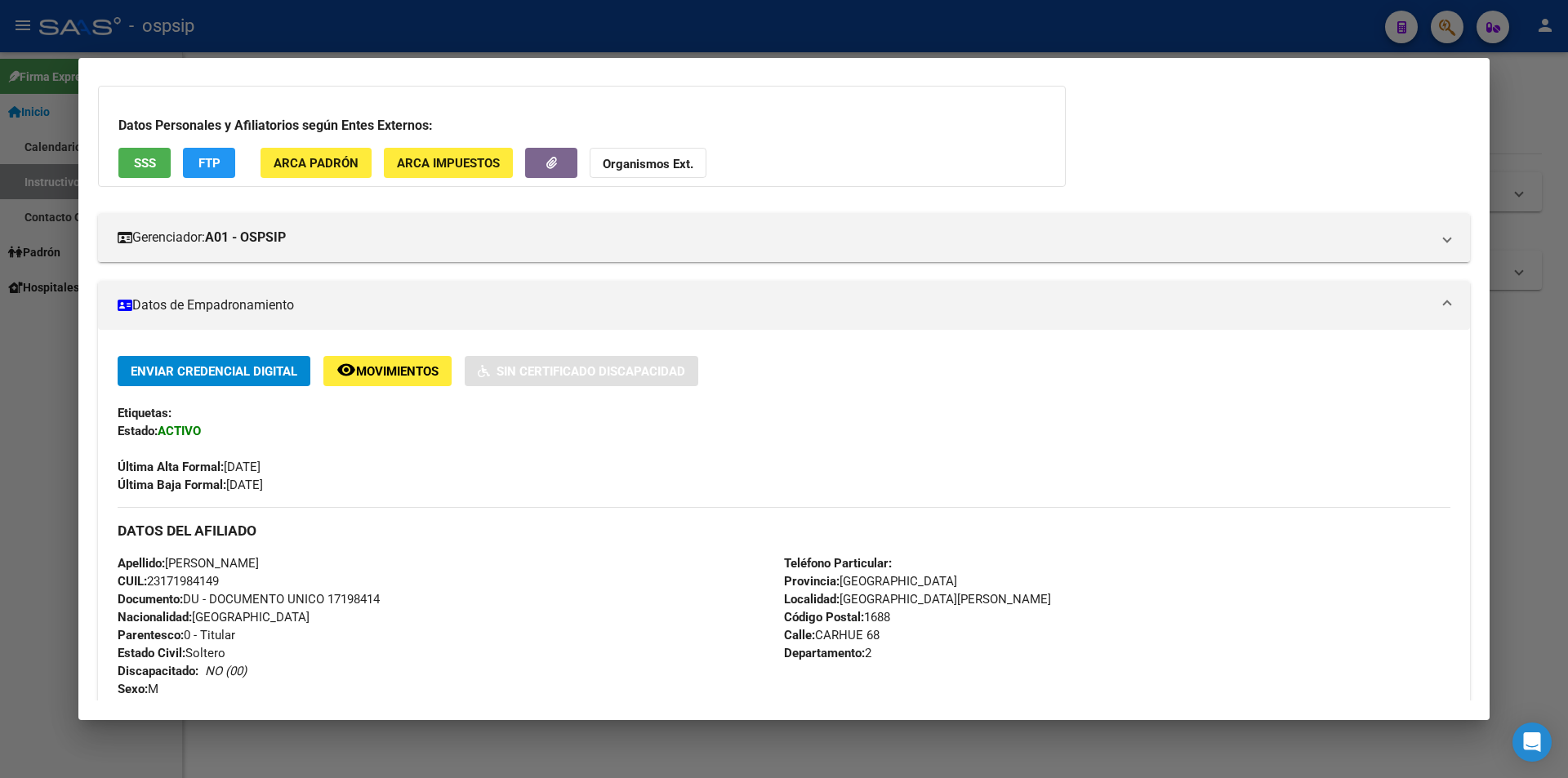
drag, startPoint x: 858, startPoint y: 45, endPoint x: 901, endPoint y: 44, distance: 43.0
click at [859, 45] on div at bounding box center [784, 389] width 1568 height 778
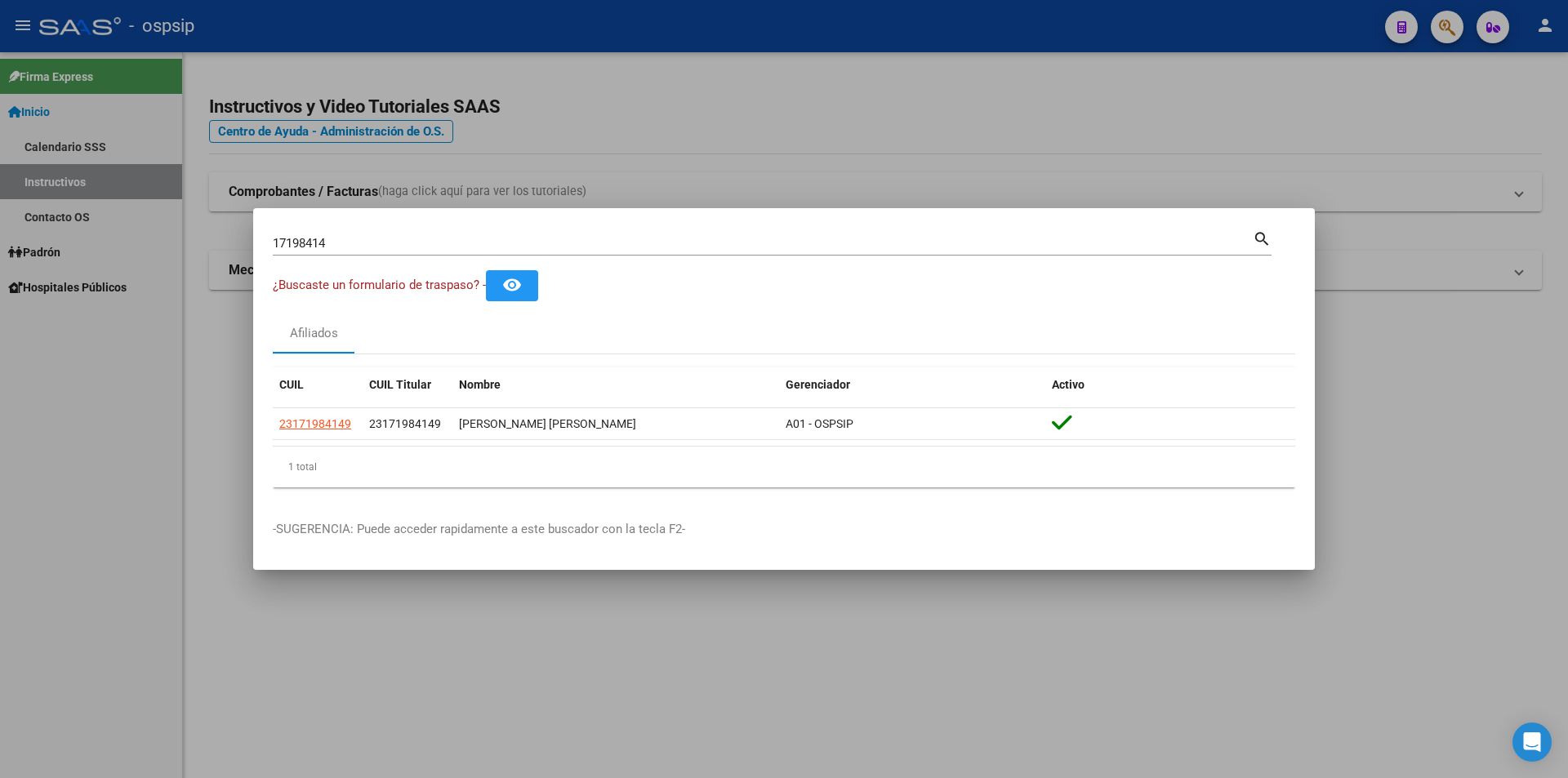
drag, startPoint x: 901, startPoint y: 44, endPoint x: 947, endPoint y: 44, distance: 46.0
click at [907, 44] on div at bounding box center [784, 389] width 1568 height 778
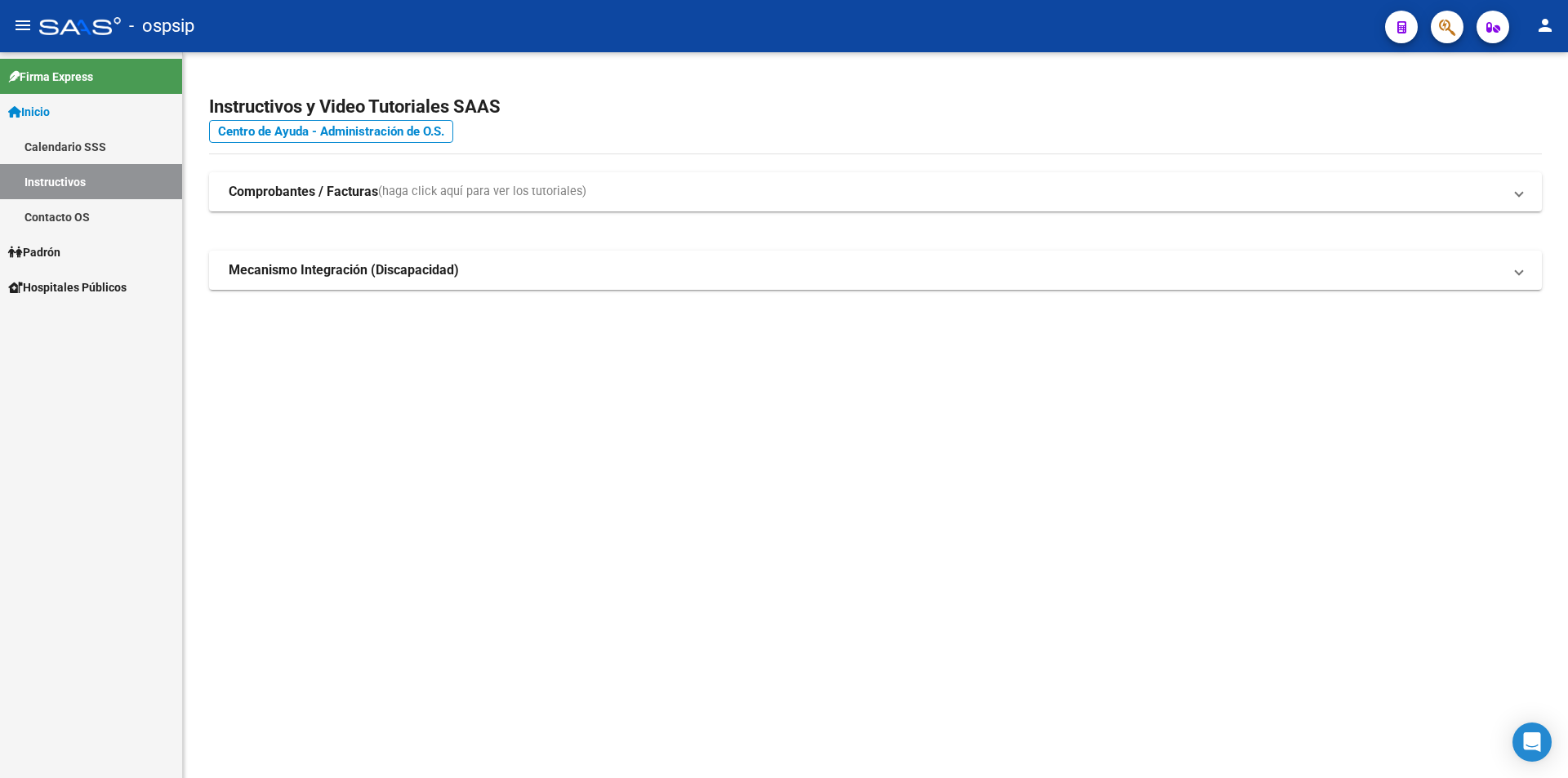
drag, startPoint x: 1046, startPoint y: 44, endPoint x: 1363, endPoint y: 60, distance: 317.4
click at [1059, 44] on mat-toolbar "menu - ospsip person" at bounding box center [784, 26] width 1568 height 52
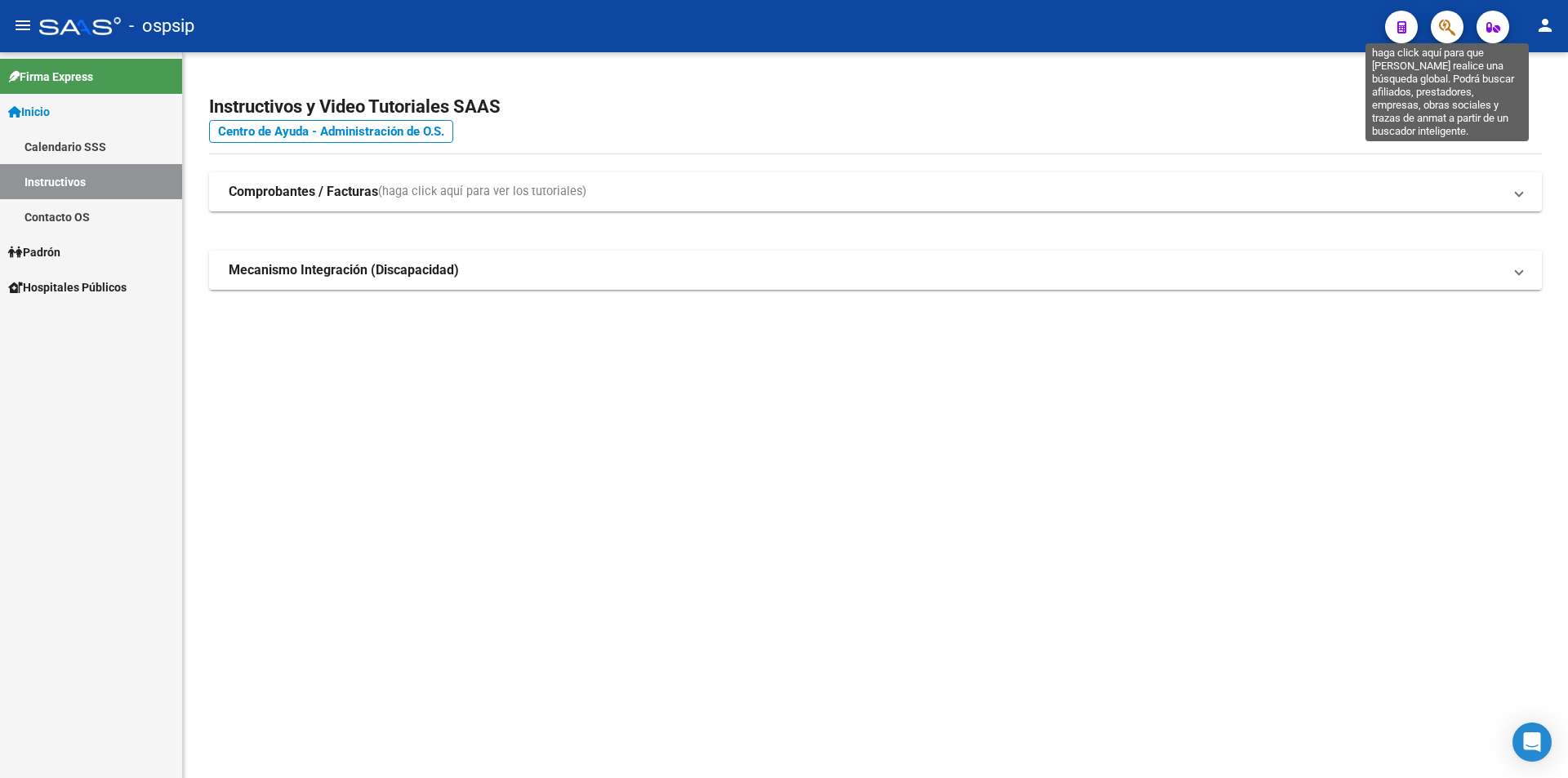
click at [1455, 29] on icon "button" at bounding box center [1447, 28] width 17 height 19
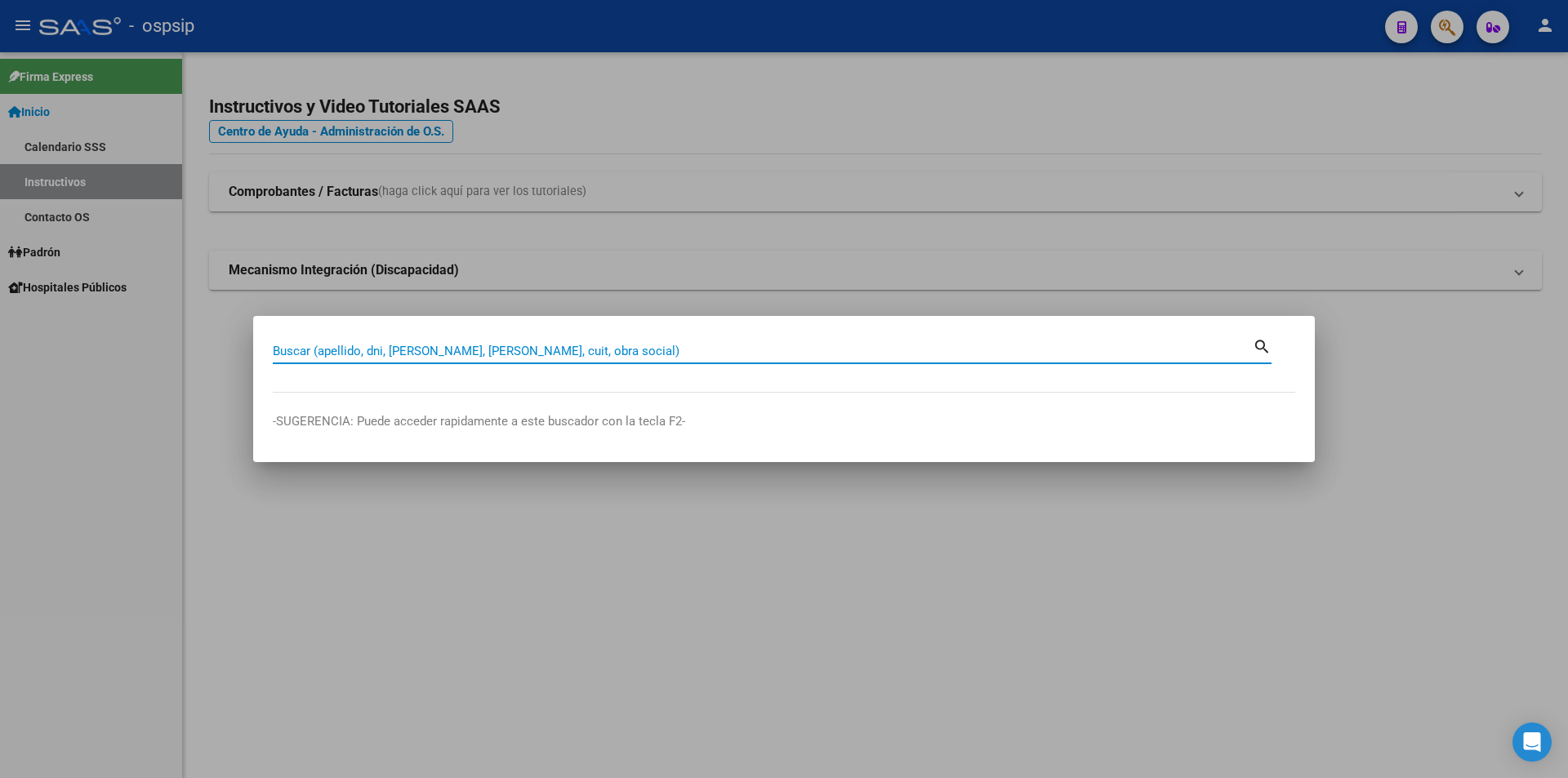
click at [543, 351] on input "Buscar (apellido, dni, [PERSON_NAME], [PERSON_NAME], cuit, obra social)" at bounding box center [763, 351] width 980 height 15
type input "17107397"
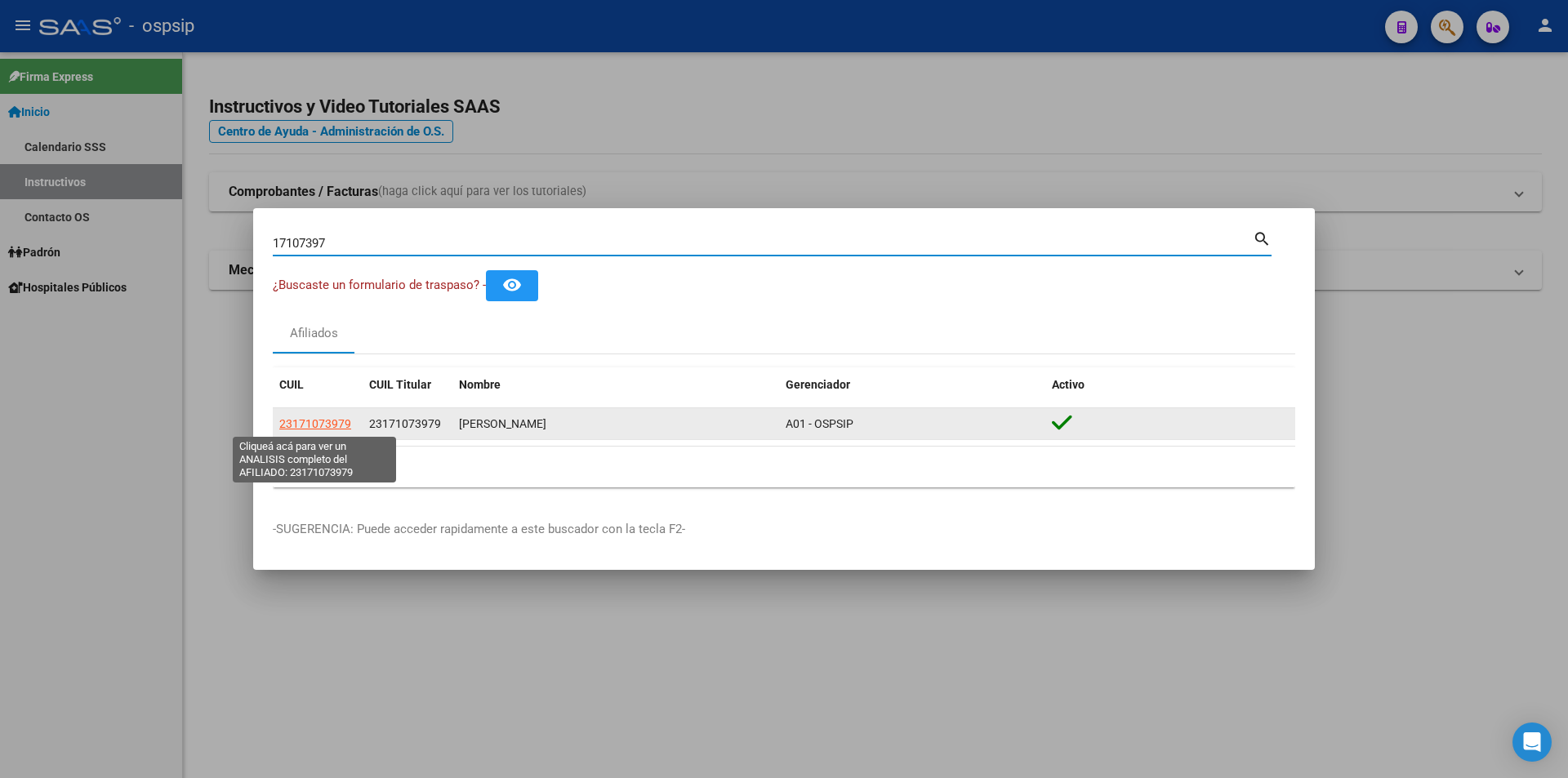
click at [334, 424] on span "23171073979" at bounding box center [315, 423] width 72 height 13
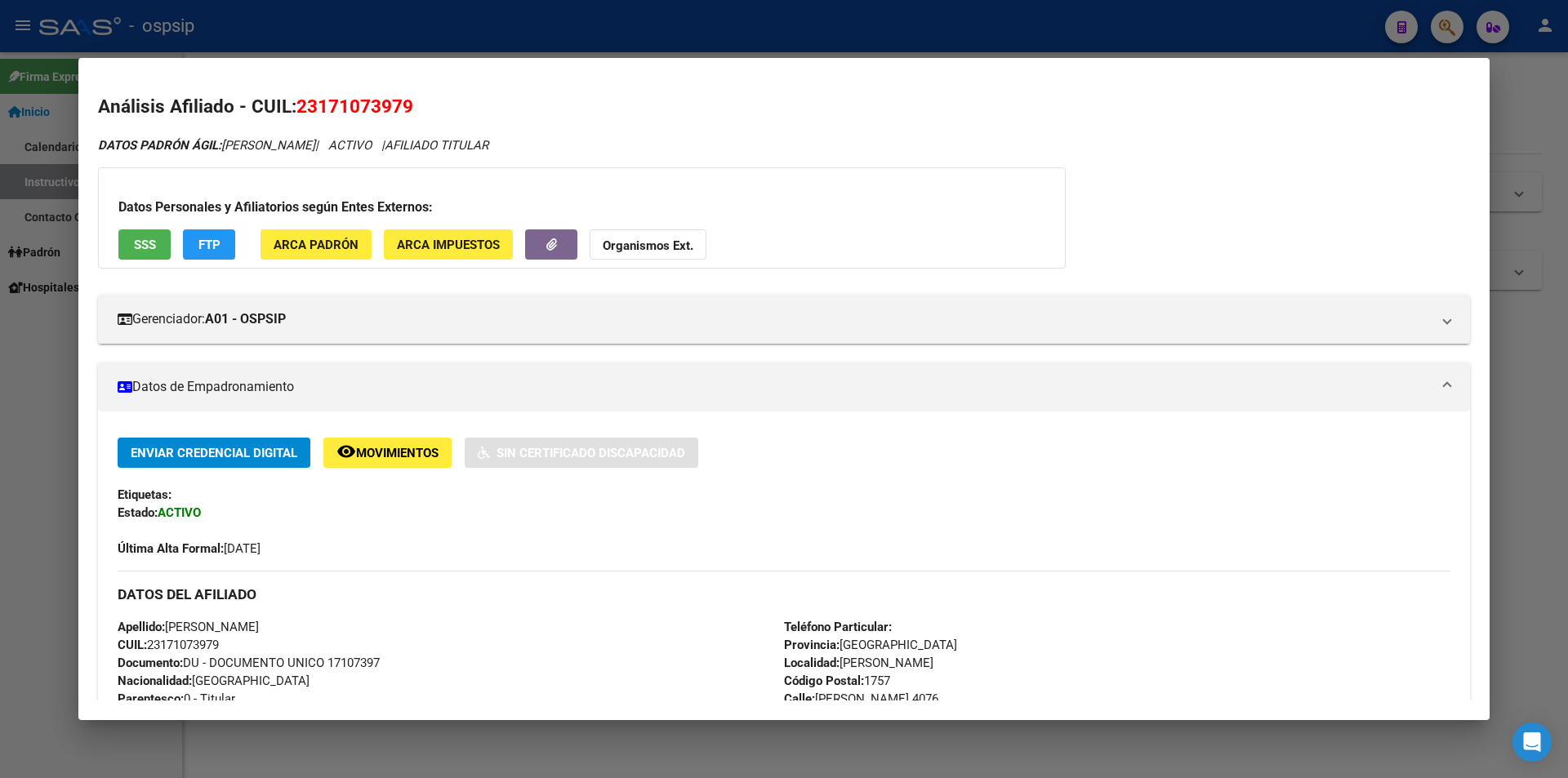
click at [407, 451] on span "Movimientos" at bounding box center [397, 453] width 83 height 15
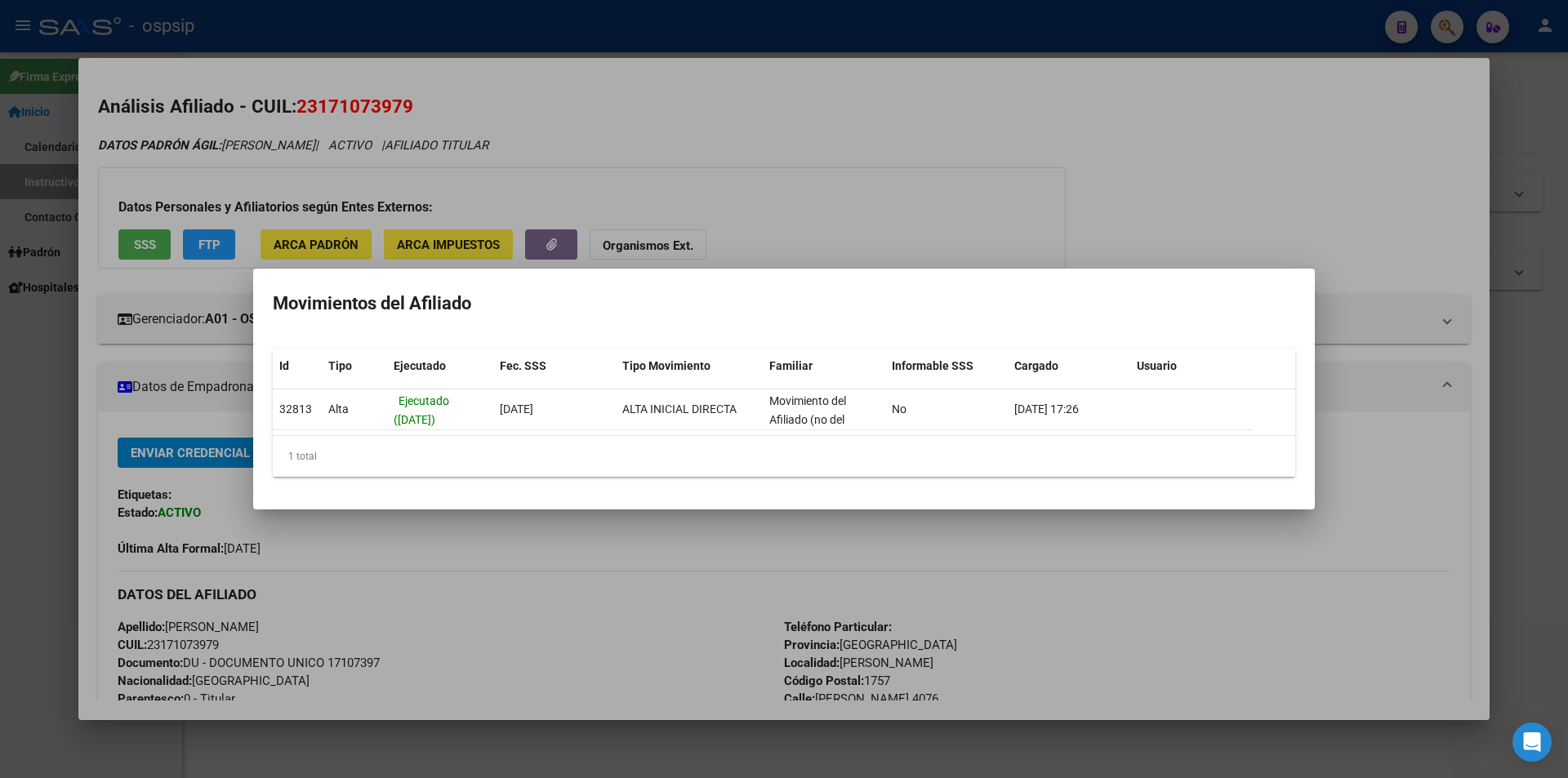
click at [906, 186] on div at bounding box center [784, 389] width 1568 height 778
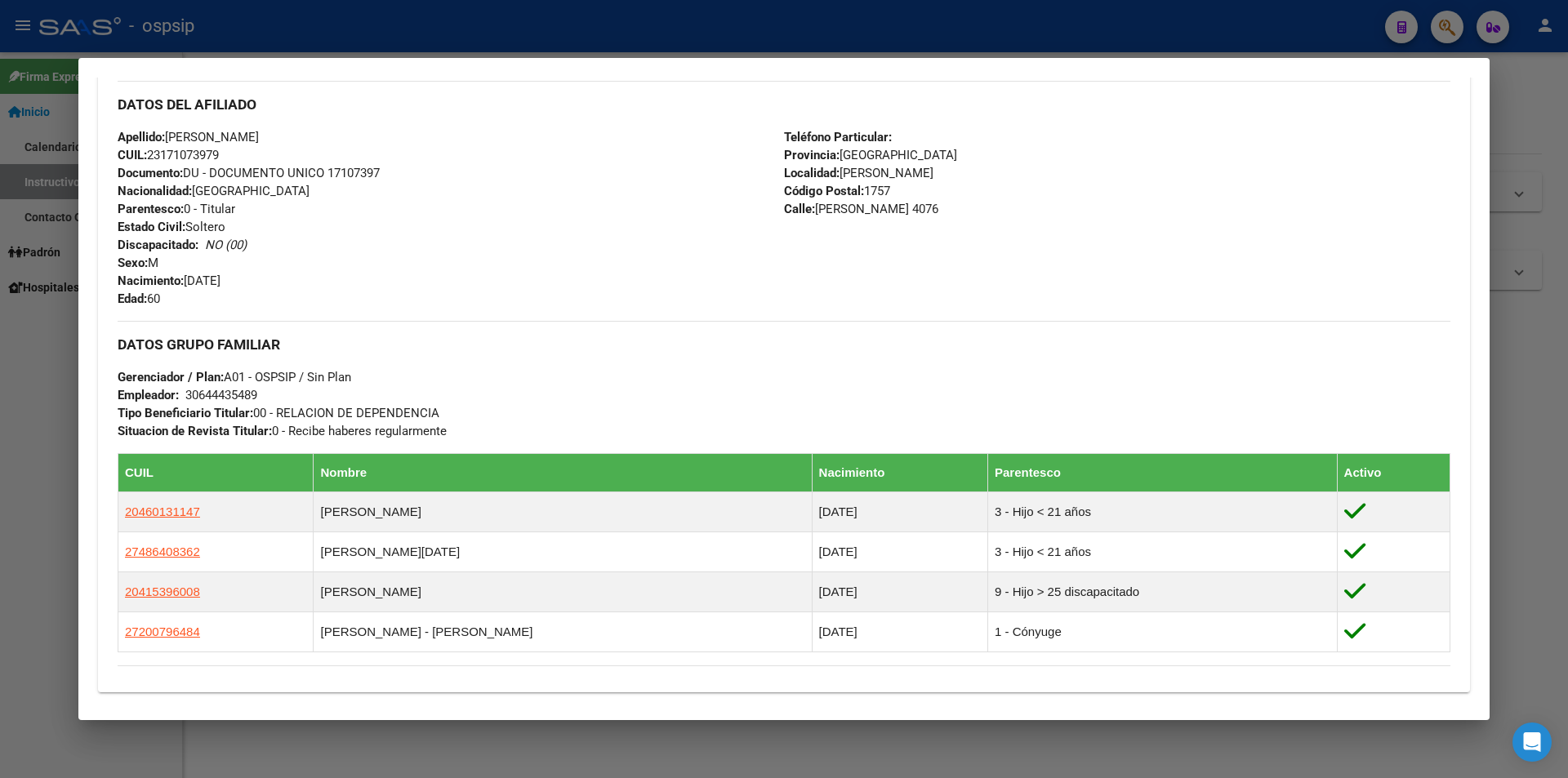
scroll to position [571, 0]
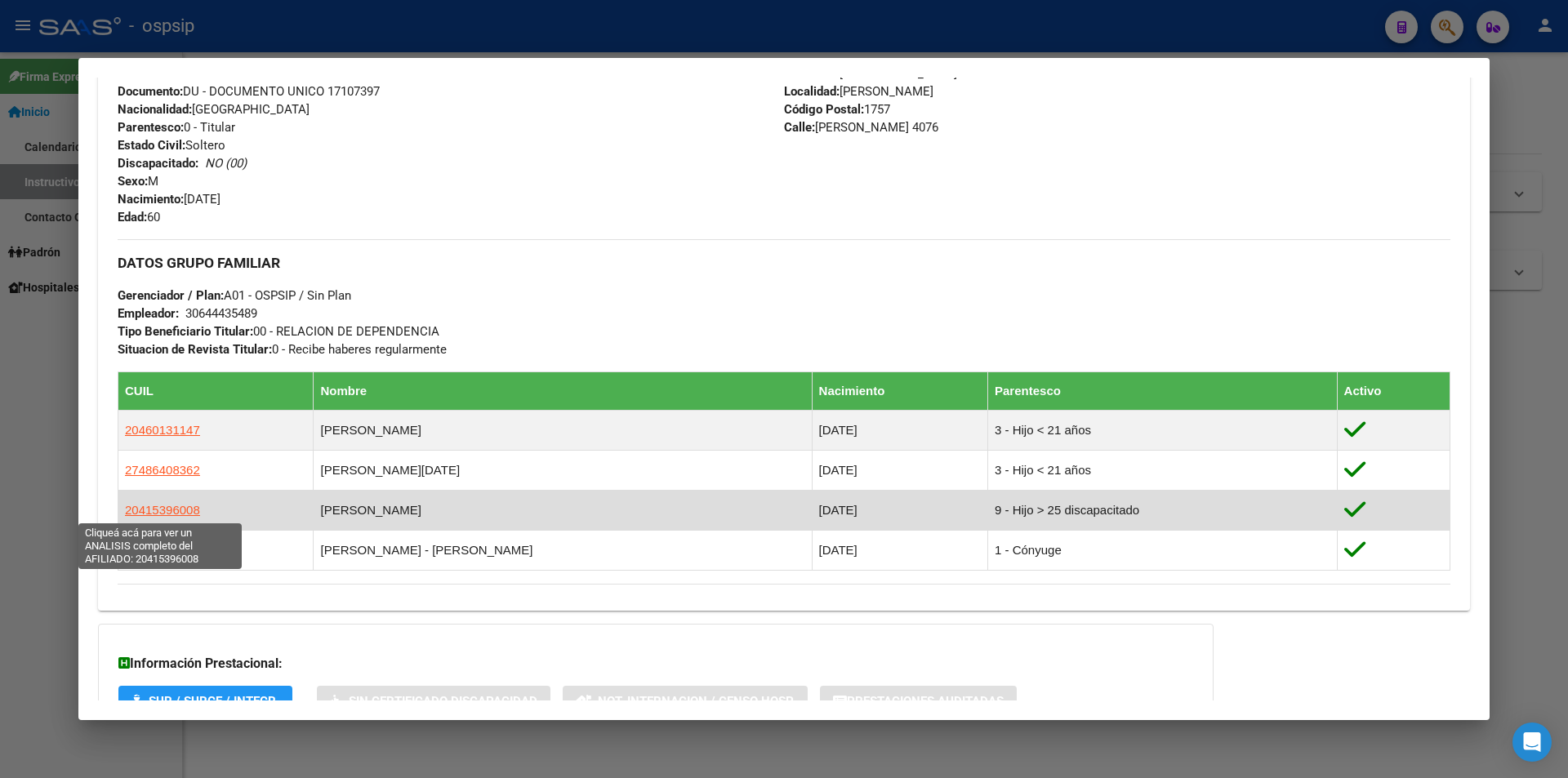
click at [168, 512] on span "20415396008" at bounding box center [162, 510] width 75 height 14
type textarea "20415396008"
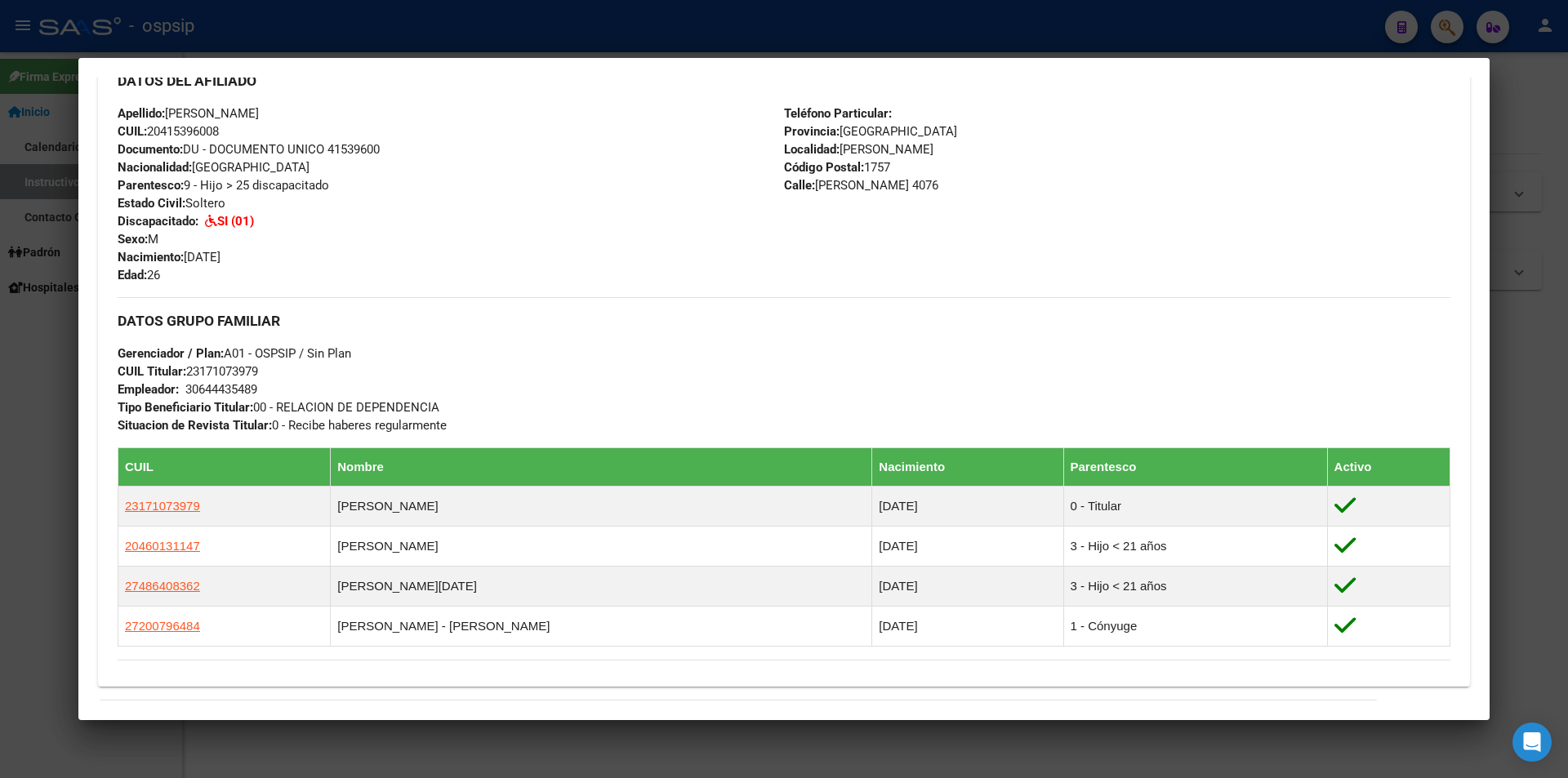
scroll to position [543, 0]
click at [711, 46] on div at bounding box center [784, 389] width 1568 height 778
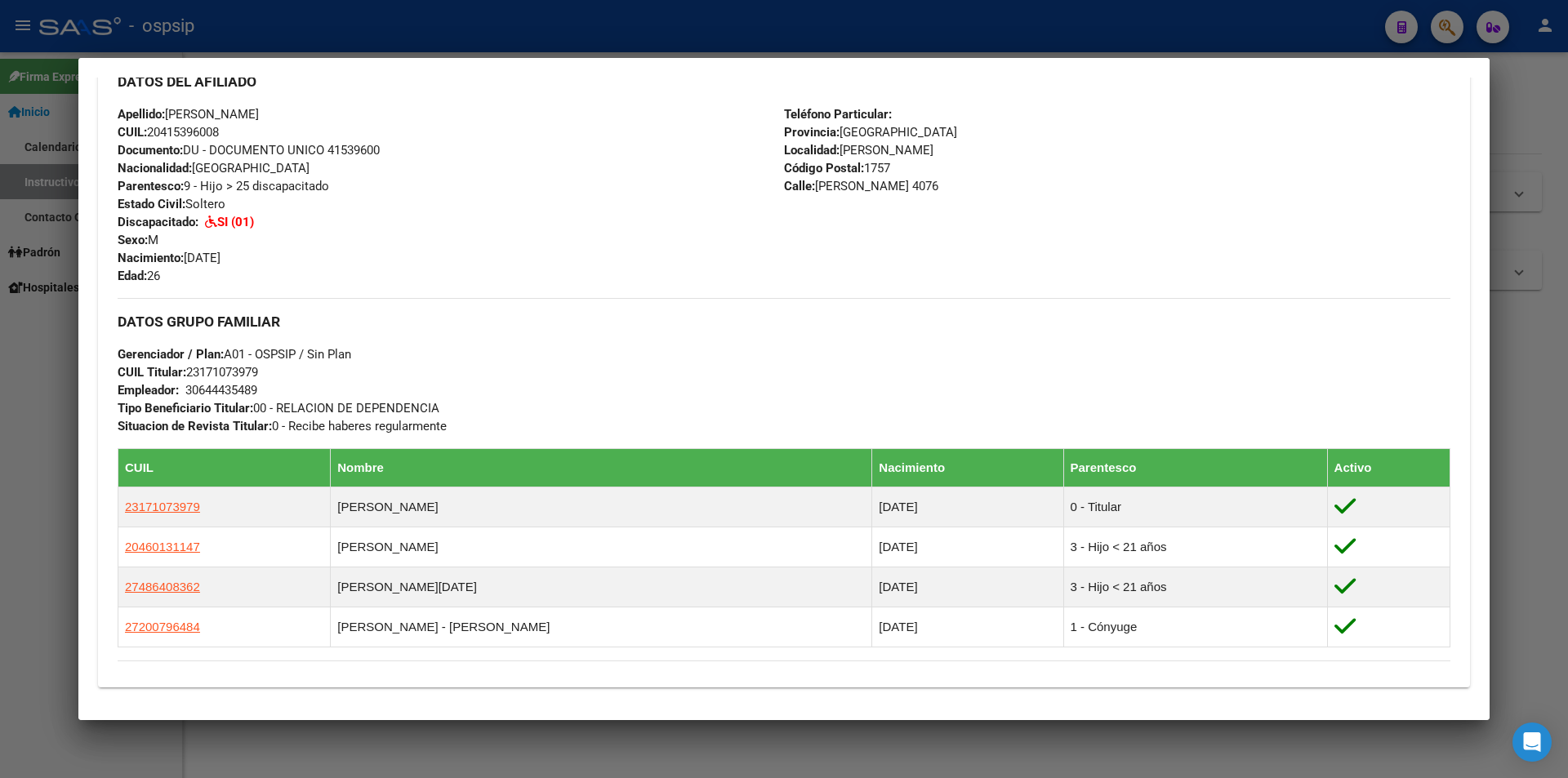
click at [714, 44] on div at bounding box center [784, 389] width 1568 height 778
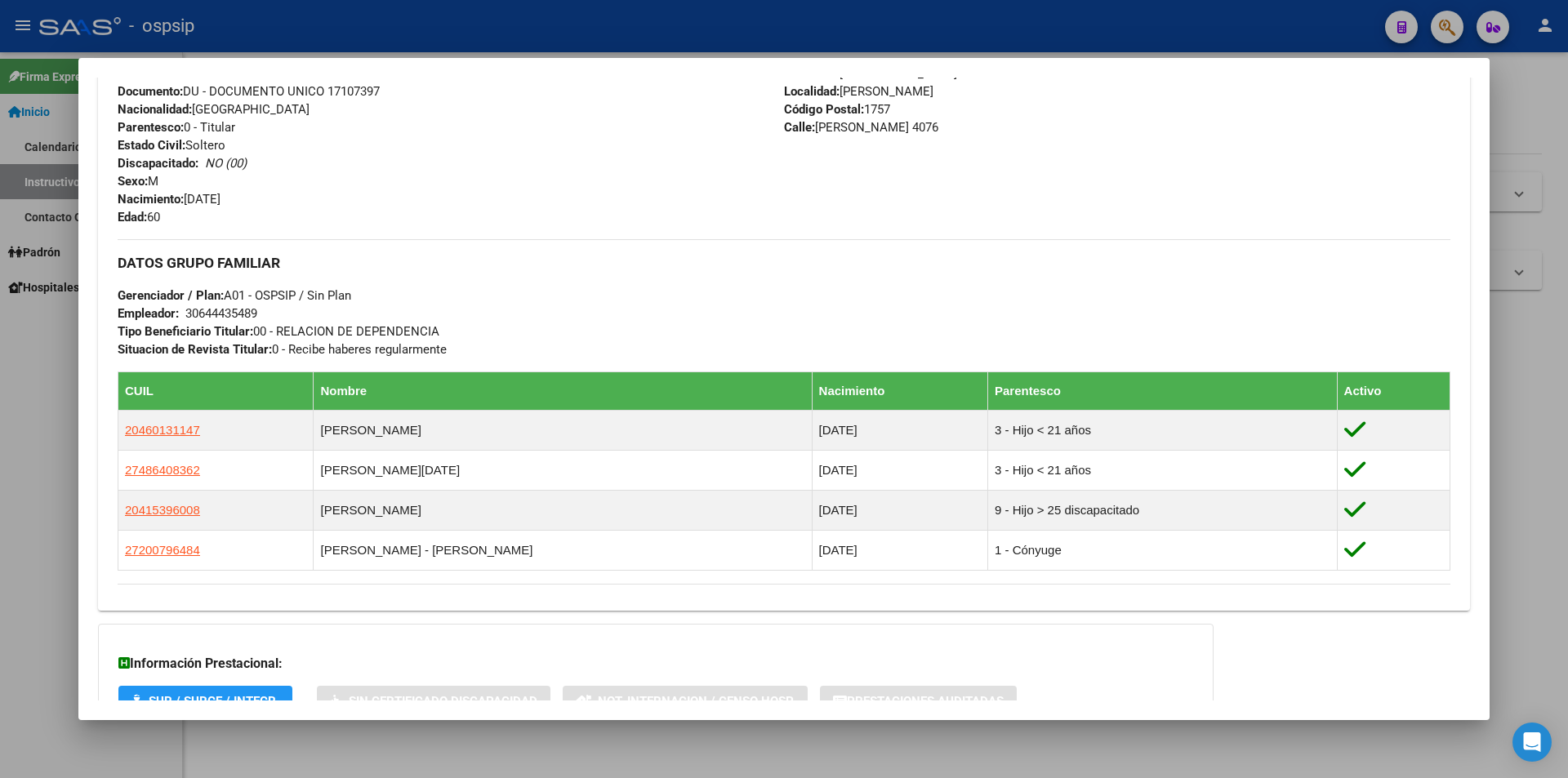
click at [717, 44] on div at bounding box center [784, 389] width 1568 height 778
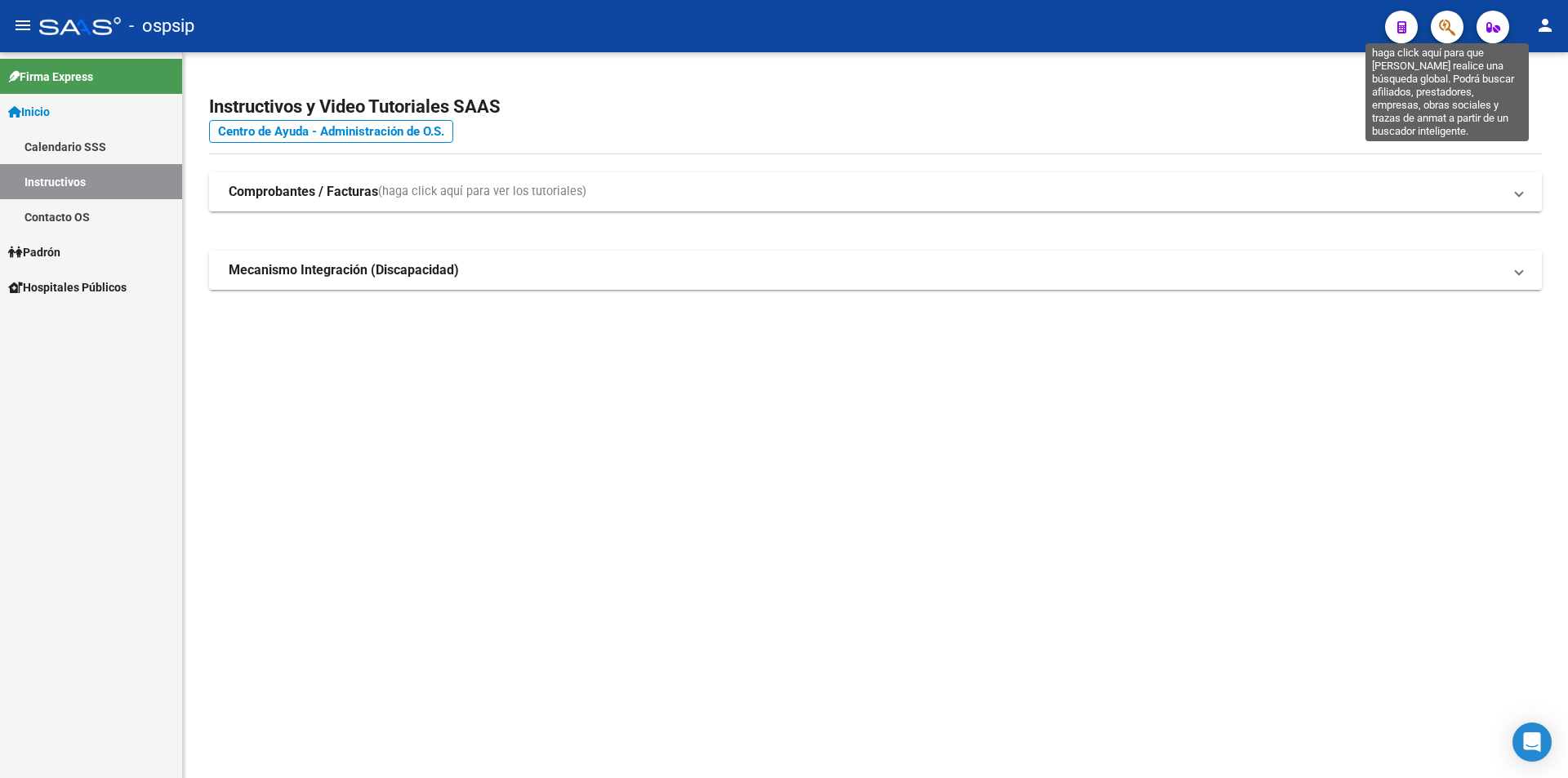
click at [1441, 26] on icon "button" at bounding box center [1447, 28] width 17 height 19
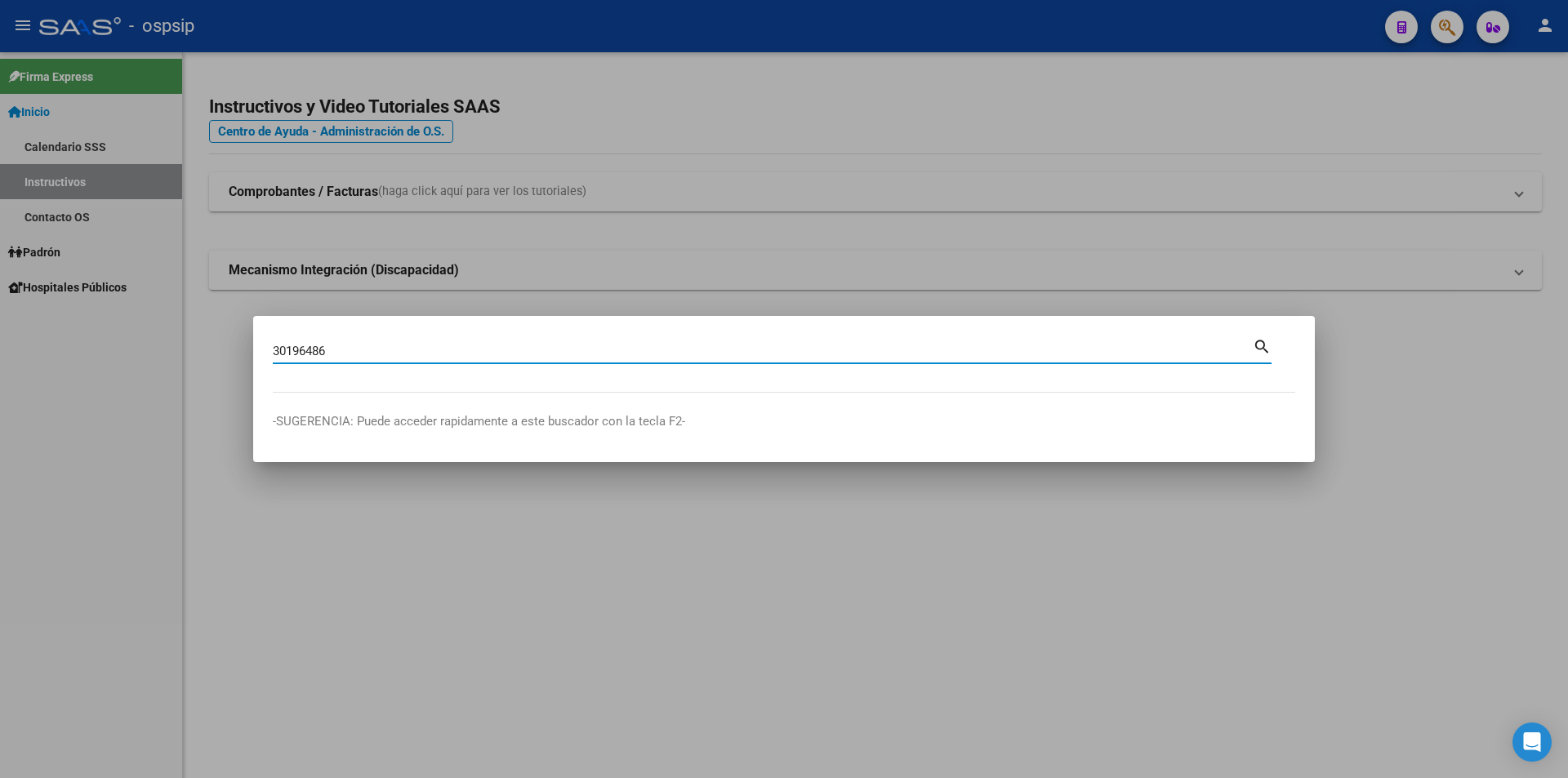
type input "30196486"
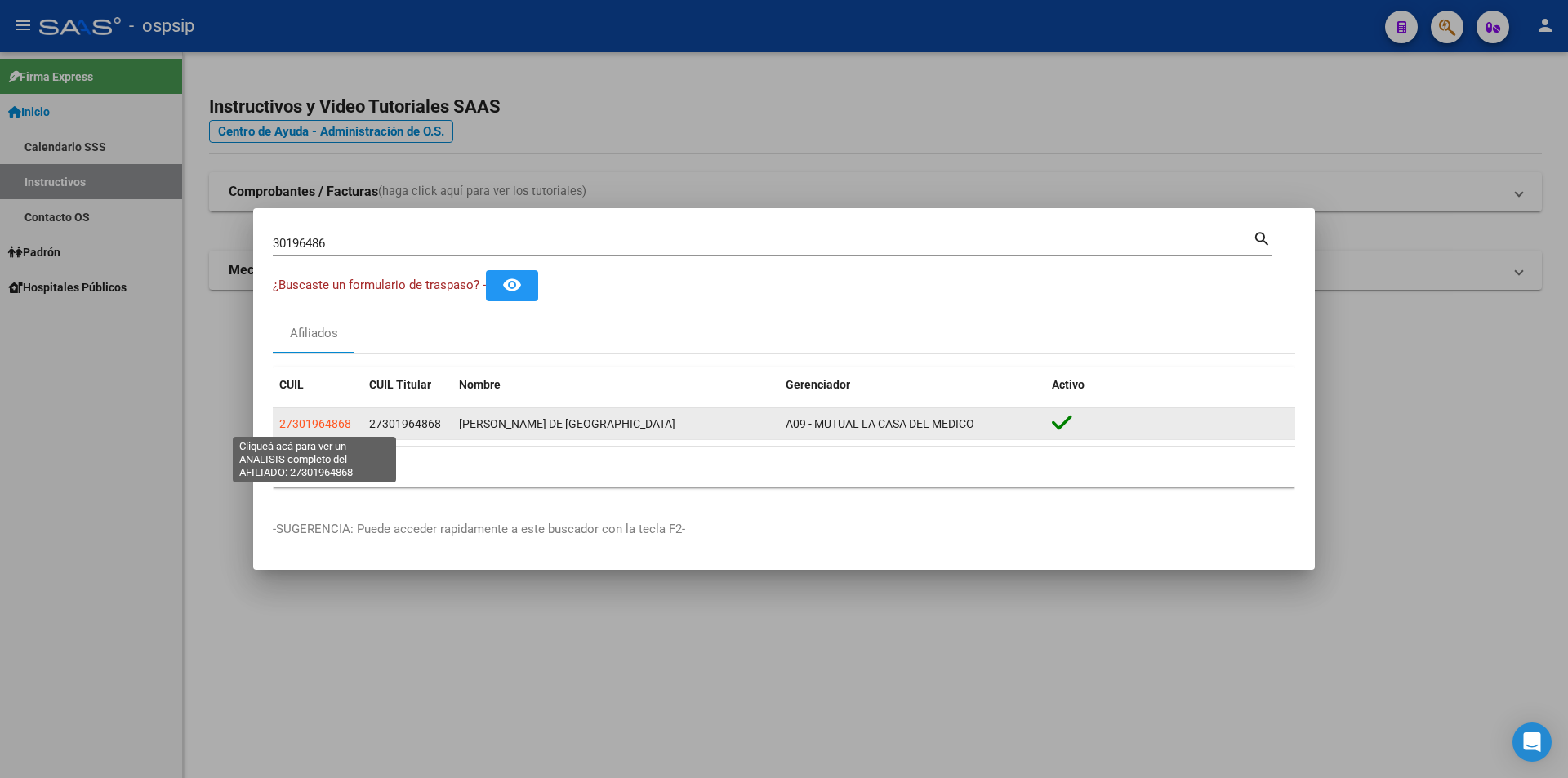
click at [328, 418] on span "27301964868" at bounding box center [315, 423] width 72 height 13
type textarea "27301964868"
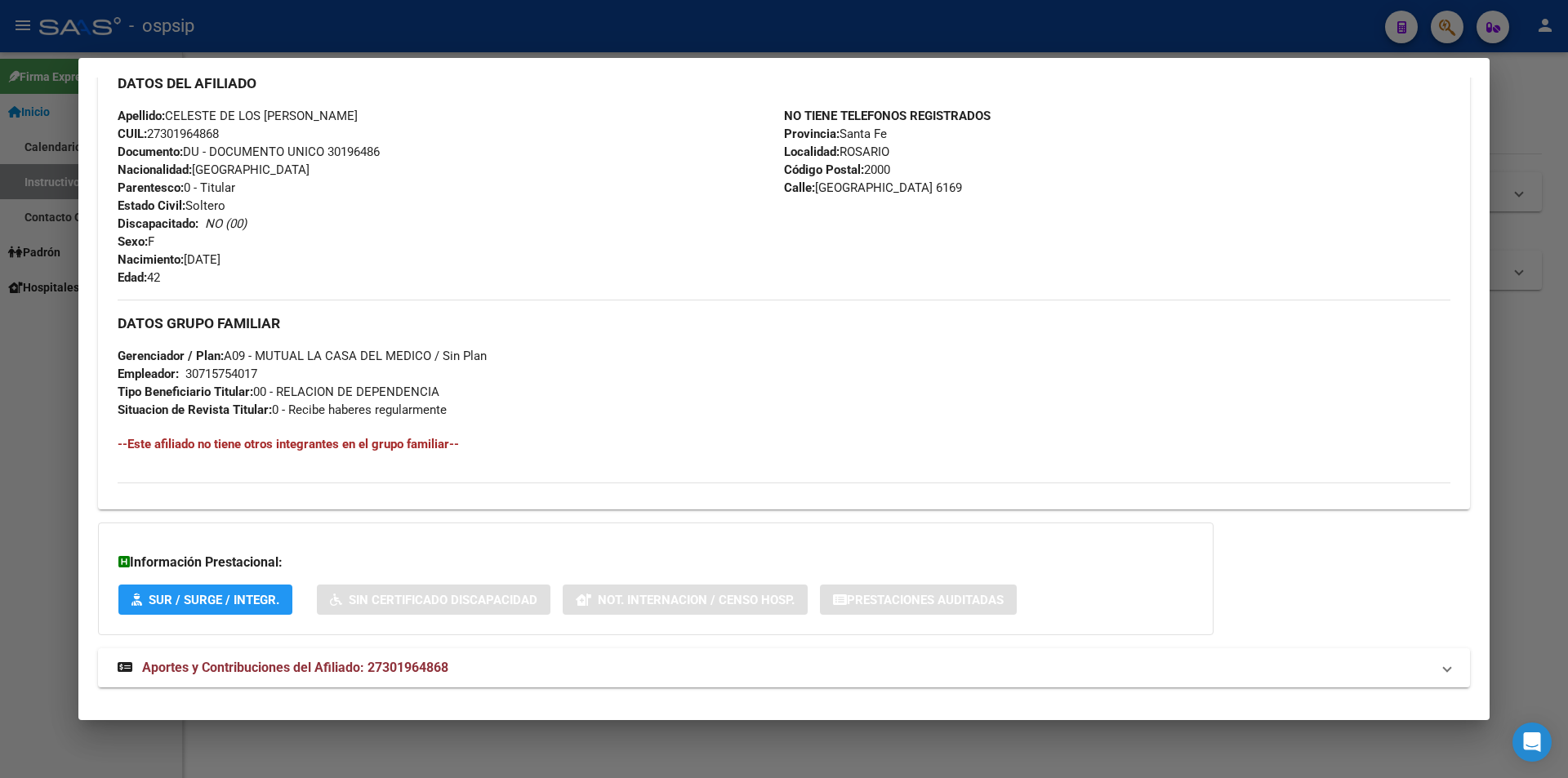
scroll to position [566, 0]
